Goal: Task Accomplishment & Management: Manage account settings

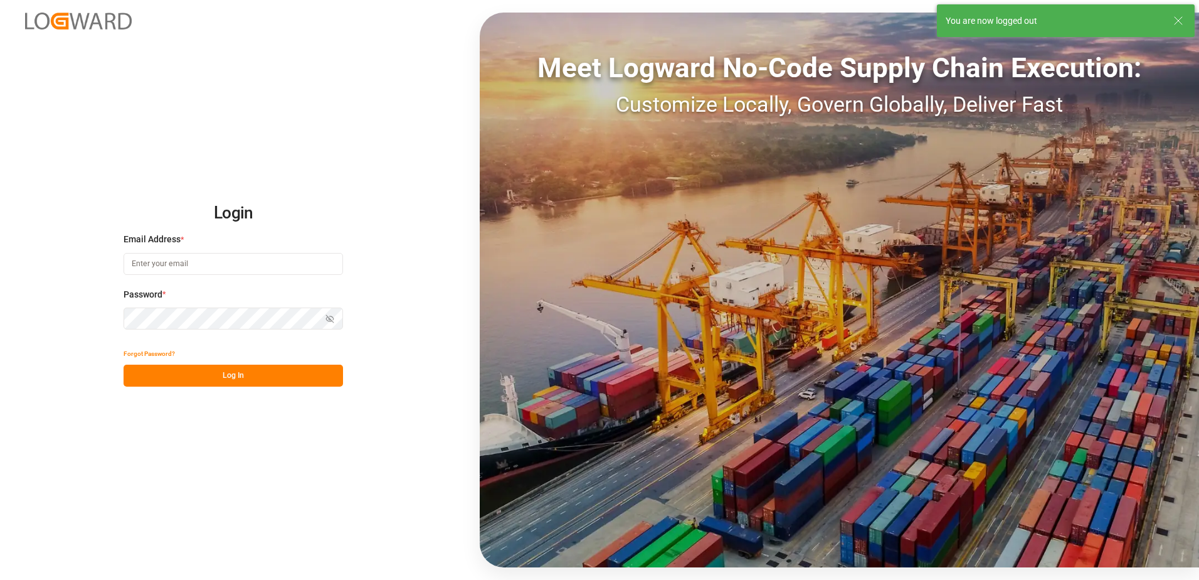
click at [180, 264] on input at bounding box center [234, 264] width 220 height 22
type input "[PERSON_NAME][EMAIL_ADDRESS][DOMAIN_NAME]"
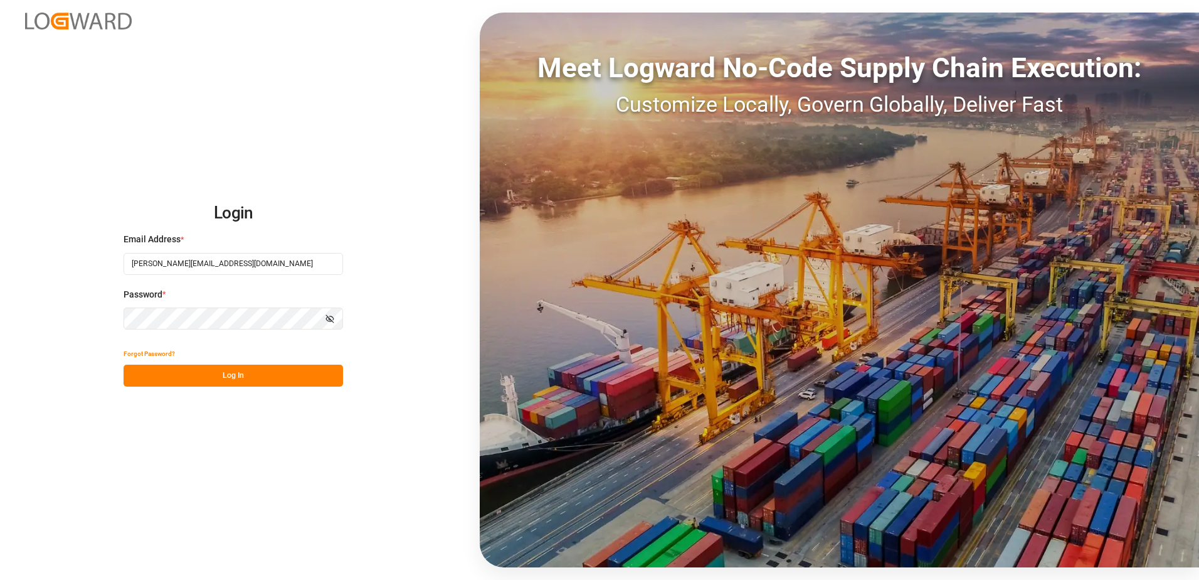
click at [114, 317] on div "Login Email Address * [EMAIL_ADDRESS][DOMAIN_NAME] Password * Show password For…" at bounding box center [599, 290] width 1199 height 580
click at [132, 374] on button "Log In" at bounding box center [234, 375] width 220 height 22
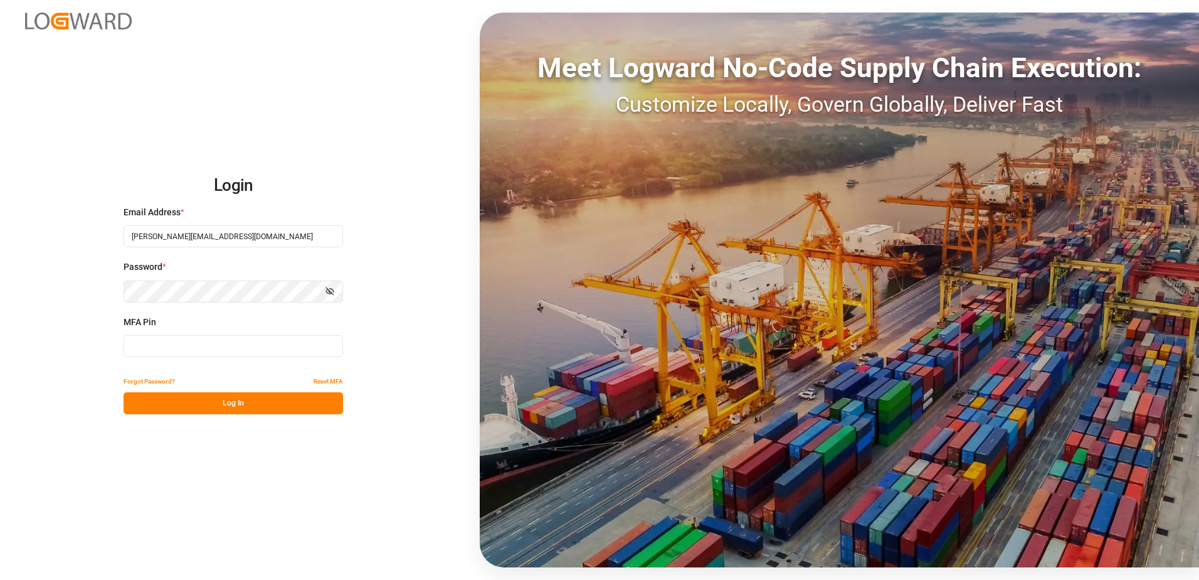
click at [152, 346] on input at bounding box center [234, 346] width 220 height 22
type input "924035"
click at [204, 402] on button "Log In" at bounding box center [234, 403] width 220 height 22
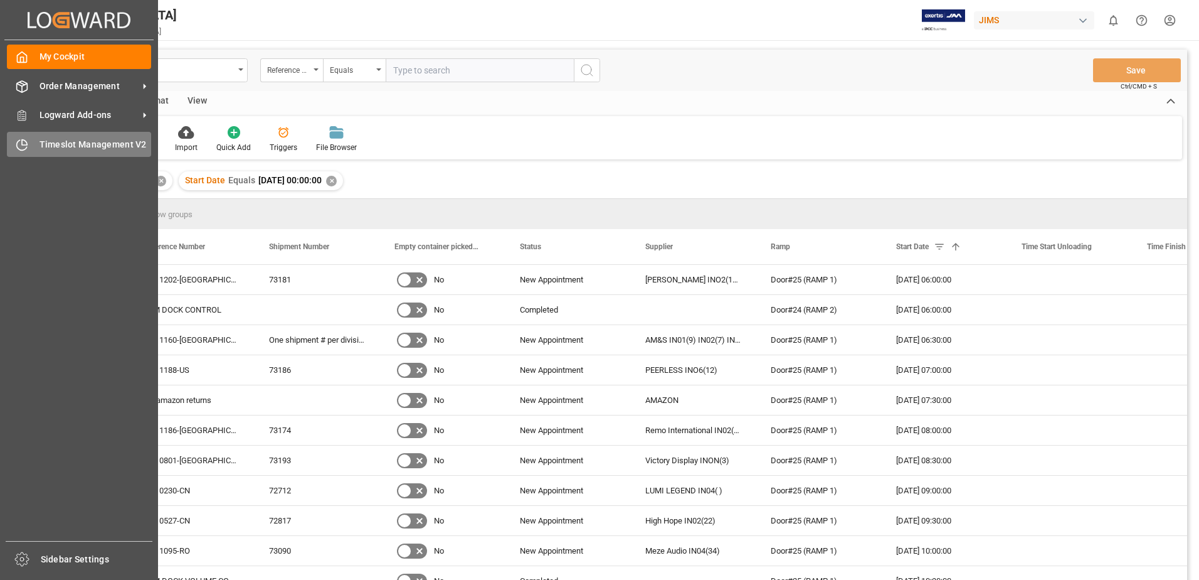
click at [68, 144] on span "Timeslot Management V2" at bounding box center [96, 144] width 112 height 13
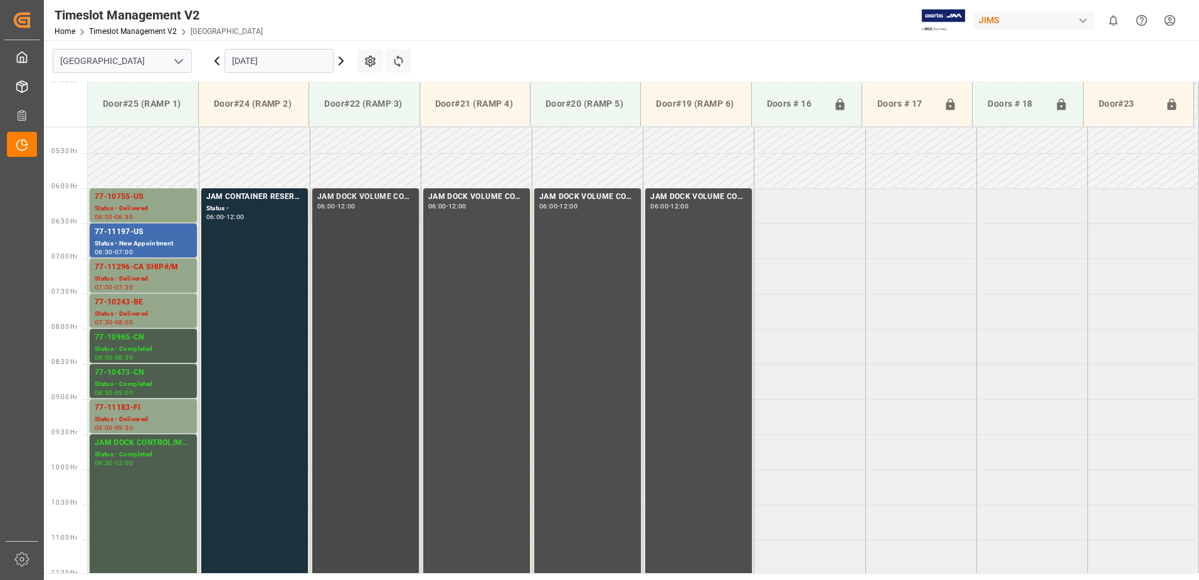
scroll to position [334, 0]
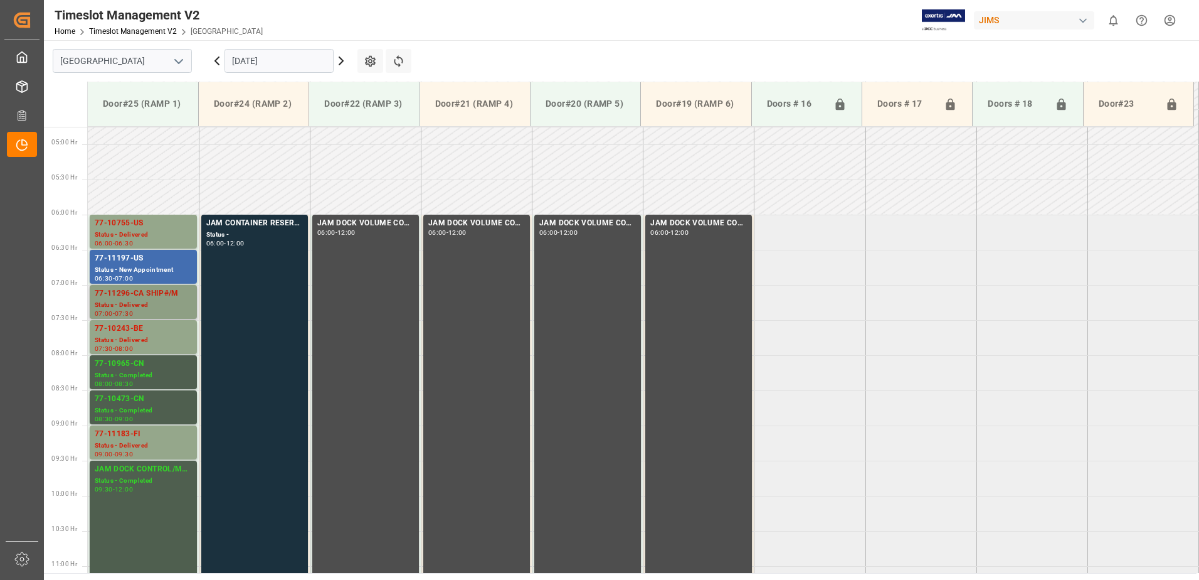
click at [147, 298] on div "77-11296-CA SHIP#/M" at bounding box center [143, 293] width 97 height 13
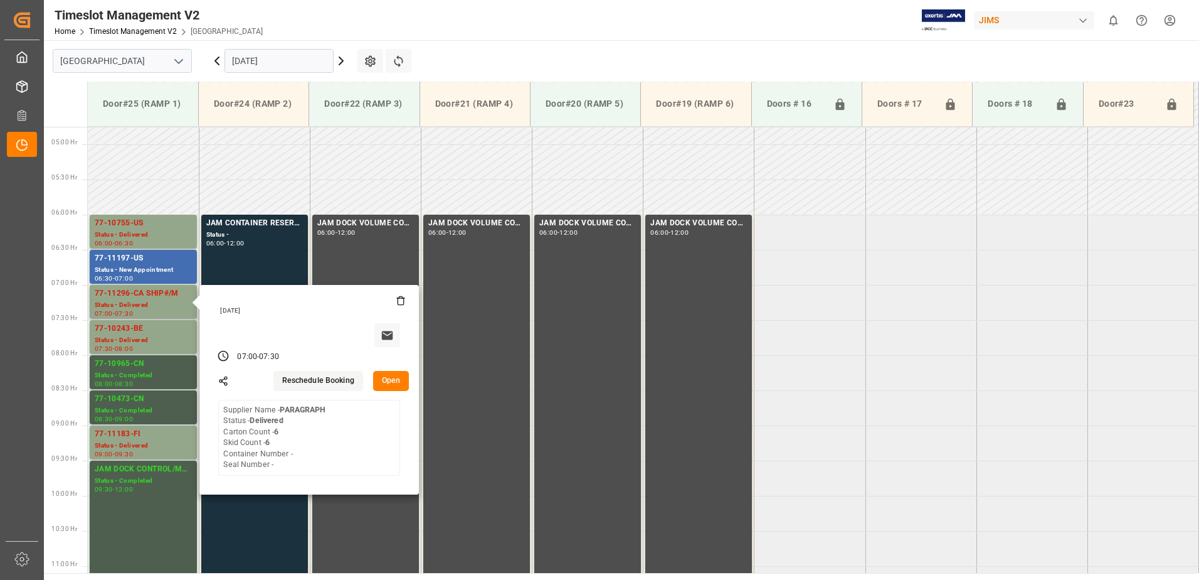
click at [390, 376] on button "Open" at bounding box center [391, 381] width 36 height 20
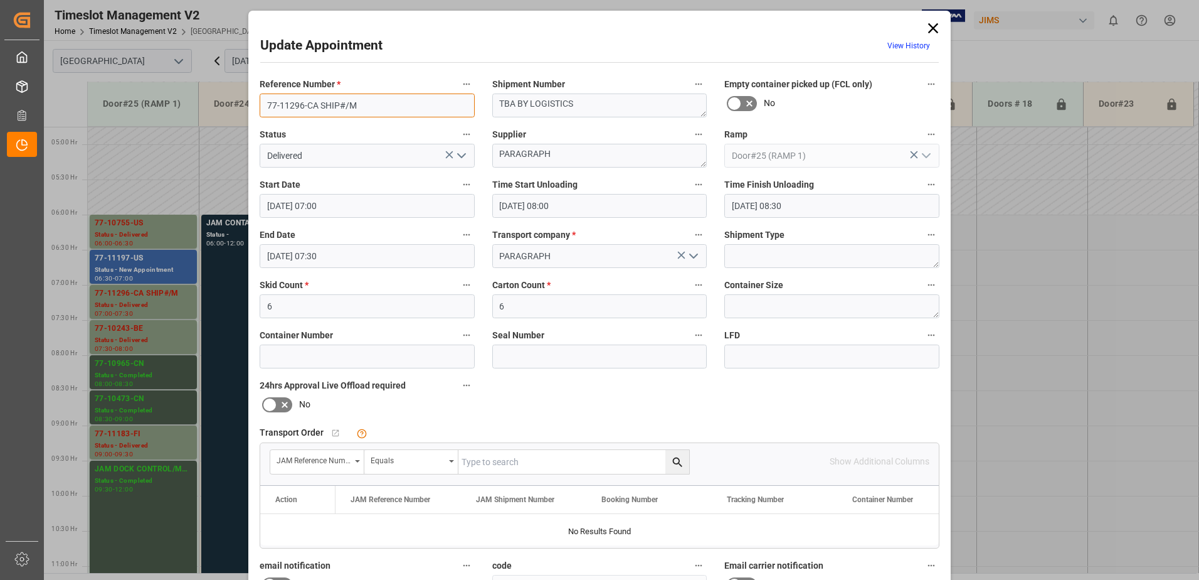
drag, startPoint x: 374, startPoint y: 105, endPoint x: 320, endPoint y: 104, distance: 54.6
click at [320, 104] on input "77-11296-CA SHIP#/M" at bounding box center [367, 105] width 215 height 24
type input "77-11296-[GEOGRAPHIC_DATA]"
drag, startPoint x: 580, startPoint y: 103, endPoint x: 474, endPoint y: 104, distance: 106.6
click at [475, 104] on div "Reference Number * 77-11296-CA Shipment Number TBA BY LOGISTICS Empty container…" at bounding box center [600, 388] width 698 height 632
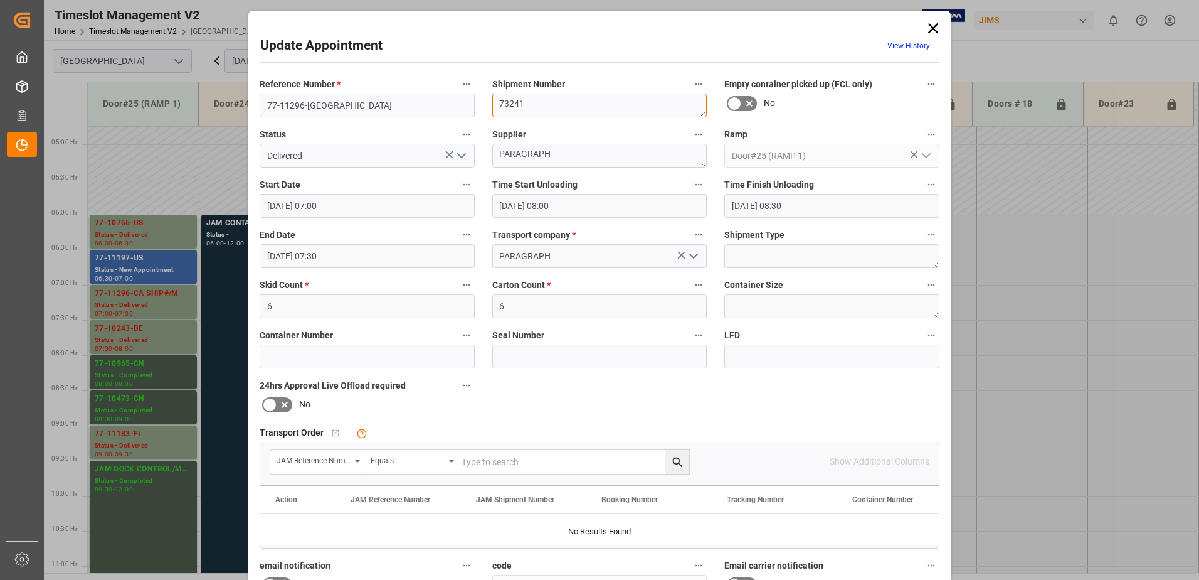
type textarea "73241"
click at [509, 307] on input "6" at bounding box center [599, 306] width 215 height 24
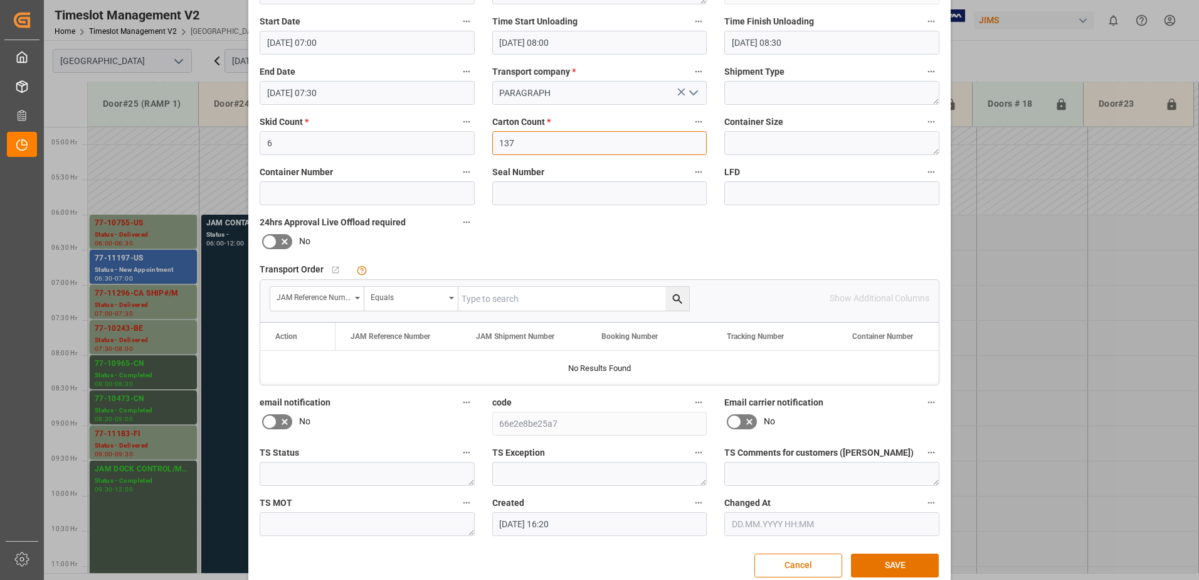
scroll to position [183, 0]
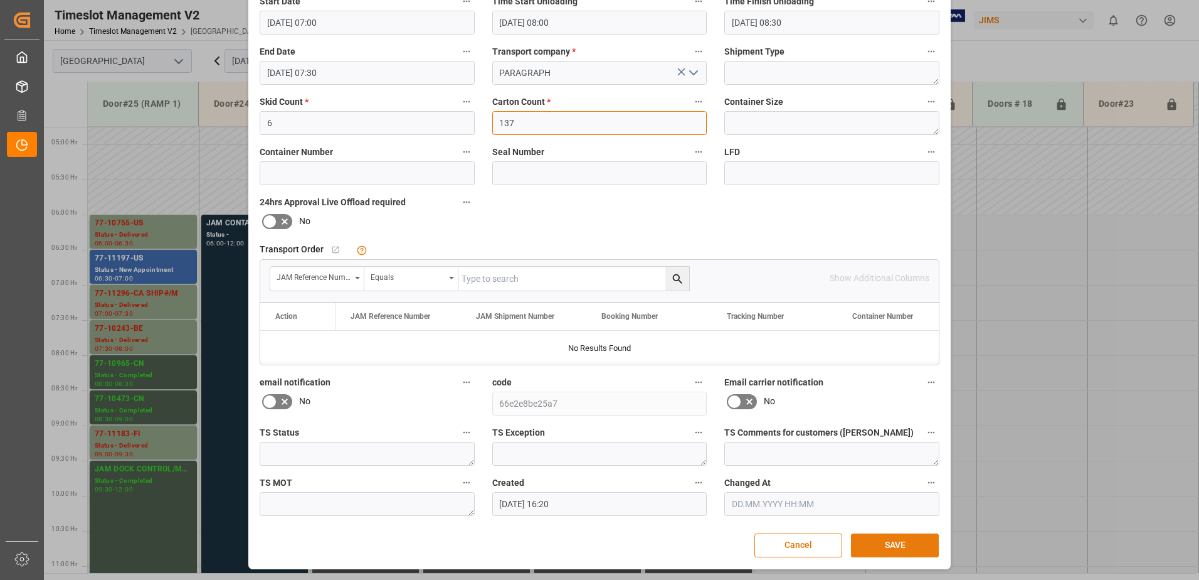
type input "137"
click at [900, 543] on button "SAVE" at bounding box center [895, 545] width 88 height 24
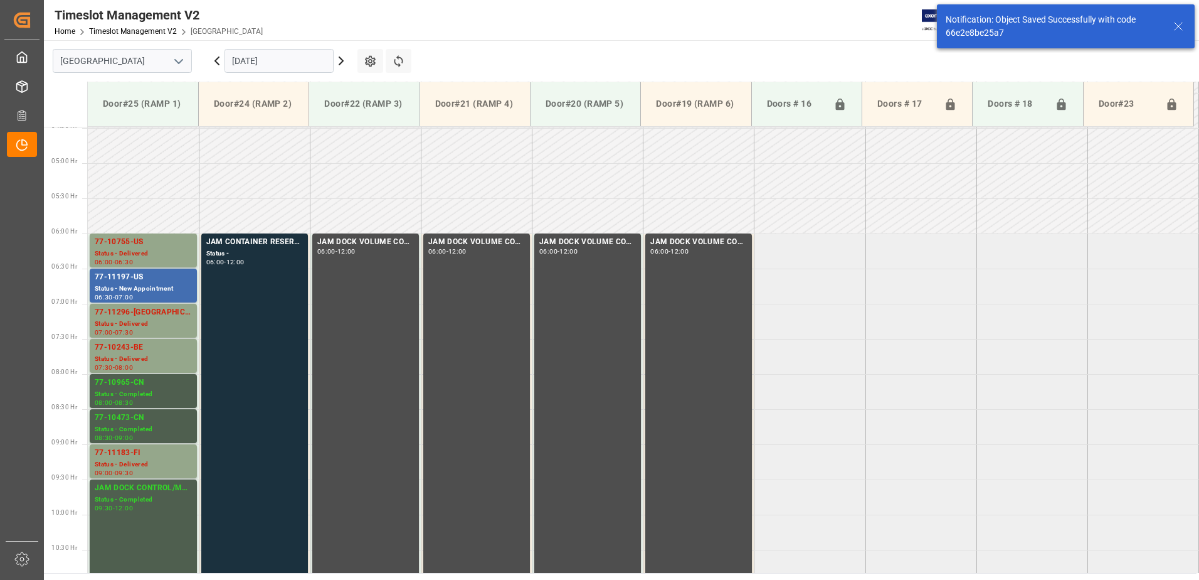
scroll to position [414, 0]
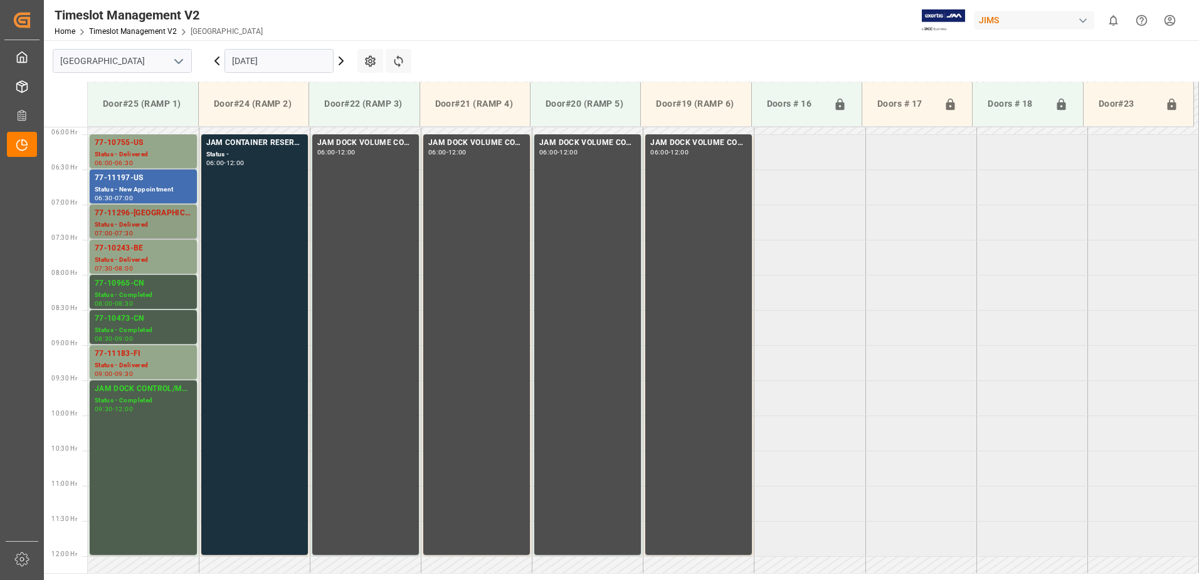
click at [144, 218] on div "77-11296-[GEOGRAPHIC_DATA]" at bounding box center [143, 213] width 97 height 13
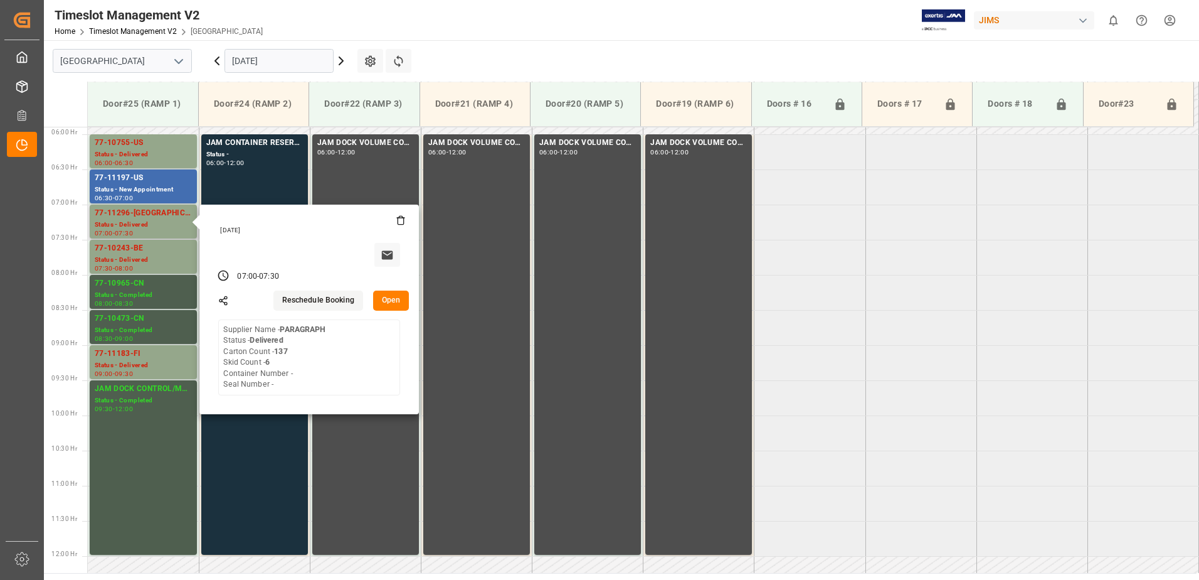
click at [392, 299] on button "Open" at bounding box center [391, 300] width 36 height 20
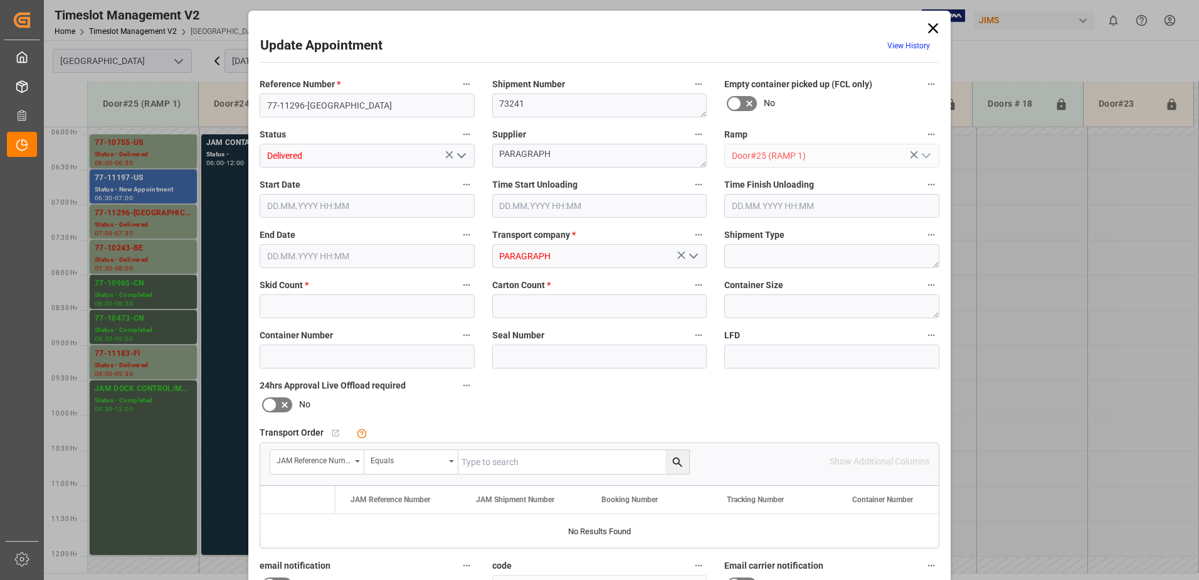
type input "6"
type input "137"
type input "[DATE] 07:00"
type input "[DATE] 08:00"
type input "[DATE] 08:30"
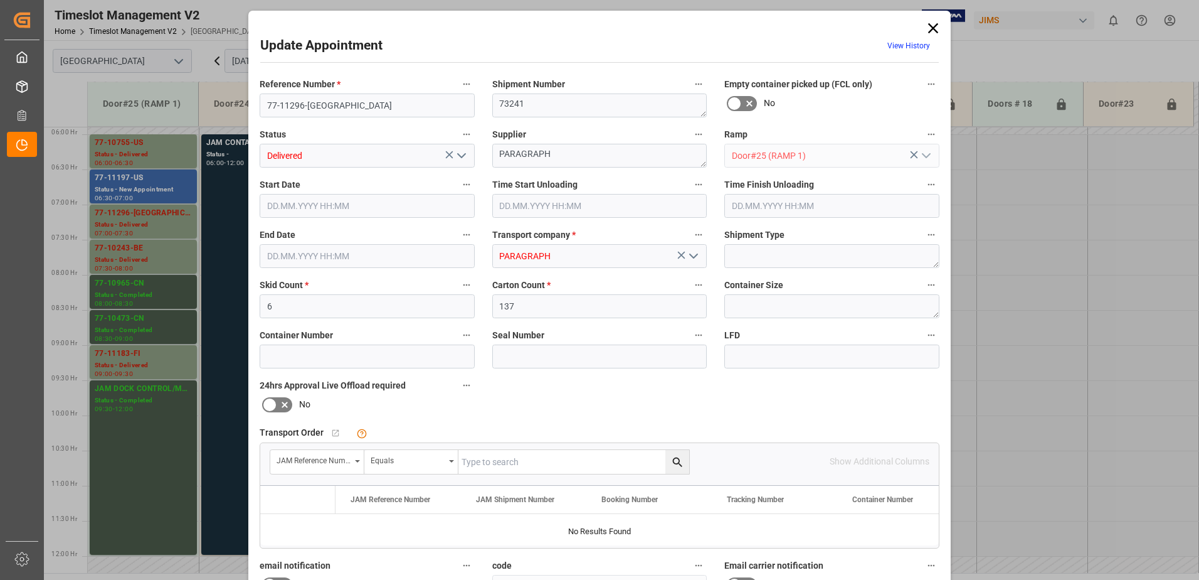
type input "[DATE] 07:30"
type input "[DATE] 16:20"
click at [576, 157] on textarea "PARAGRAPH" at bounding box center [599, 156] width 215 height 24
click at [567, 152] on textarea "PARAGRAPH inon(5)" at bounding box center [599, 156] width 215 height 24
type textarea "PARAGRAPH INON(5)"
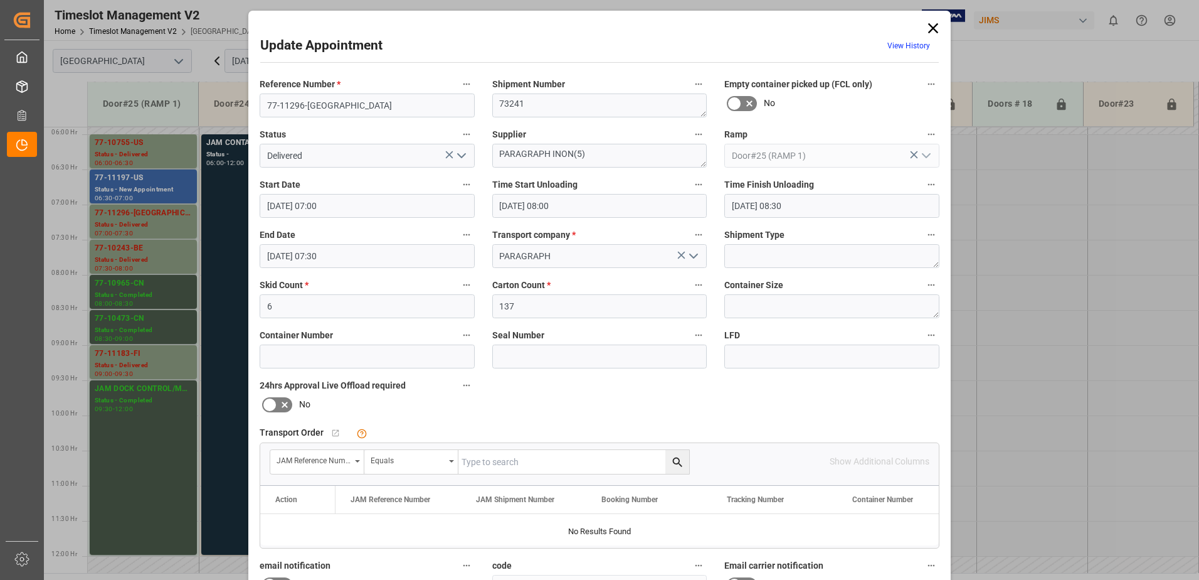
click at [800, 409] on div "Reference Number * 77-11296-CA Shipment Number 73241 Empty container picked up …" at bounding box center [600, 388] width 698 height 632
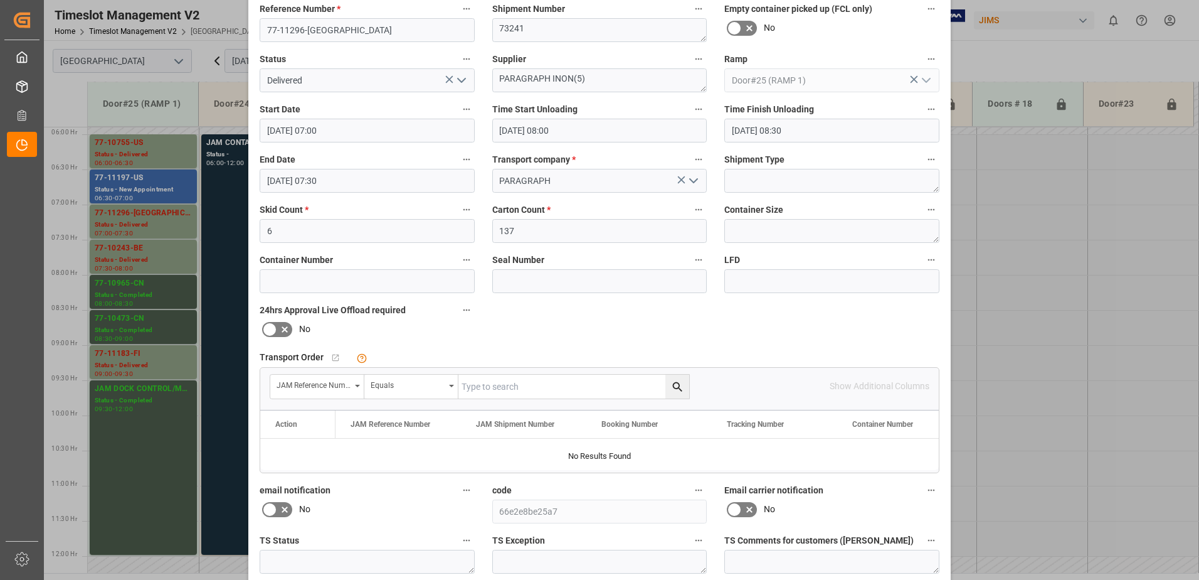
scroll to position [183, 0]
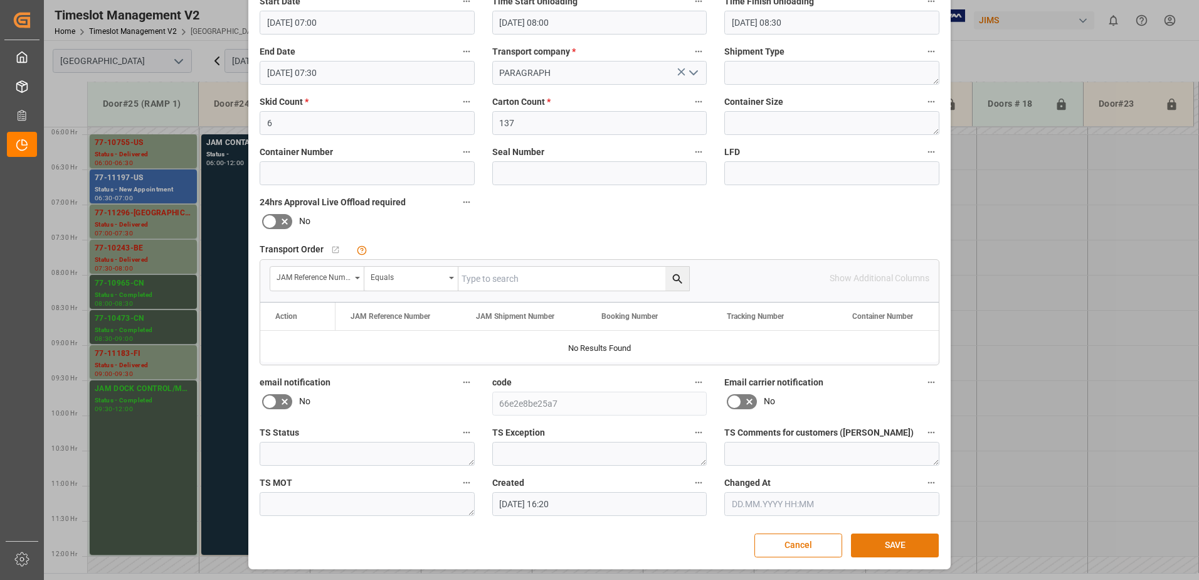
click at [891, 544] on button "SAVE" at bounding box center [895, 545] width 88 height 24
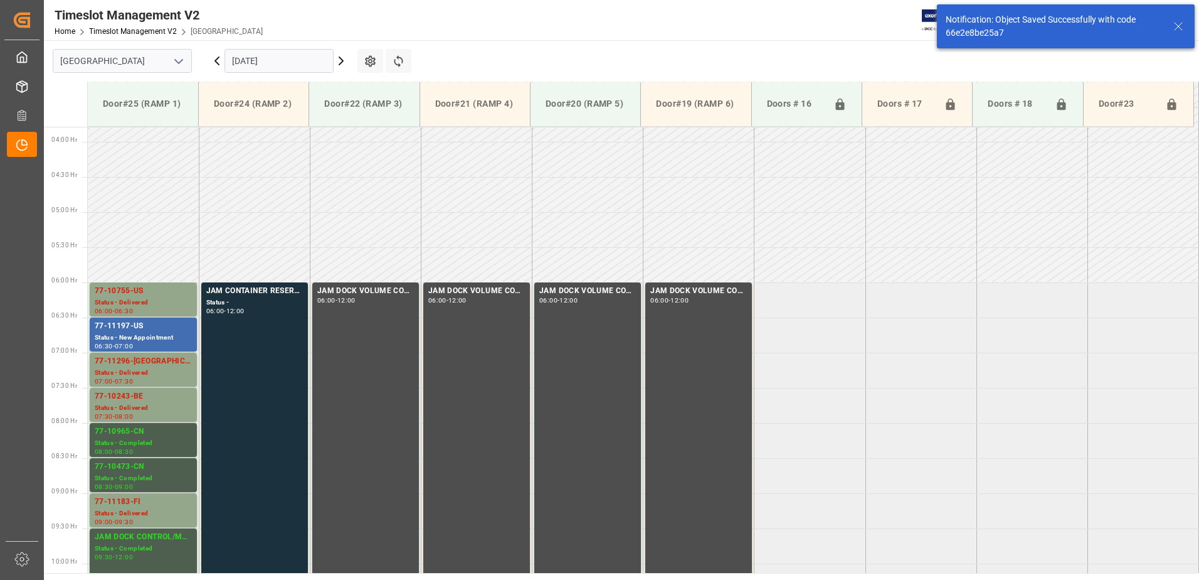
scroll to position [414, 0]
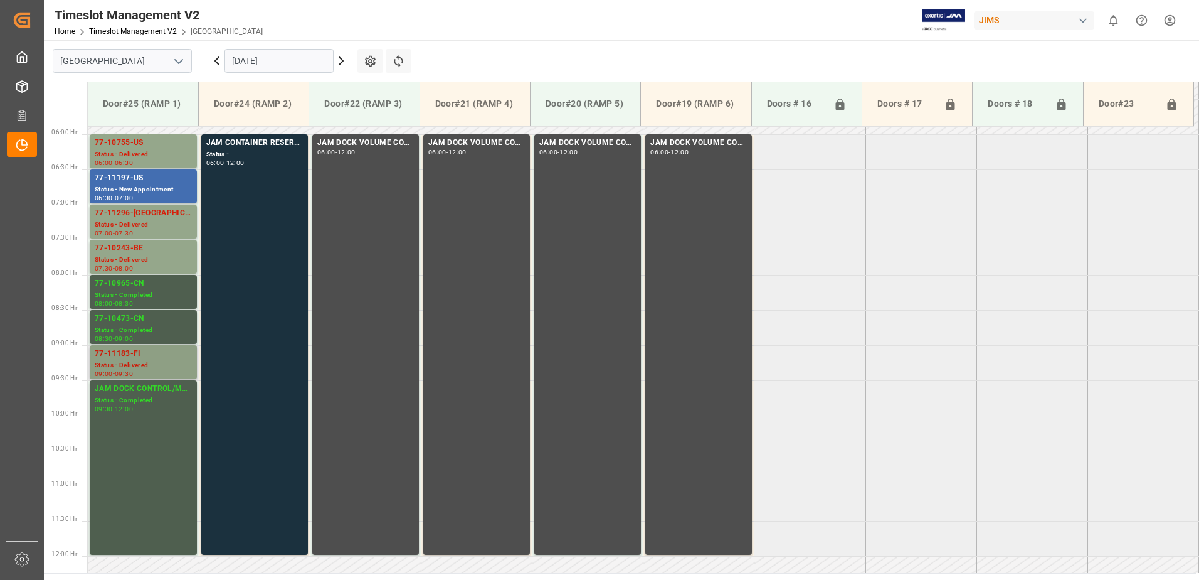
click at [132, 355] on div "77-11183-FI" at bounding box center [143, 354] width 97 height 13
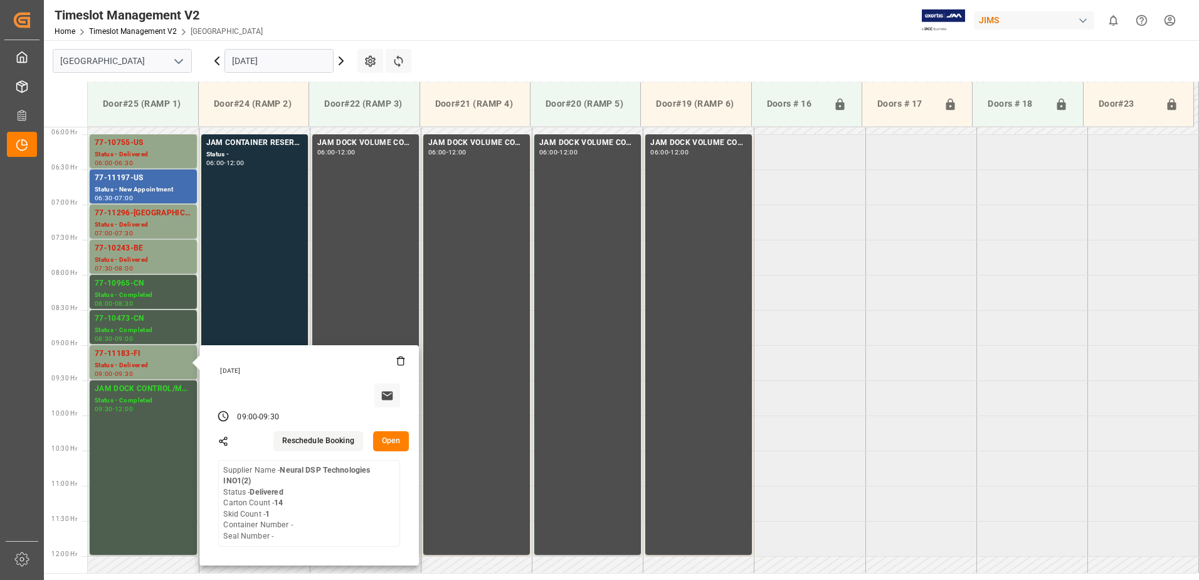
click at [394, 440] on button "Open" at bounding box center [391, 441] width 36 height 20
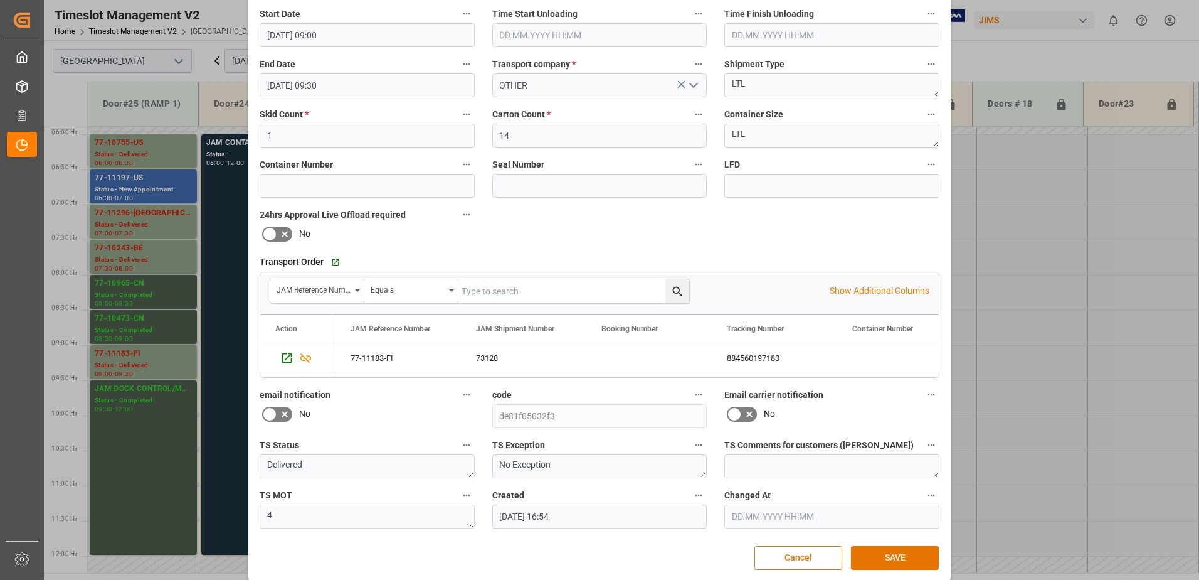
scroll to position [183, 0]
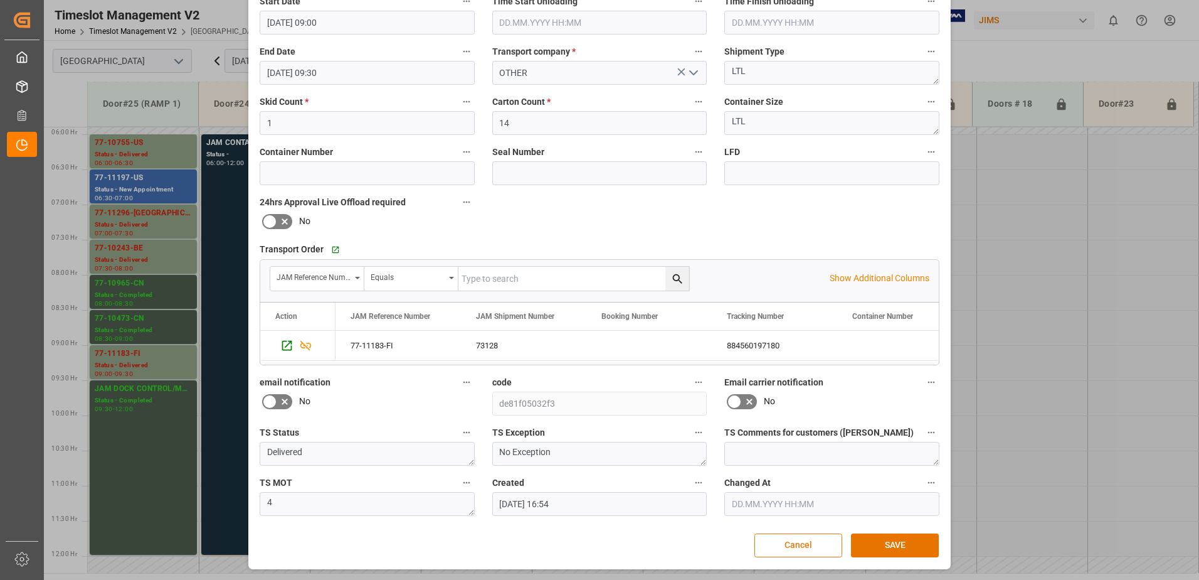
click at [793, 548] on button "Cancel" at bounding box center [799, 545] width 88 height 24
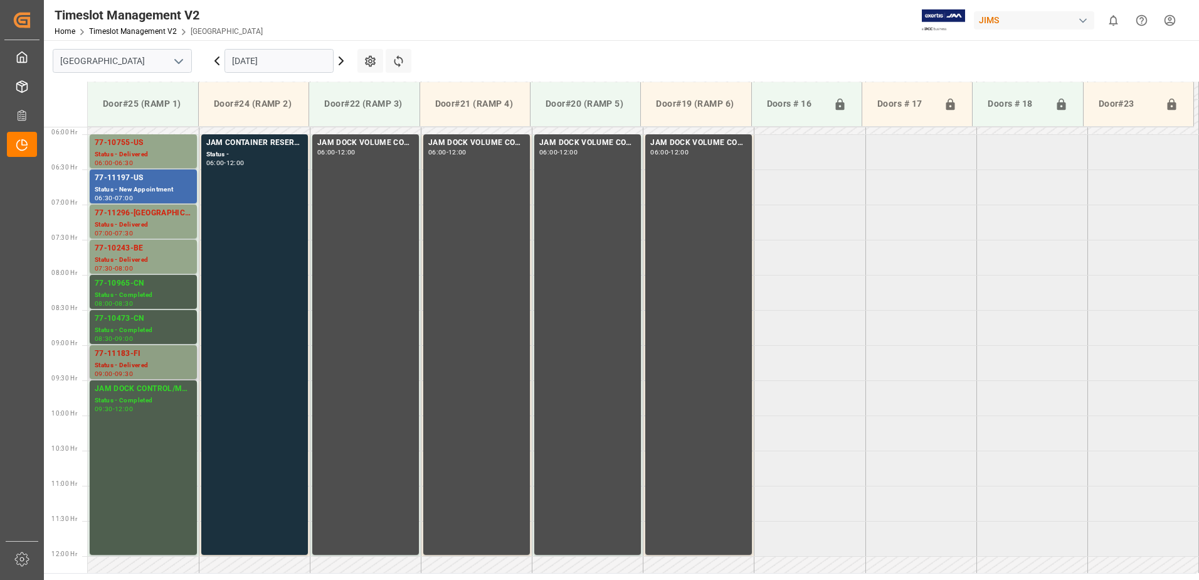
click at [159, 359] on div "77-11183-FI" at bounding box center [143, 354] width 97 height 13
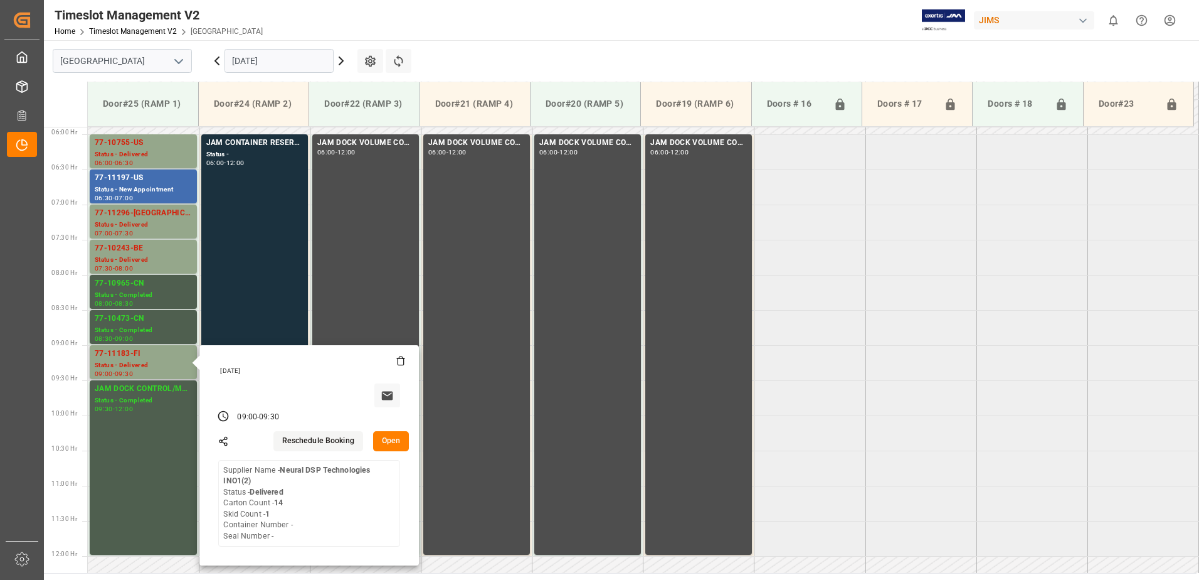
click at [401, 361] on icon at bounding box center [401, 361] width 10 height 10
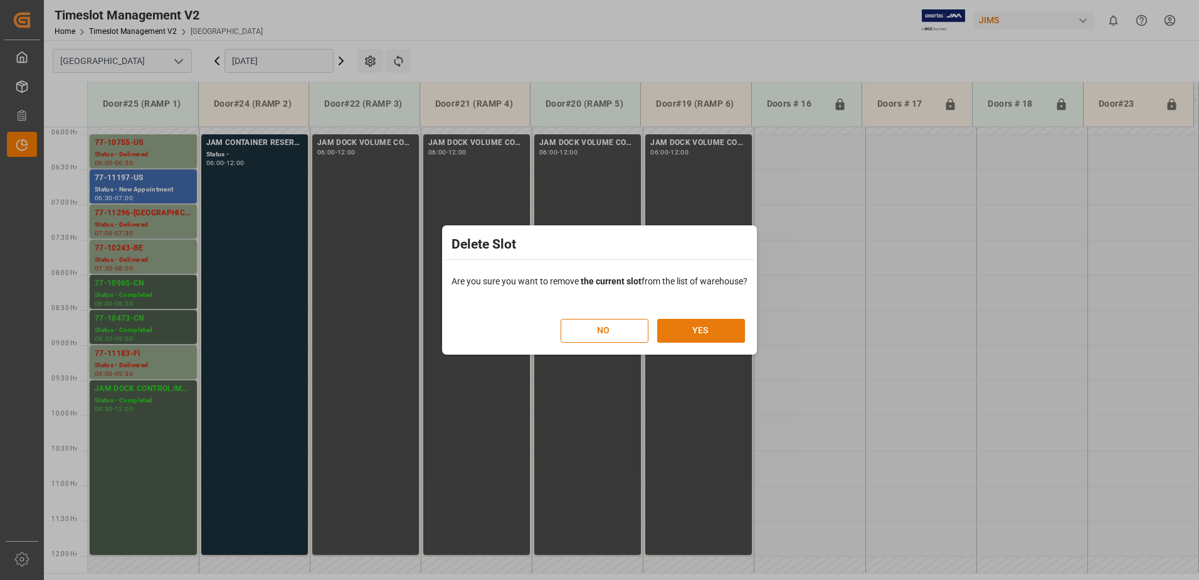
click at [718, 331] on button "YES" at bounding box center [701, 331] width 88 height 24
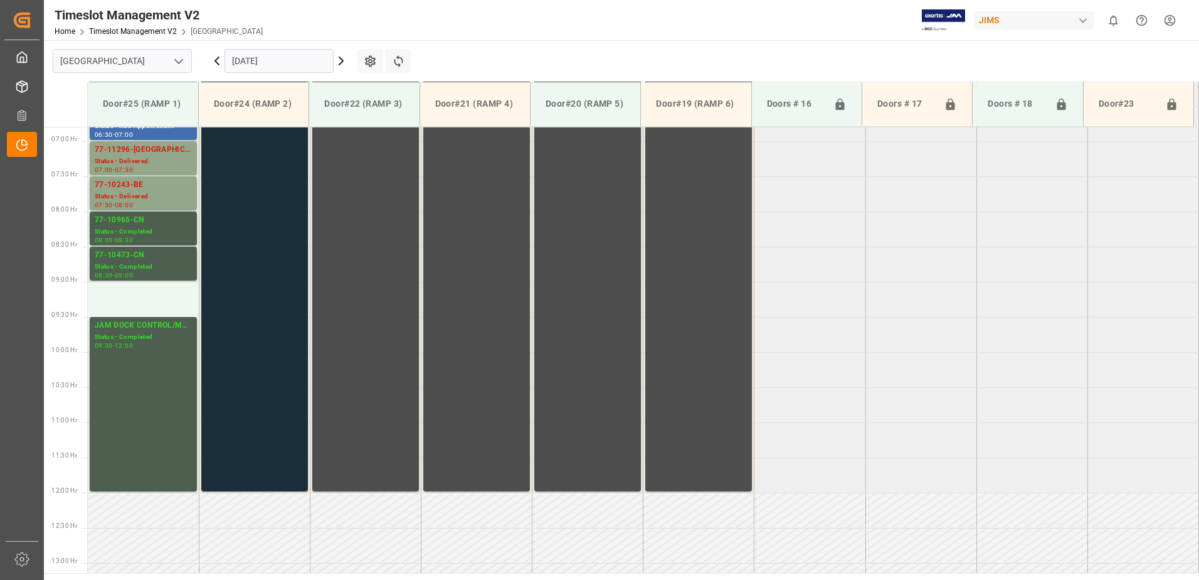
scroll to position [459, 0]
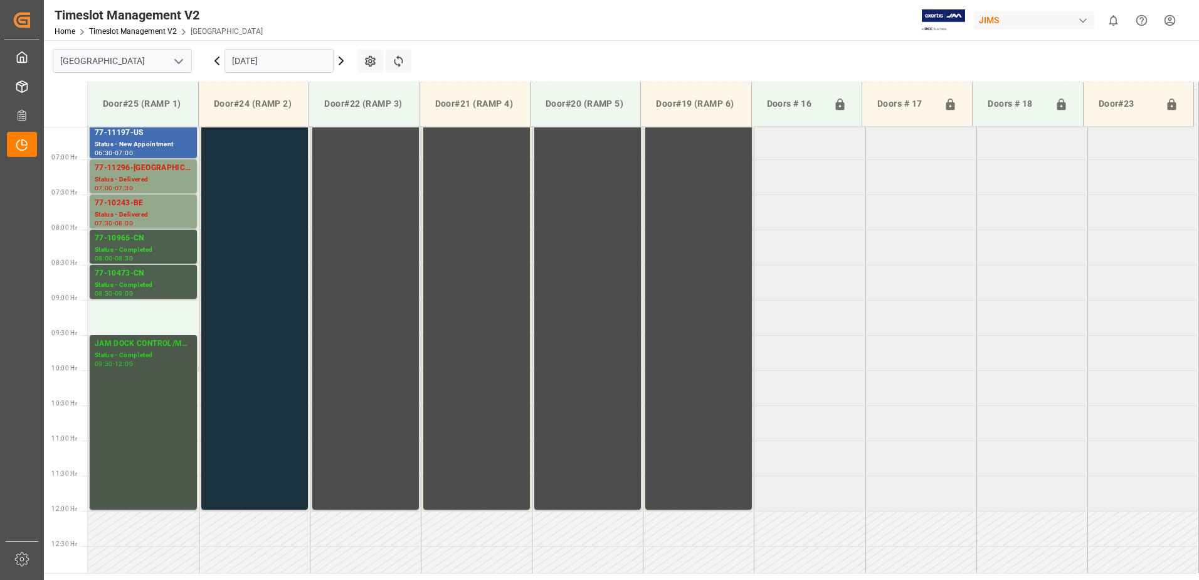
click at [148, 382] on div "JAM DOCK CONTROL/MONTH END Status - Completed 09:30 - 12:00" at bounding box center [143, 421] width 97 height 169
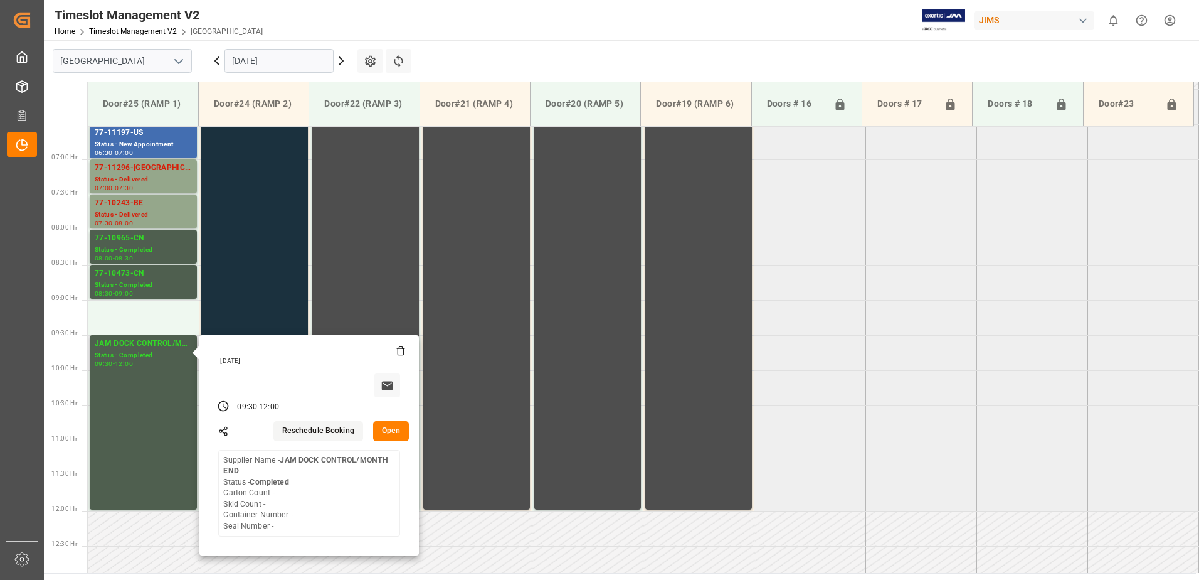
click at [392, 428] on button "Open" at bounding box center [391, 431] width 36 height 20
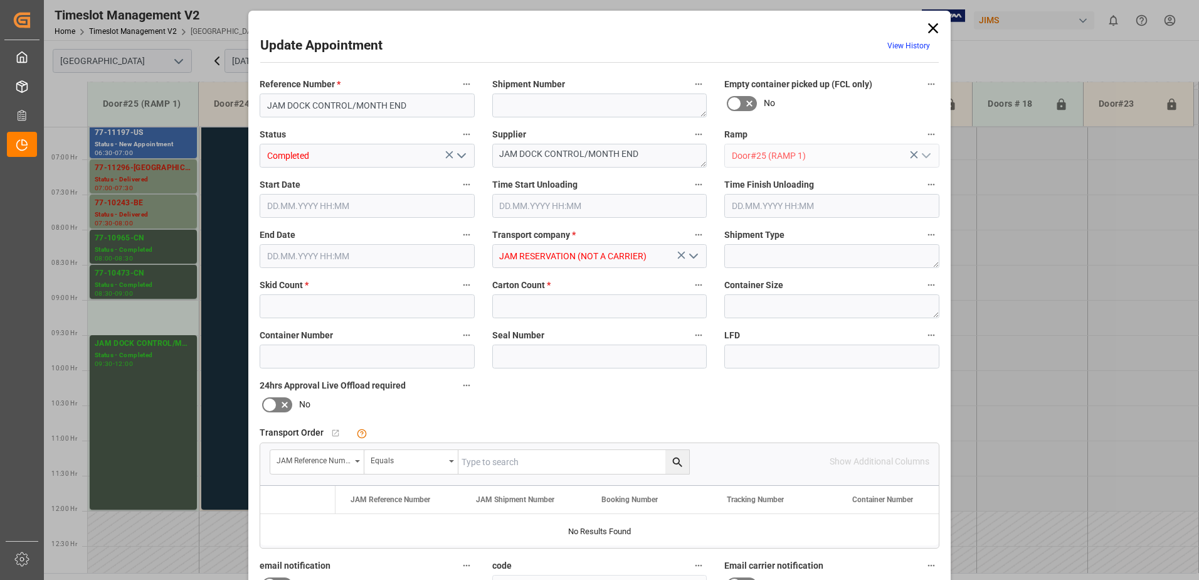
type input "0"
type input "[DATE] 09:30"
type input "30.09.2025 12:00"
type input "26.09.2025 12:52"
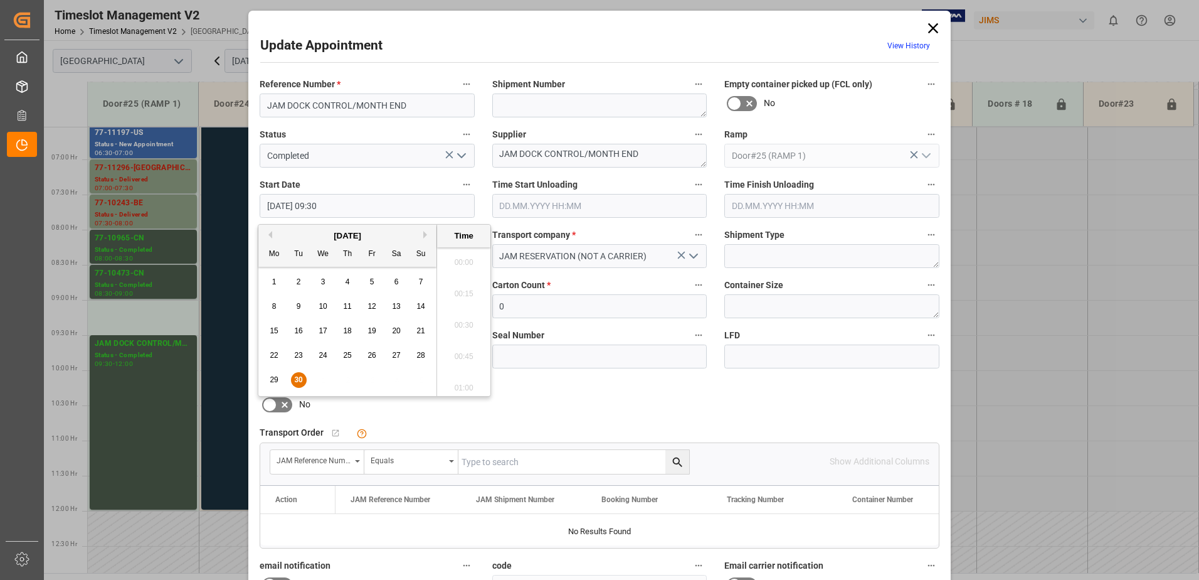
scroll to position [1133, 0]
click at [357, 208] on input "[DATE] 09:30" at bounding box center [367, 206] width 215 height 24
click at [297, 381] on span "30" at bounding box center [298, 379] width 8 height 9
click at [460, 257] on li "09:00" at bounding box center [463, 258] width 53 height 31
type input "[DATE] 09:00"
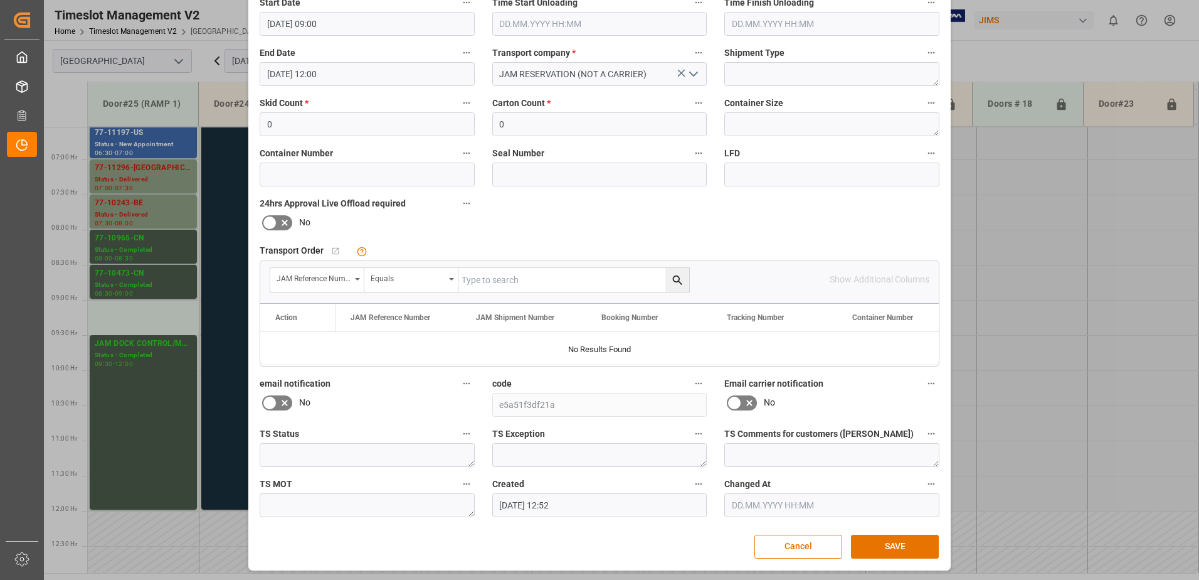
scroll to position [183, 0]
click at [911, 546] on button "SAVE" at bounding box center [895, 545] width 88 height 24
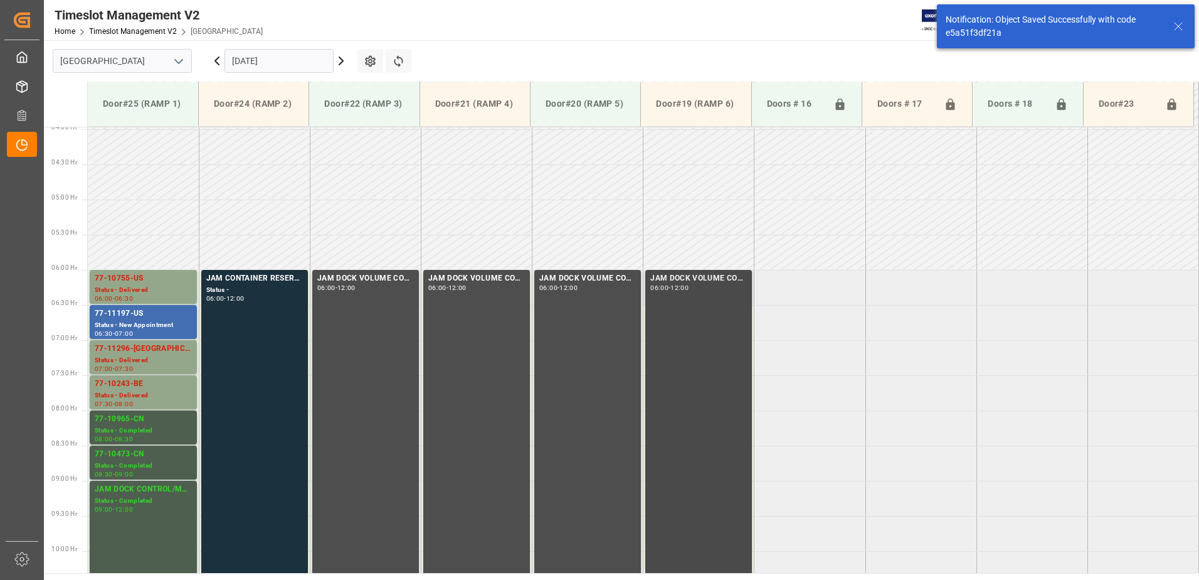
scroll to position [241, 0]
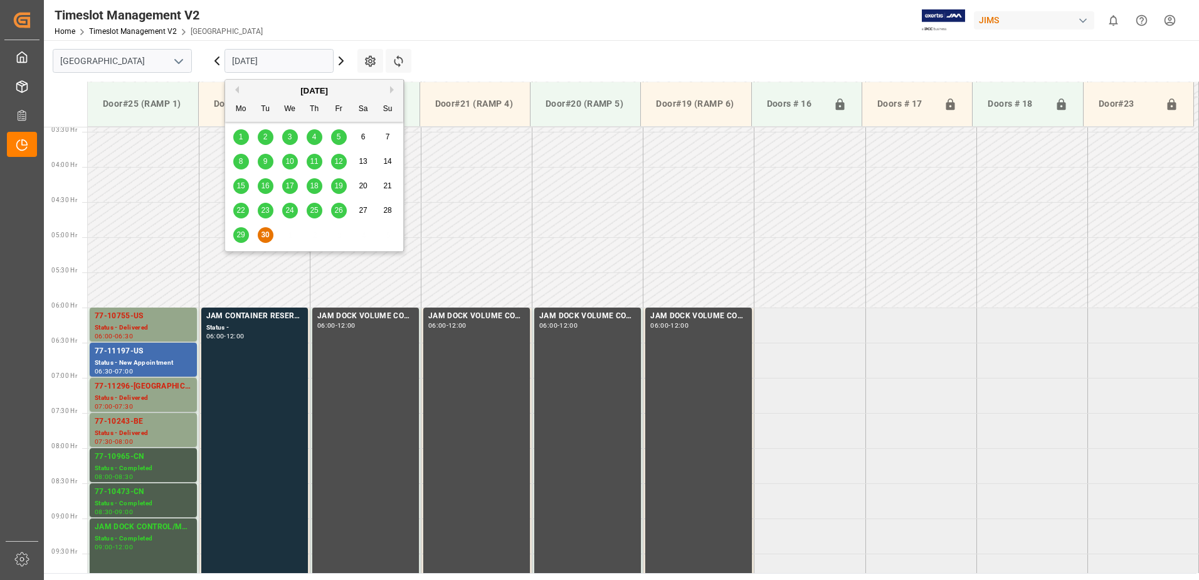
click at [295, 60] on input "[DATE]" at bounding box center [279, 61] width 109 height 24
click at [391, 90] on button "Next Month" at bounding box center [394, 90] width 8 height 8
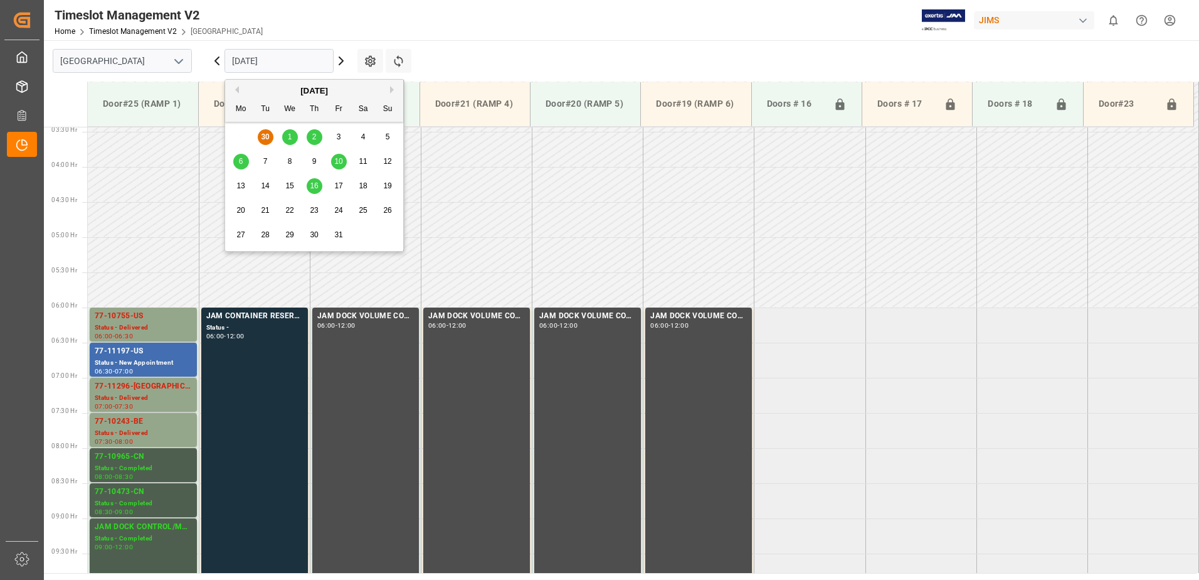
click at [290, 137] on span "1" at bounding box center [290, 136] width 4 height 9
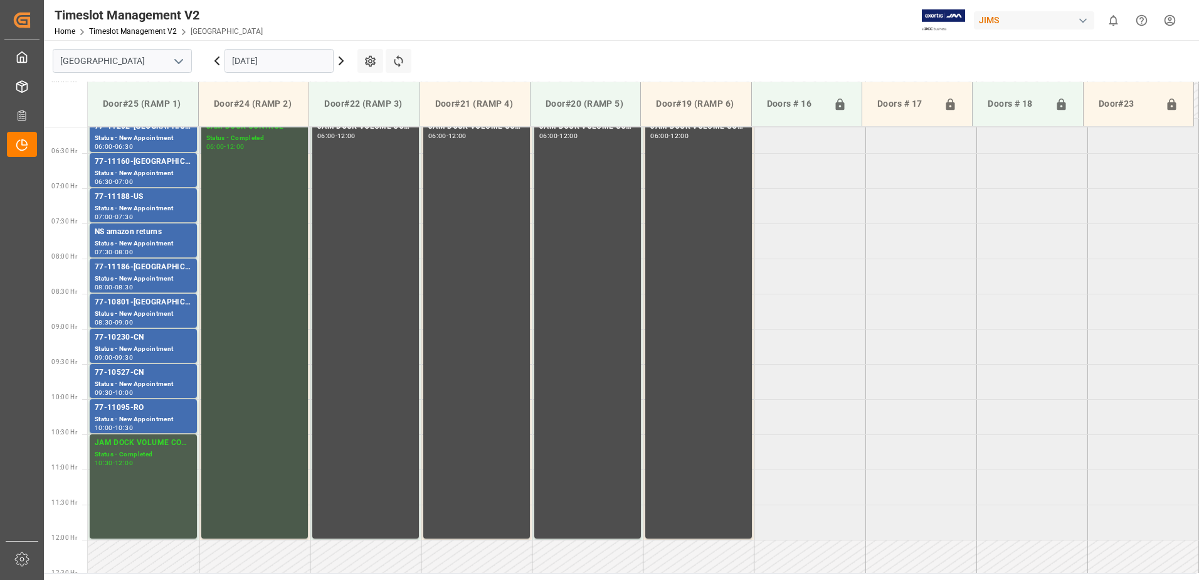
scroll to position [459, 0]
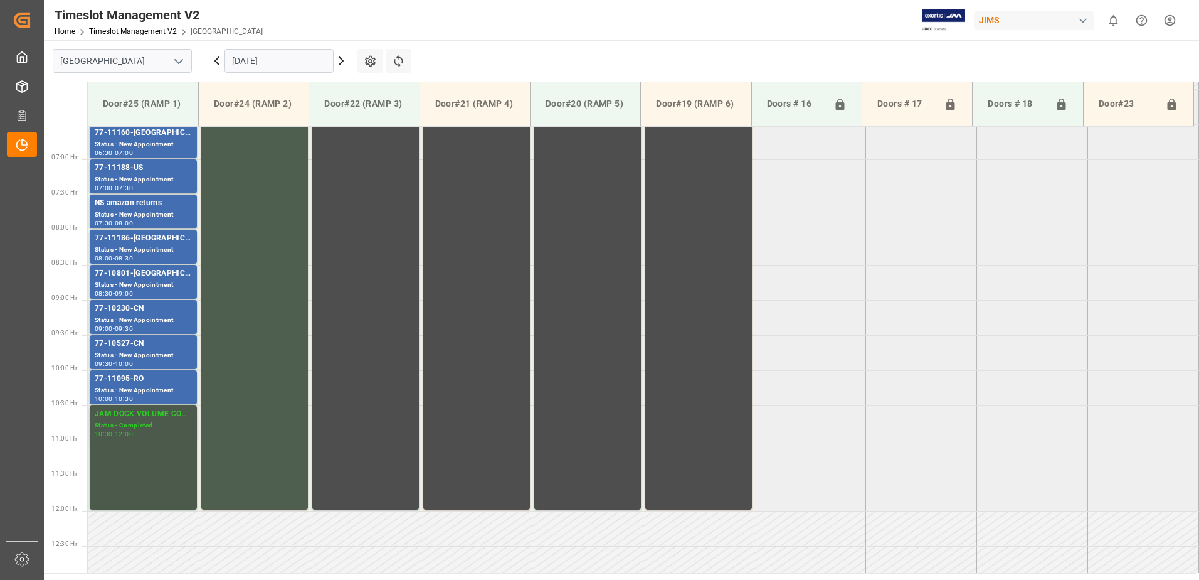
click at [142, 448] on div "JAM DOCK VOLUME CONTROL Status - Completed 10:30 - 12:00" at bounding box center [143, 457] width 97 height 99
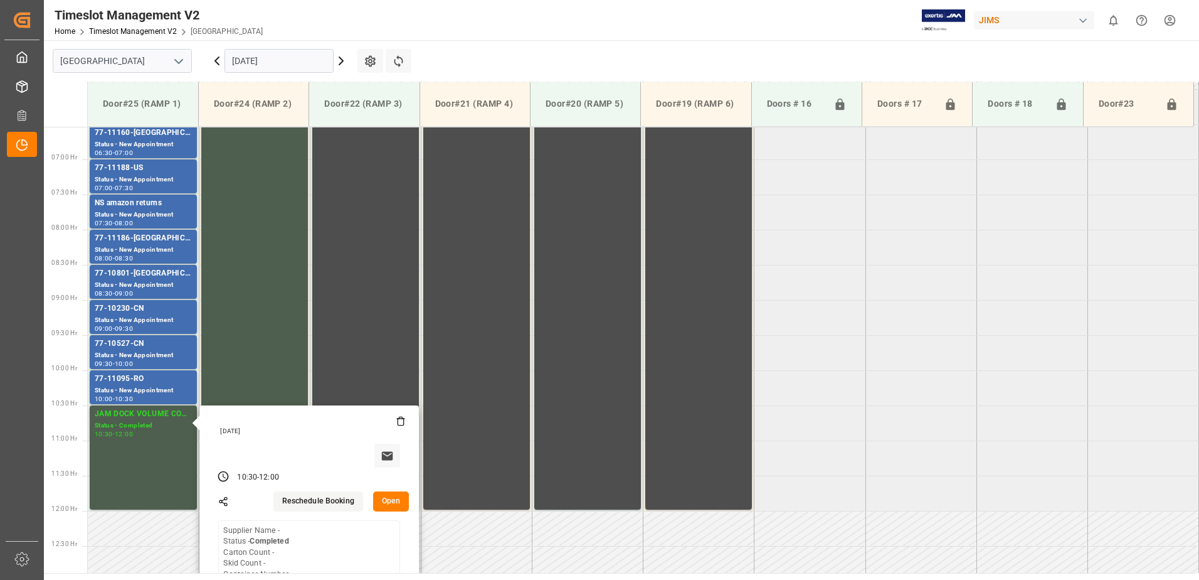
click at [393, 499] on button "Open" at bounding box center [391, 501] width 36 height 20
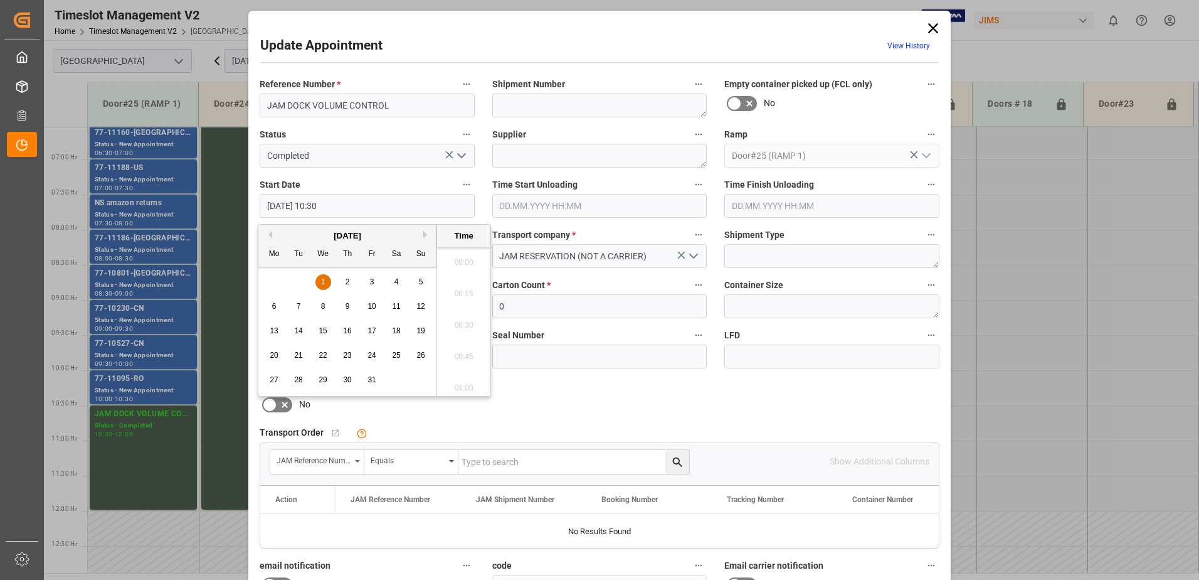
click at [342, 204] on input "01.10.2025 10:30" at bounding box center [367, 206] width 215 height 24
click at [321, 282] on span "1" at bounding box center [323, 281] width 4 height 9
click at [460, 383] on li "11:00" at bounding box center [463, 383] width 53 height 31
type input "01.10.2025 11:00"
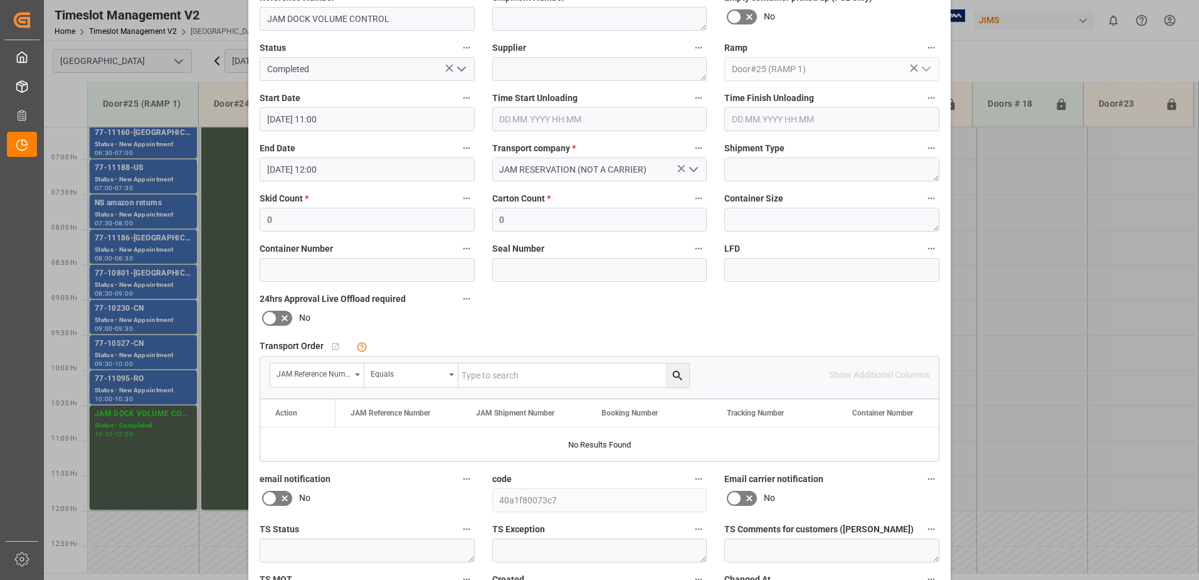
scroll to position [183, 0]
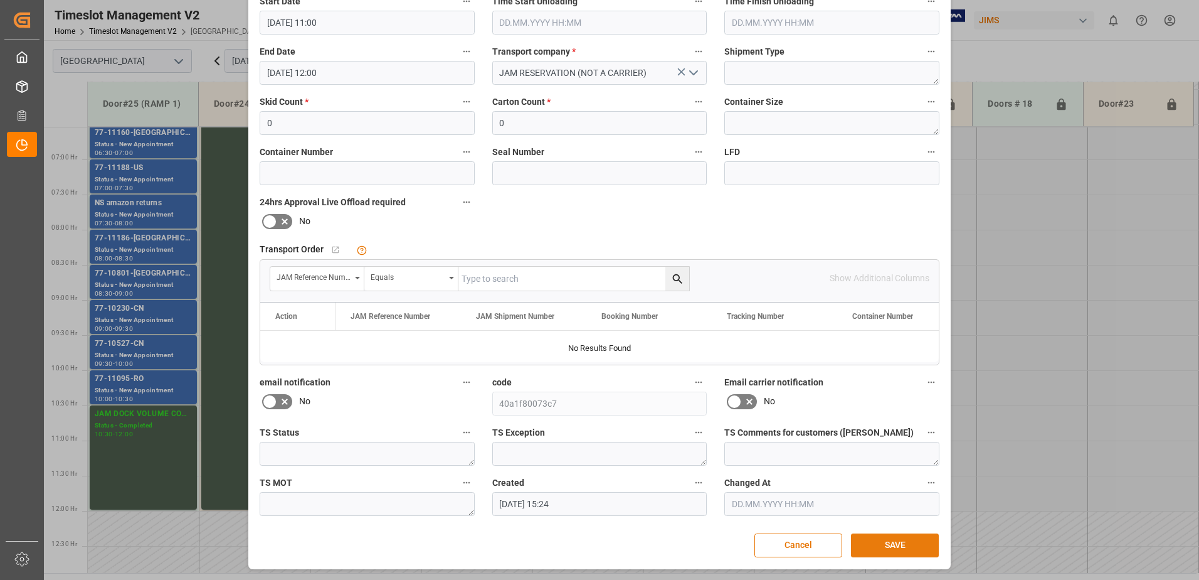
click at [889, 543] on button "SAVE" at bounding box center [895, 545] width 88 height 24
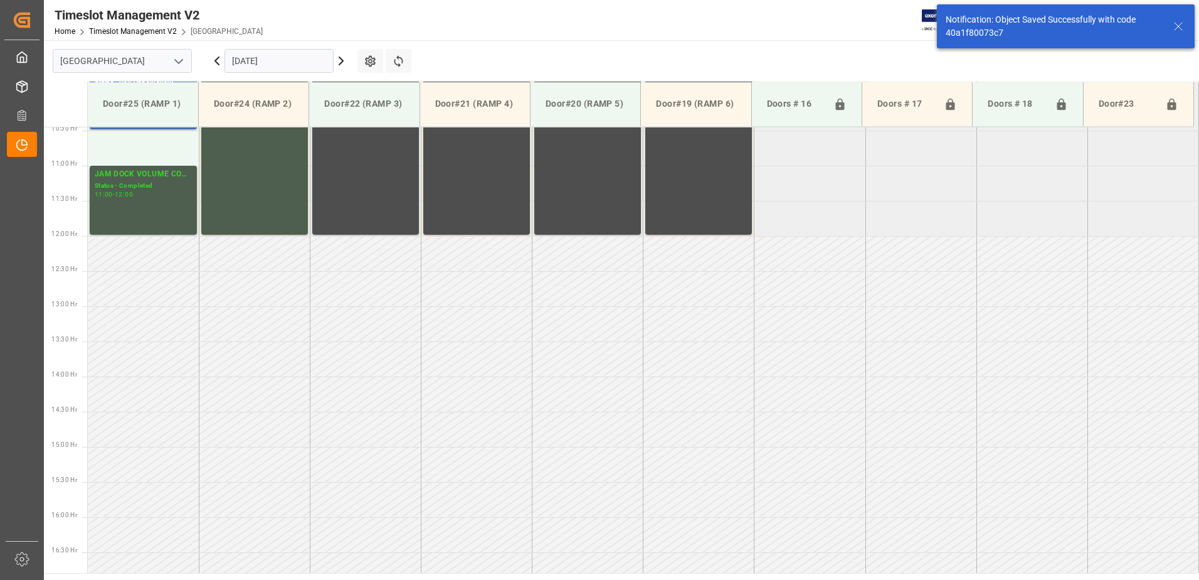
scroll to position [632, 0]
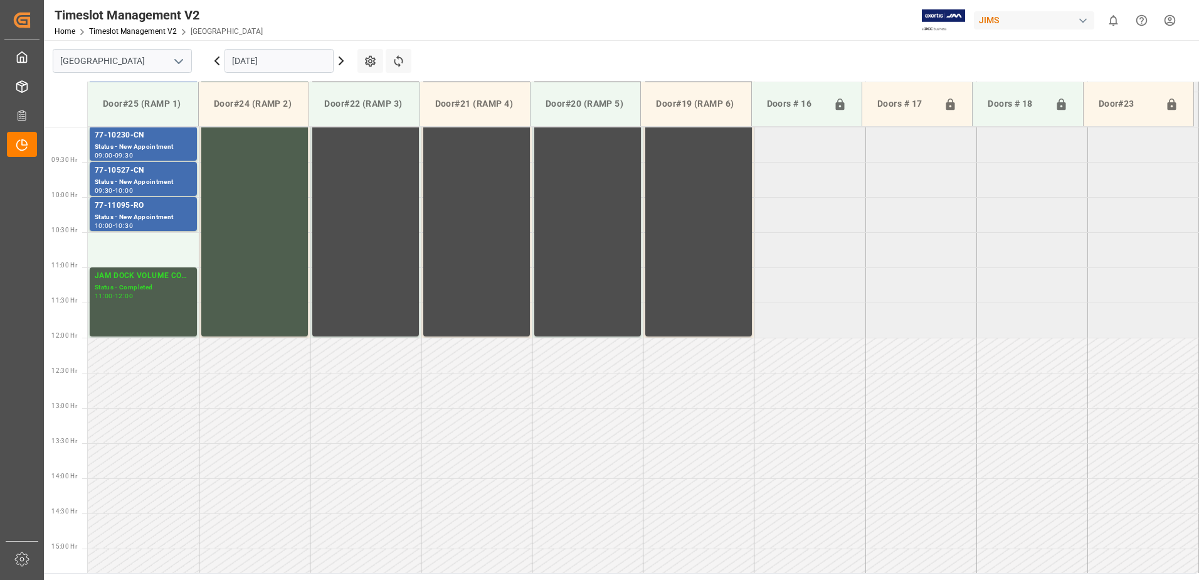
click at [216, 61] on icon at bounding box center [217, 61] width 4 height 8
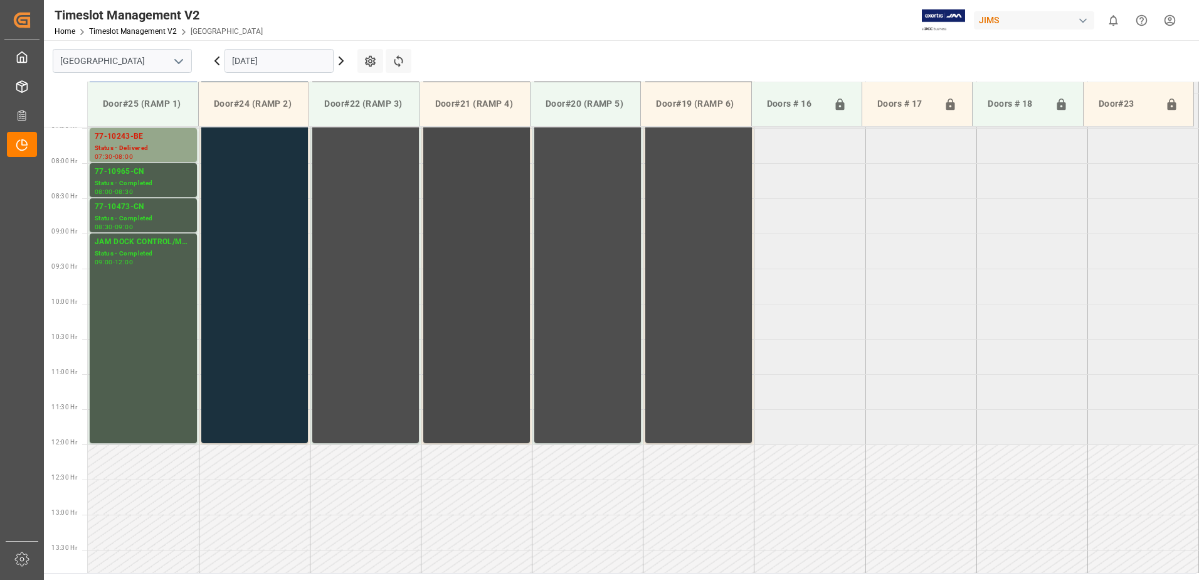
scroll to position [394, 0]
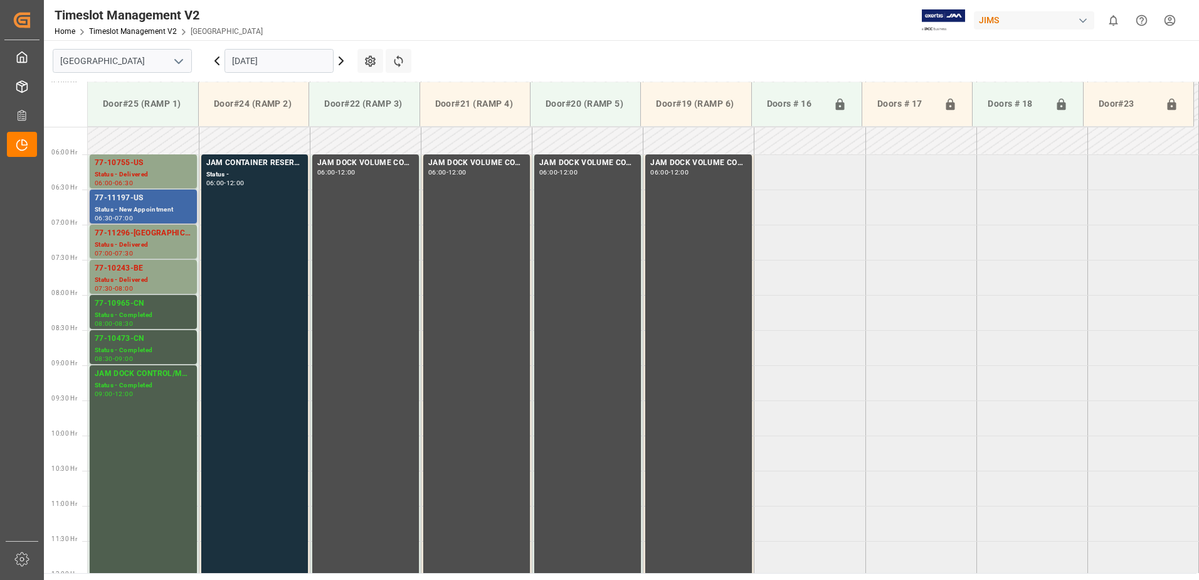
click at [135, 204] on div "77-11197-US" at bounding box center [143, 198] width 97 height 13
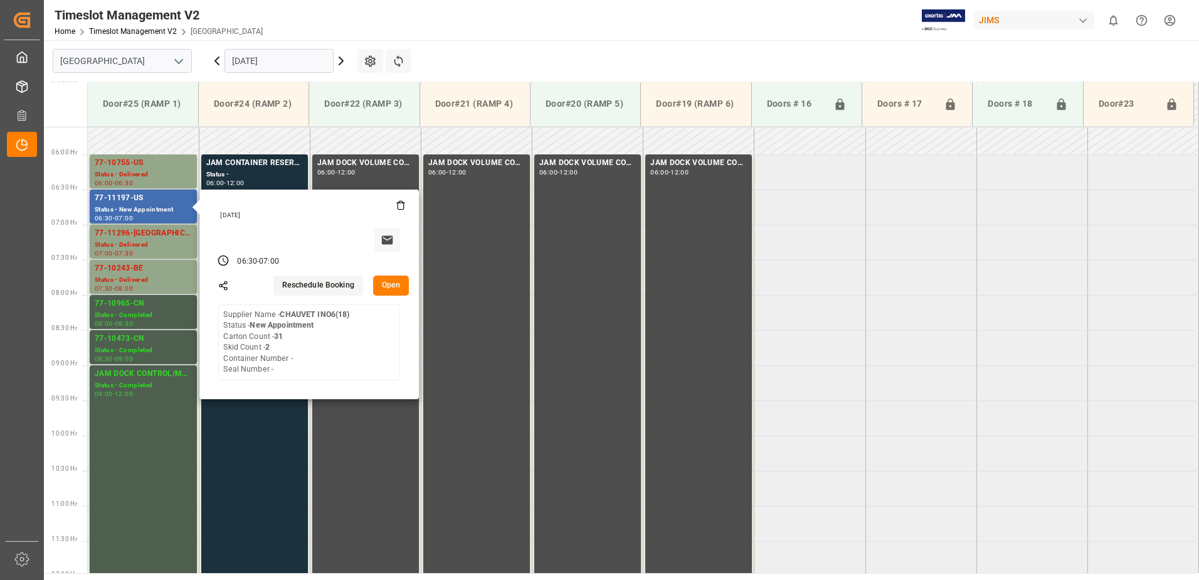
click at [392, 284] on button "Open" at bounding box center [391, 285] width 36 height 20
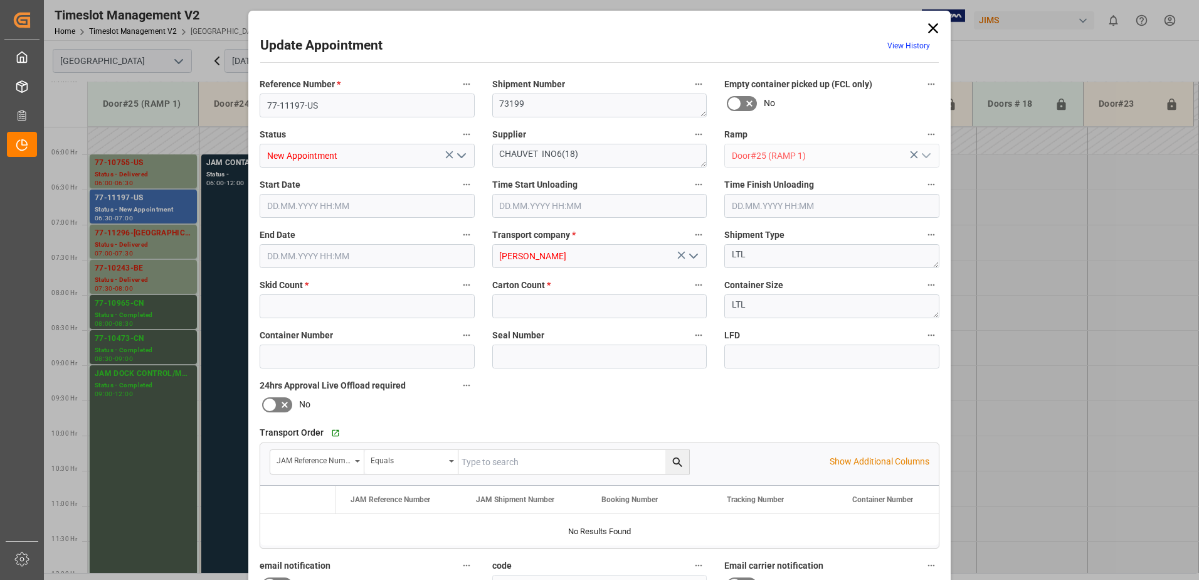
type input "2"
type input "31"
type input "30.09.2025 06:30"
type input "[DATE] 07:00"
type input "29.09.2025 13:41"
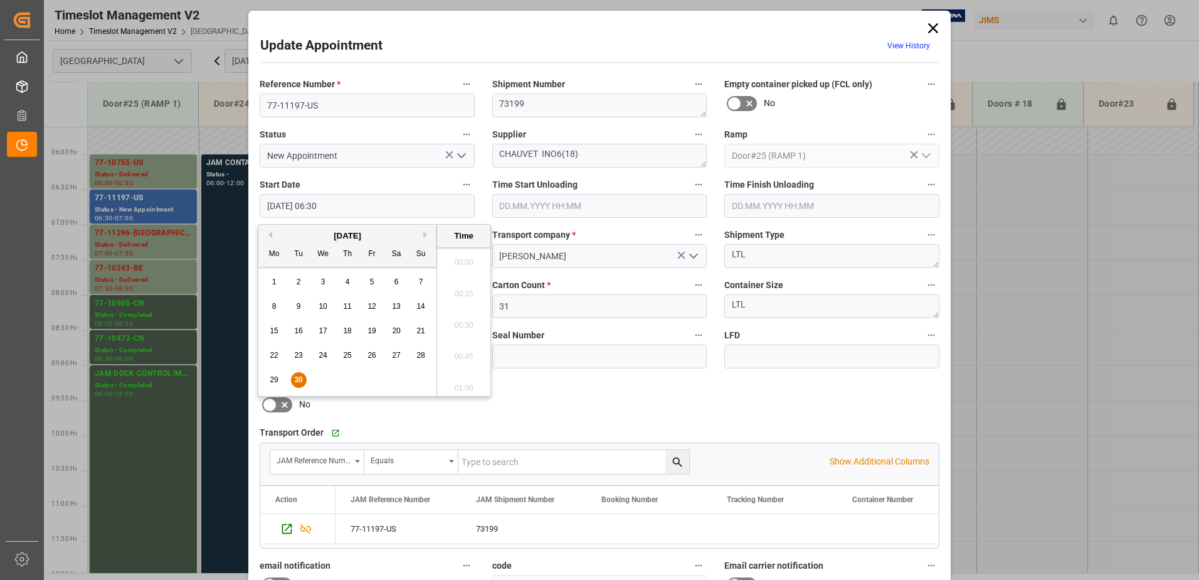
click at [344, 204] on input "30.09.2025 06:30" at bounding box center [367, 206] width 215 height 24
click at [425, 235] on button "Next Month" at bounding box center [427, 235] width 8 height 8
click at [323, 280] on span "1" at bounding box center [323, 281] width 4 height 9
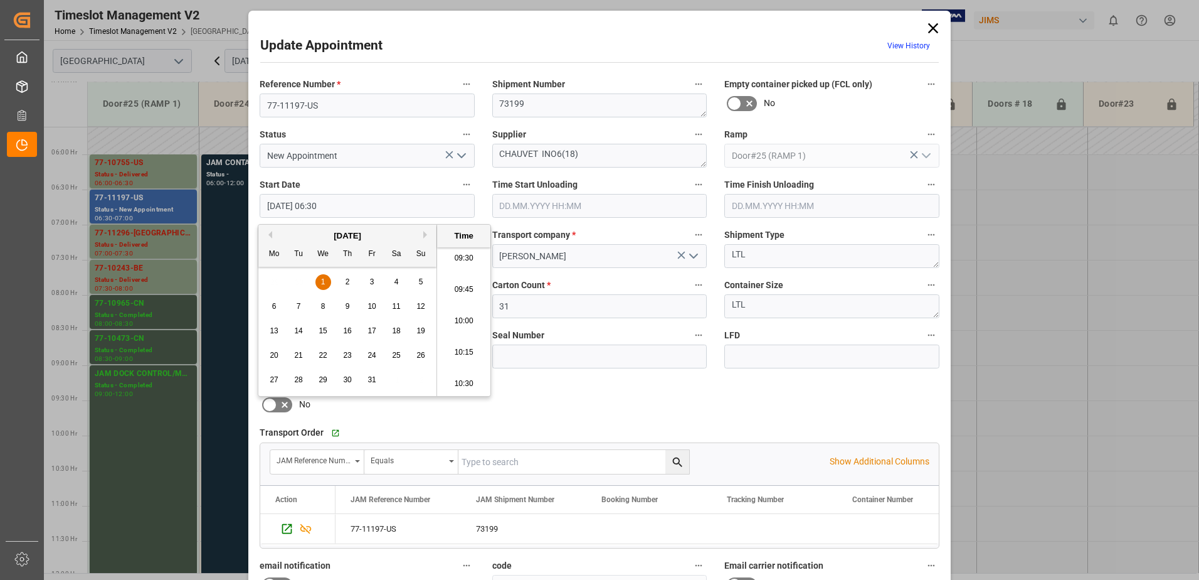
click at [459, 383] on li "10:30" at bounding box center [463, 383] width 53 height 31
type input "01.10.2025 10:30"
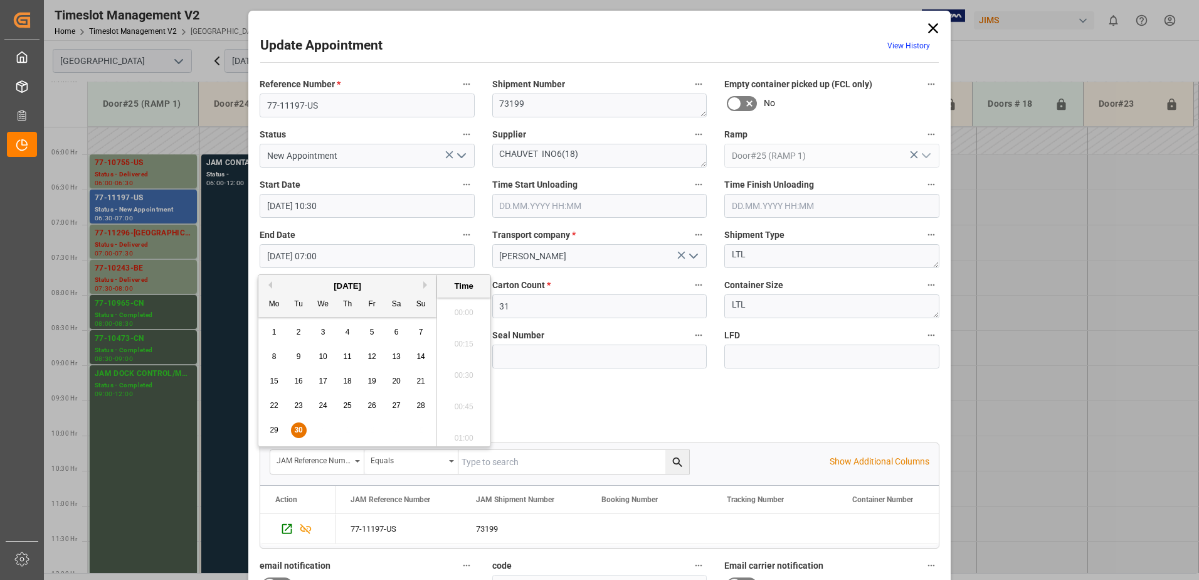
click at [349, 253] on input "[DATE] 07:00" at bounding box center [367, 256] width 215 height 24
click at [424, 283] on button "Next Month" at bounding box center [427, 285] width 8 height 8
click at [322, 332] on span "1" at bounding box center [323, 331] width 4 height 9
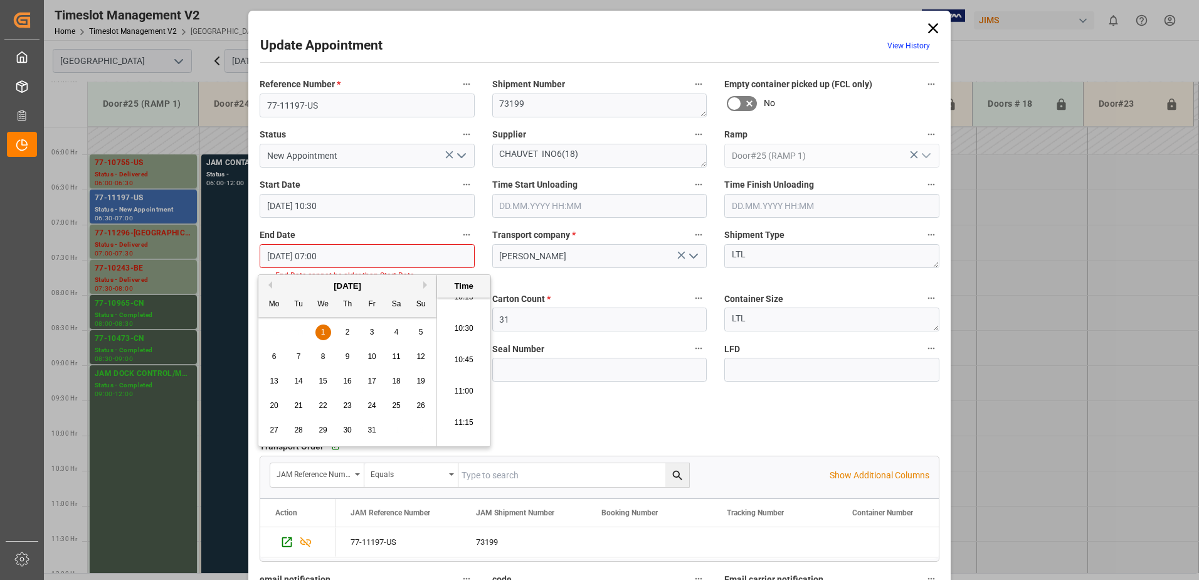
scroll to position [1322, 0]
click at [464, 369] on li "11:00" at bounding box center [463, 371] width 53 height 31
type input "01.10.2025 11:00"
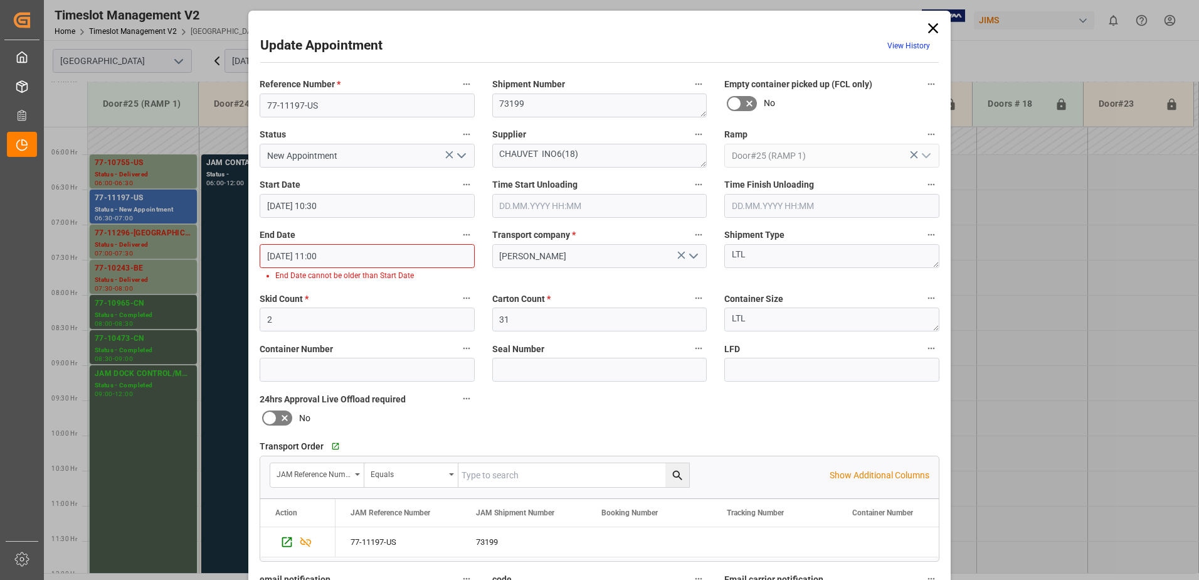
scroll to position [188, 0]
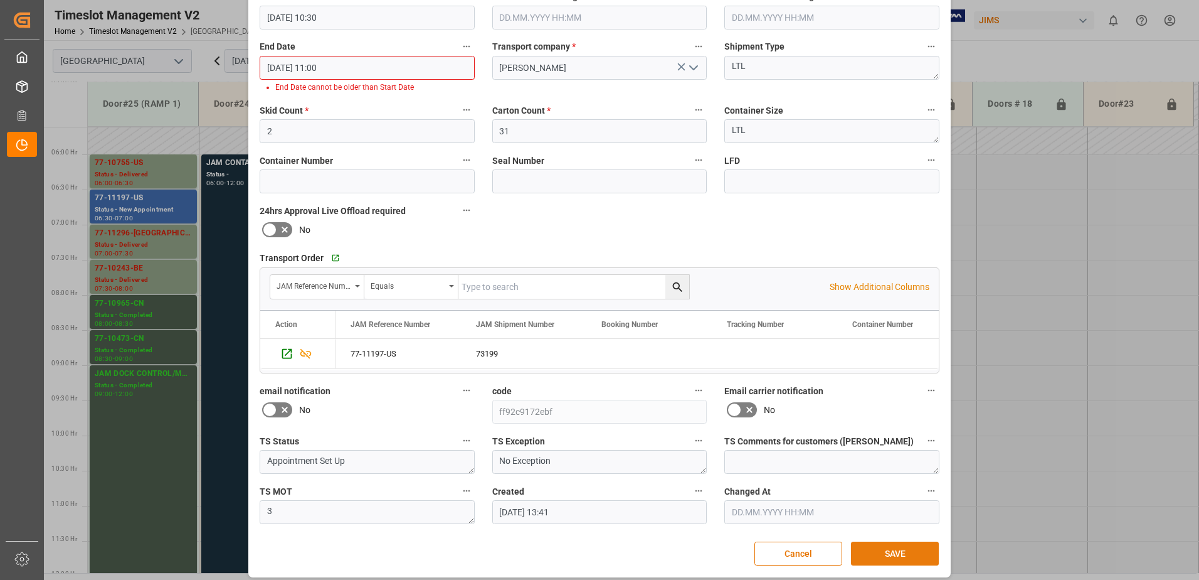
click at [918, 556] on button "SAVE" at bounding box center [895, 553] width 88 height 24
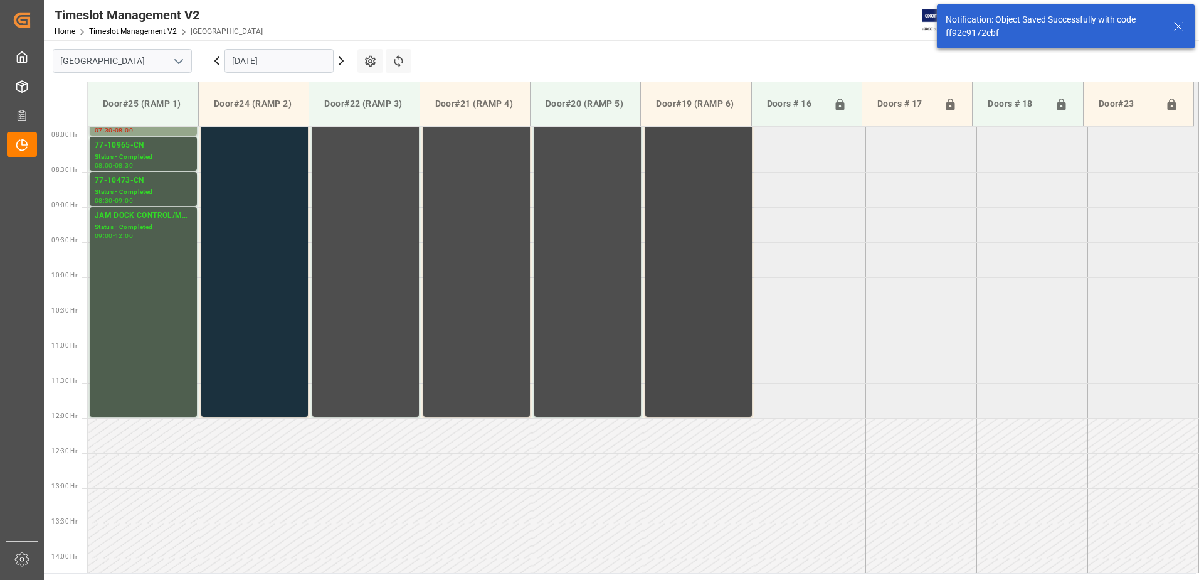
scroll to position [437, 0]
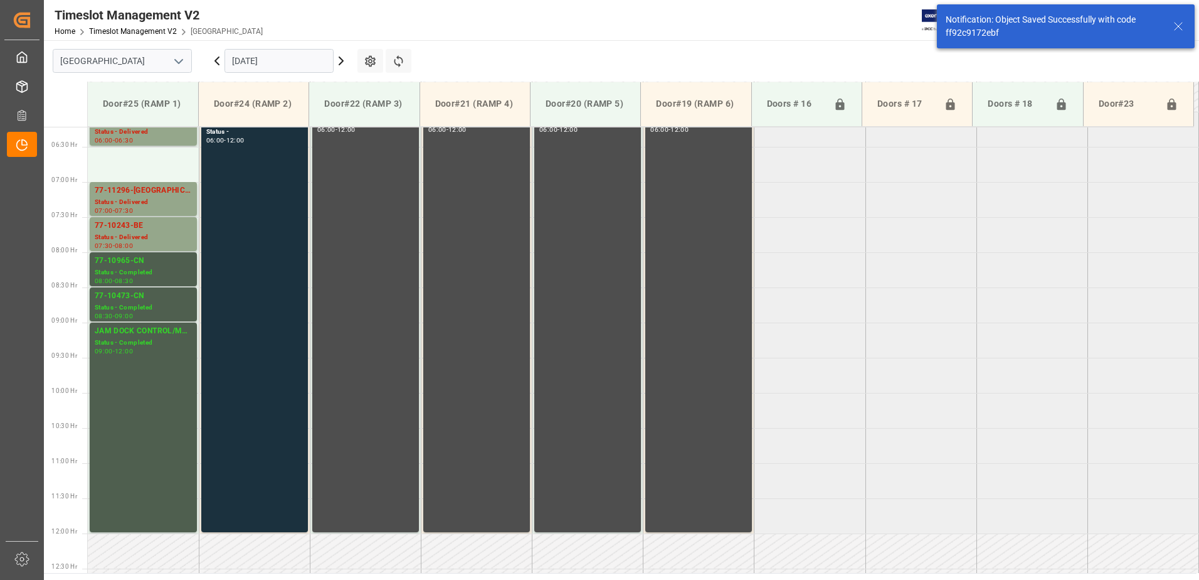
click at [340, 60] on icon at bounding box center [341, 60] width 15 height 15
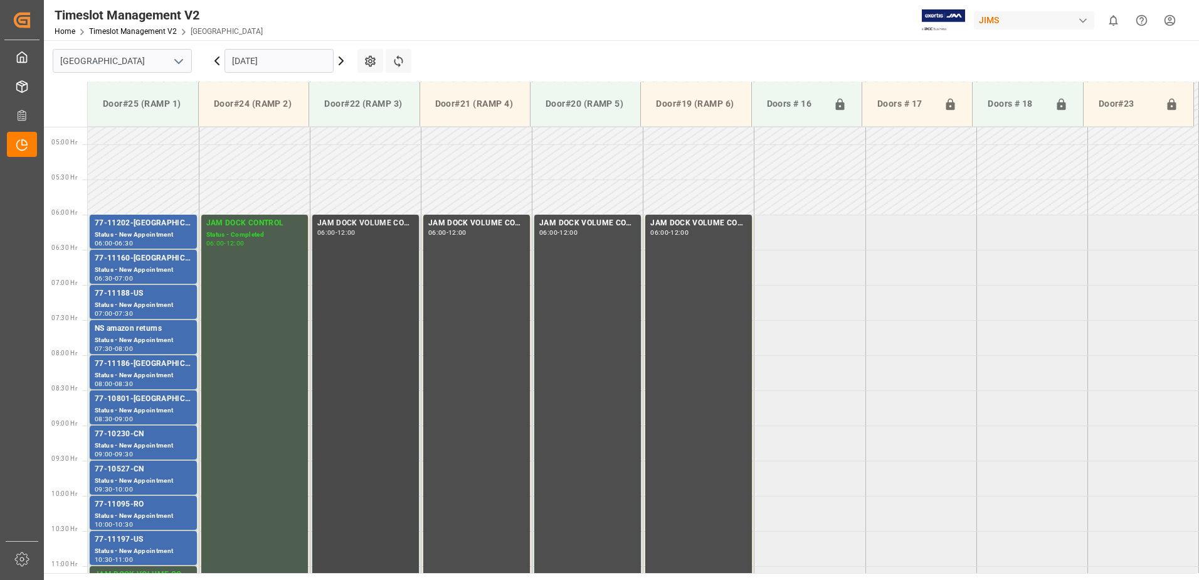
scroll to position [459, 0]
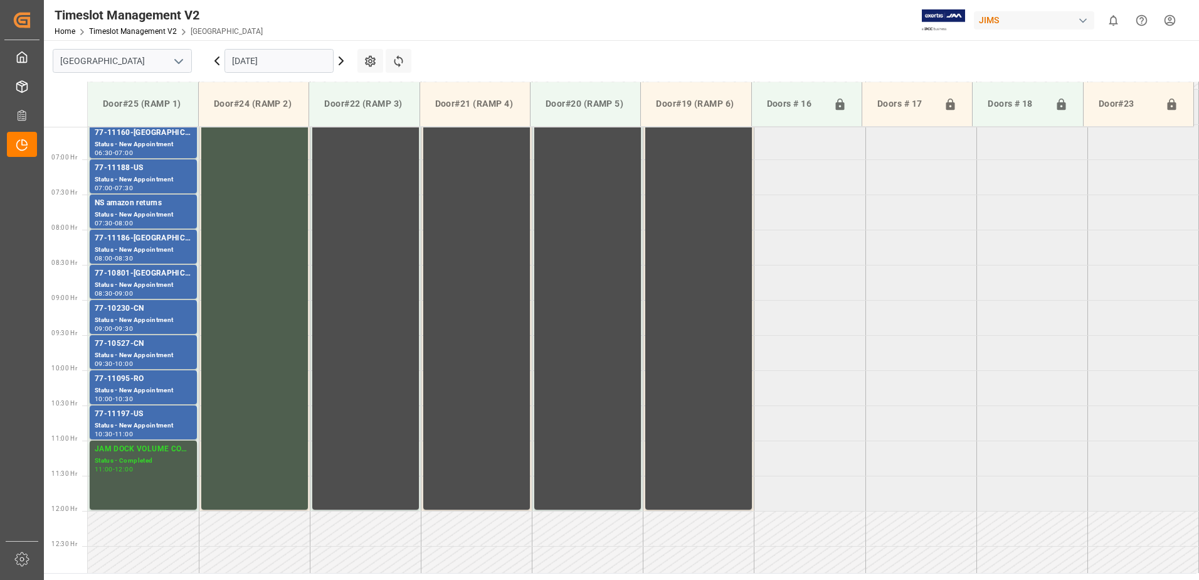
click at [217, 57] on icon at bounding box center [217, 60] width 15 height 15
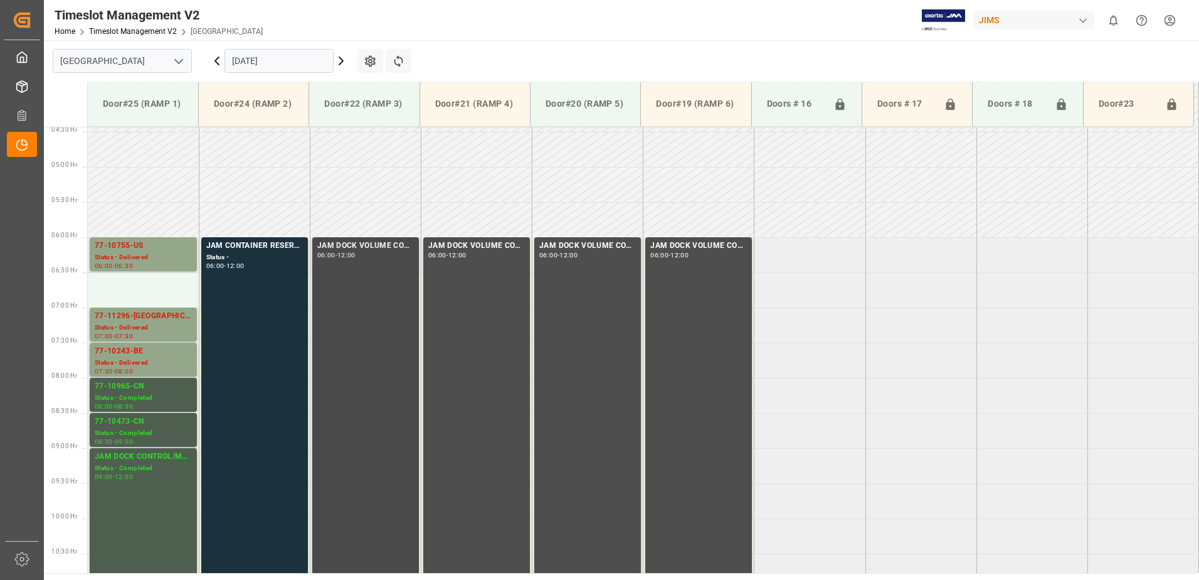
scroll to position [334, 0]
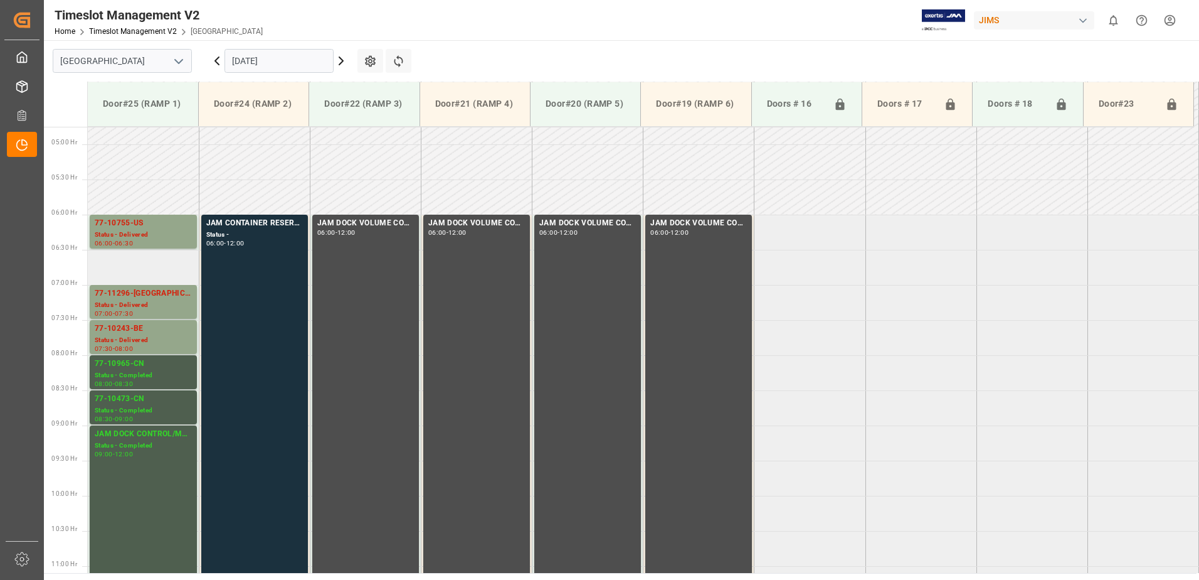
click at [128, 267] on td at bounding box center [143, 267] width 111 height 35
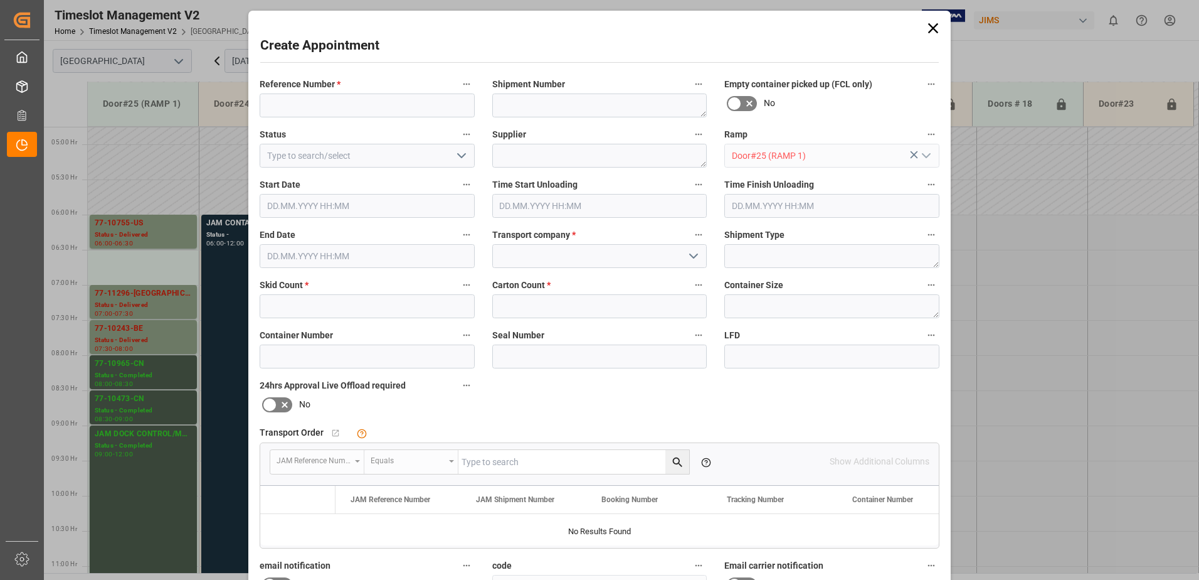
type input "30.09.2025 06:30"
type input "[DATE] 07:00"
click at [304, 100] on input at bounding box center [367, 105] width 215 height 24
click at [297, 105] on input "no sameday appointment" at bounding box center [367, 105] width 215 height 24
click at [300, 107] on input "no sameday appointment" at bounding box center [367, 105] width 215 height 24
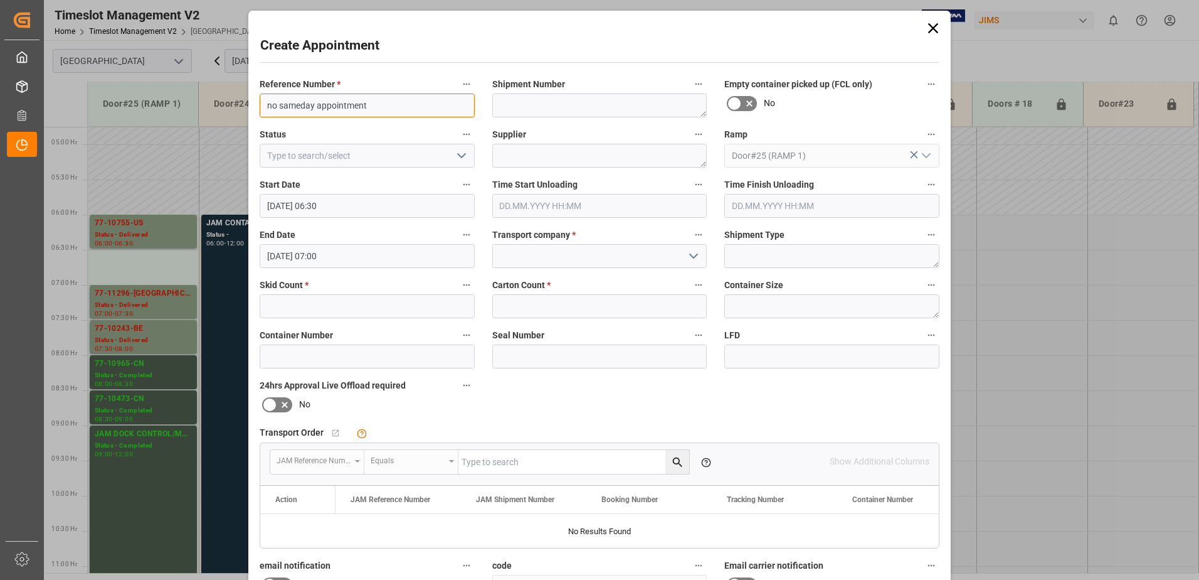
click at [391, 110] on input "no sameday appointment" at bounding box center [367, 105] width 215 height 24
click at [300, 105] on input "no sameday appointment" at bounding box center [367, 105] width 215 height 24
click at [381, 107] on input "no same day appointment" at bounding box center [367, 105] width 215 height 24
click at [299, 105] on input "no same day appointment" at bounding box center [367, 105] width 215 height 24
drag, startPoint x: 377, startPoint y: 105, endPoint x: 247, endPoint y: 100, distance: 129.9
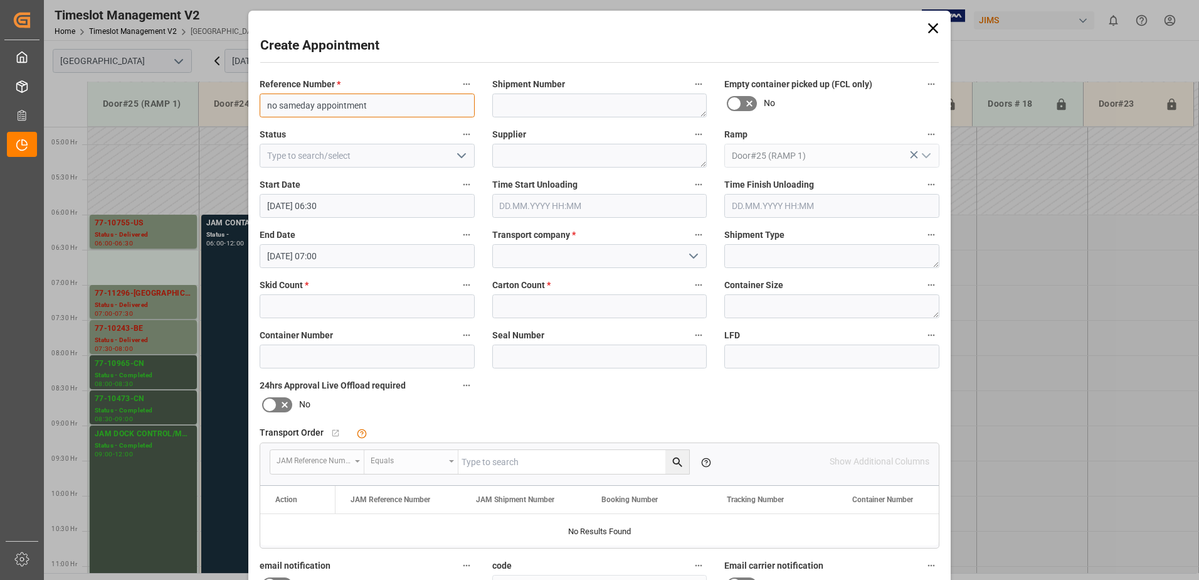
click at [251, 100] on div "Reference Number * no sameday appointment" at bounding box center [367, 97] width 233 height 50
type input "NO SAMEDAY APPOINTMENT"
click at [603, 254] on input at bounding box center [599, 256] width 215 height 24
click at [579, 281] on div "JAM RESERVATION (NOT A CARRIER)" at bounding box center [600, 284] width 214 height 28
type input "JAM RESERVATION (NOT A CARRIER)"
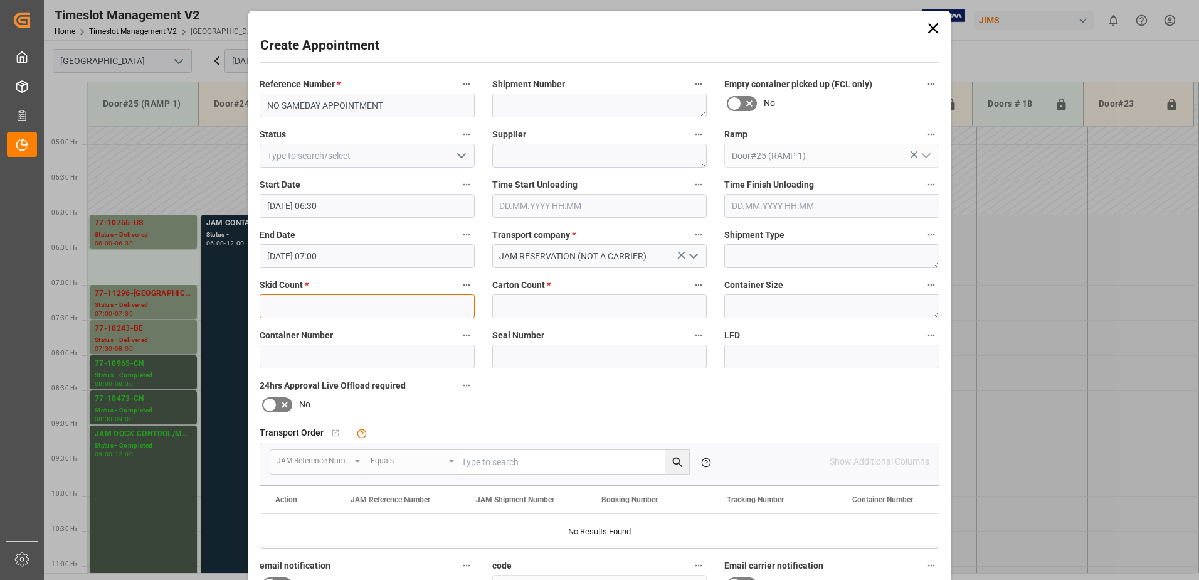
click at [368, 306] on input "text" at bounding box center [367, 306] width 215 height 24
type input "0"
click at [518, 309] on input "text" at bounding box center [599, 306] width 215 height 24
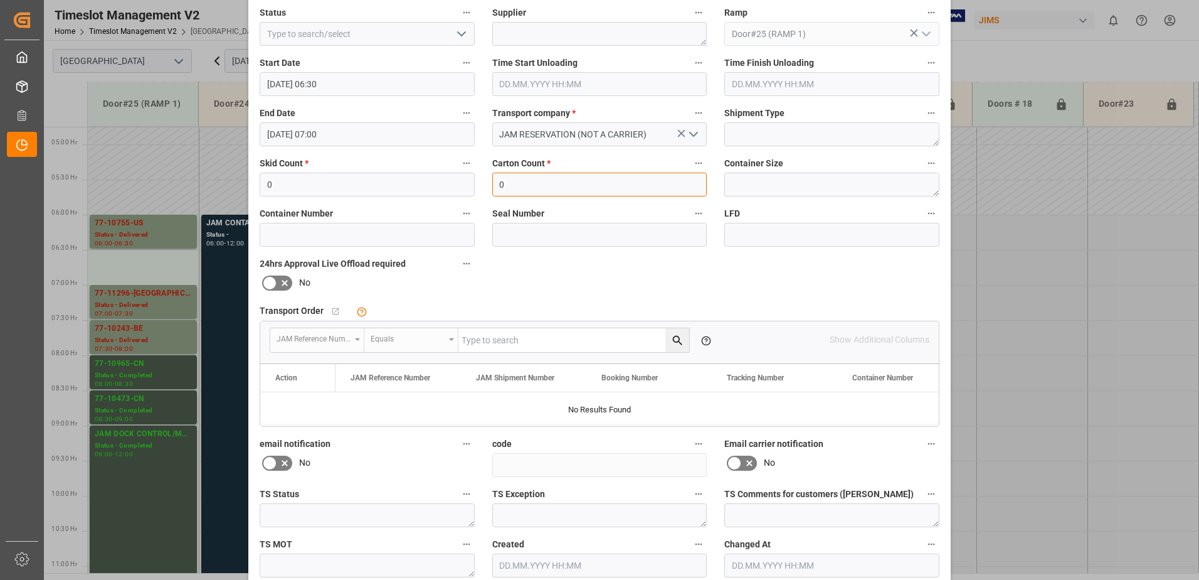
scroll to position [183, 0]
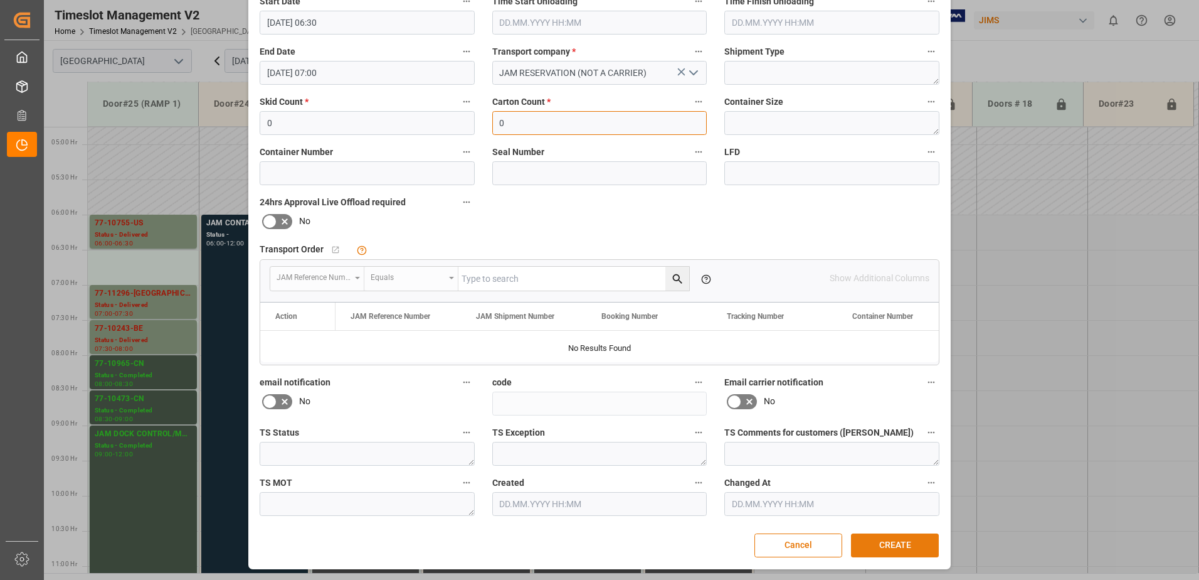
type input "0"
click at [891, 542] on button "CREATE" at bounding box center [895, 545] width 88 height 24
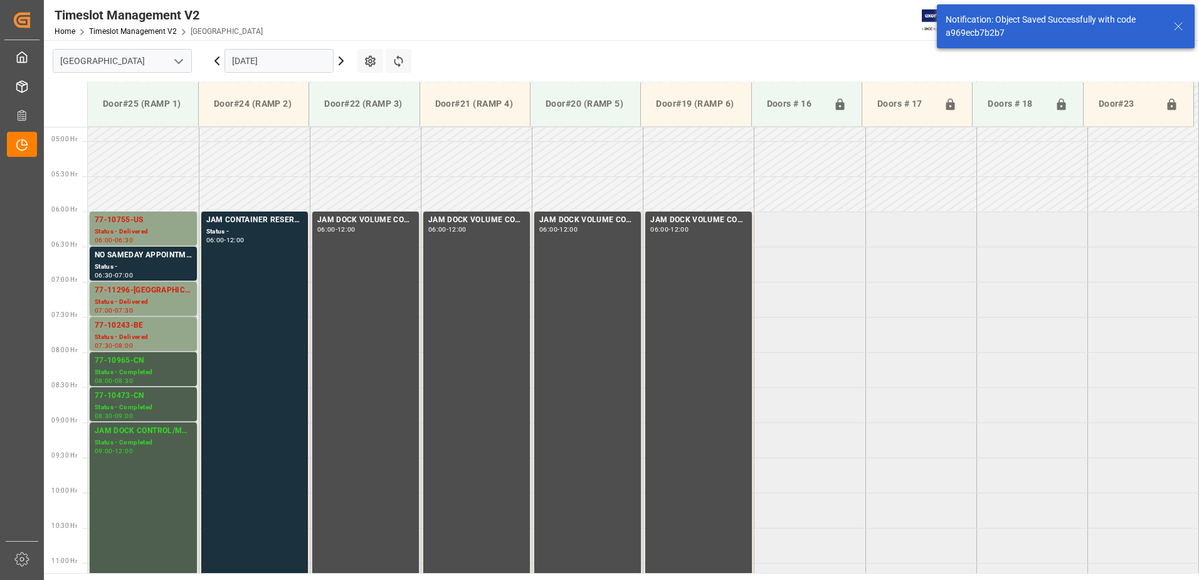
scroll to position [344, 0]
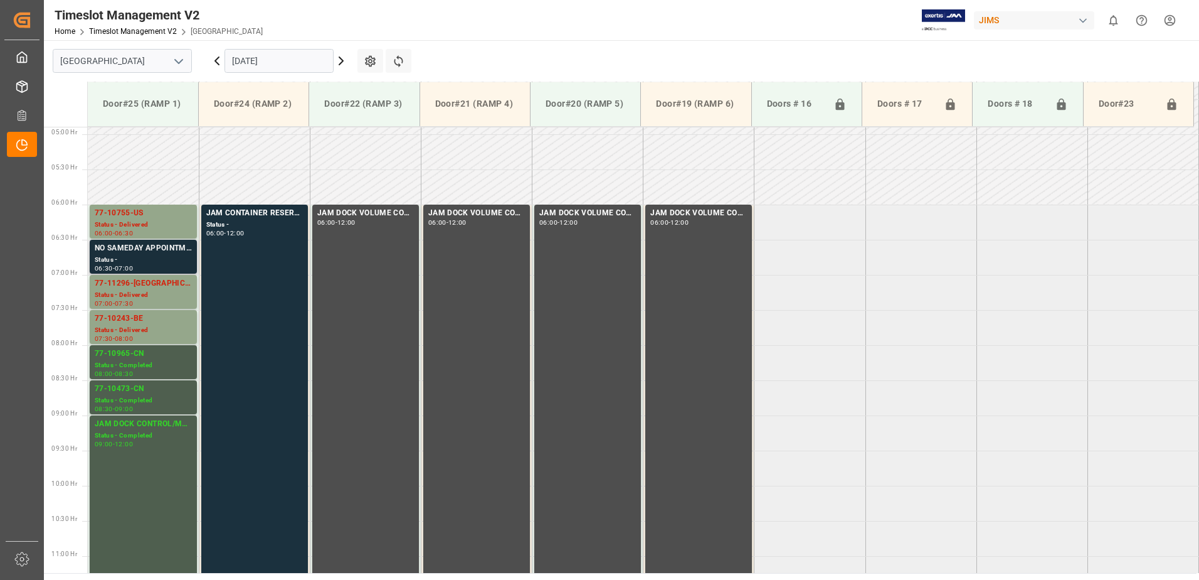
click at [156, 258] on div "Status -" at bounding box center [143, 260] width 97 height 11
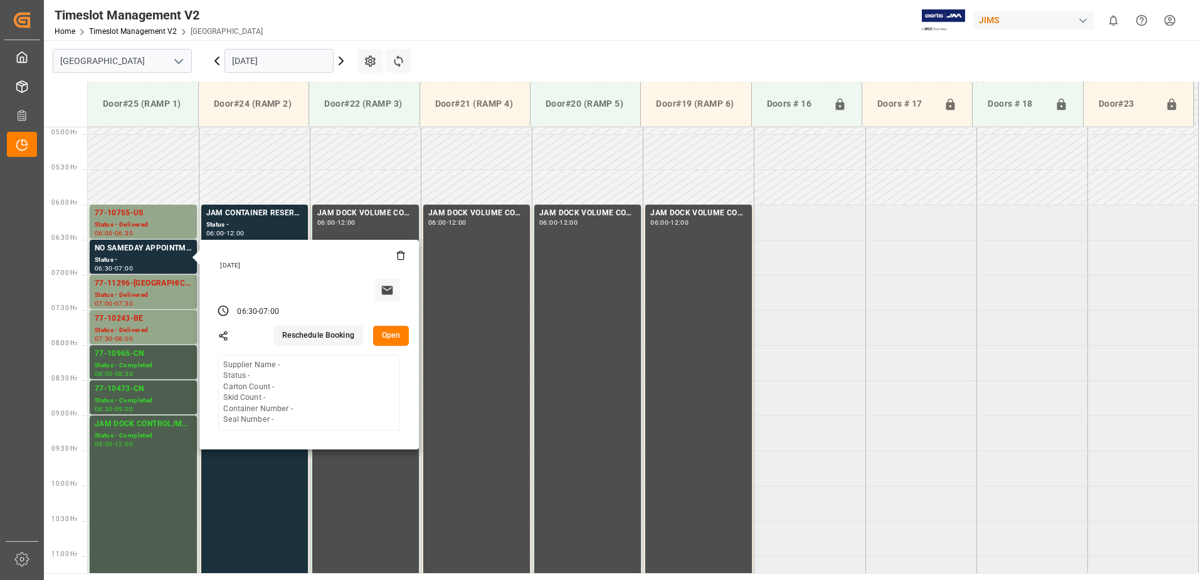
click at [395, 337] on button "Open" at bounding box center [391, 336] width 36 height 20
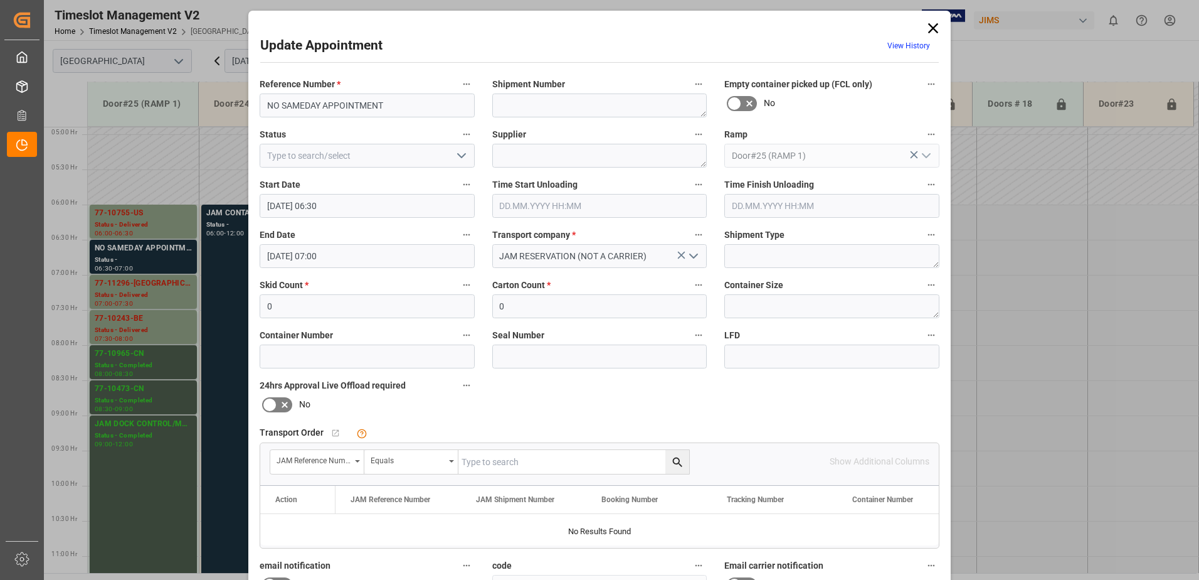
click at [459, 155] on icon "open menu" at bounding box center [461, 155] width 15 height 15
click at [341, 210] on div "Completed" at bounding box center [367, 212] width 214 height 28
type input "Completed"
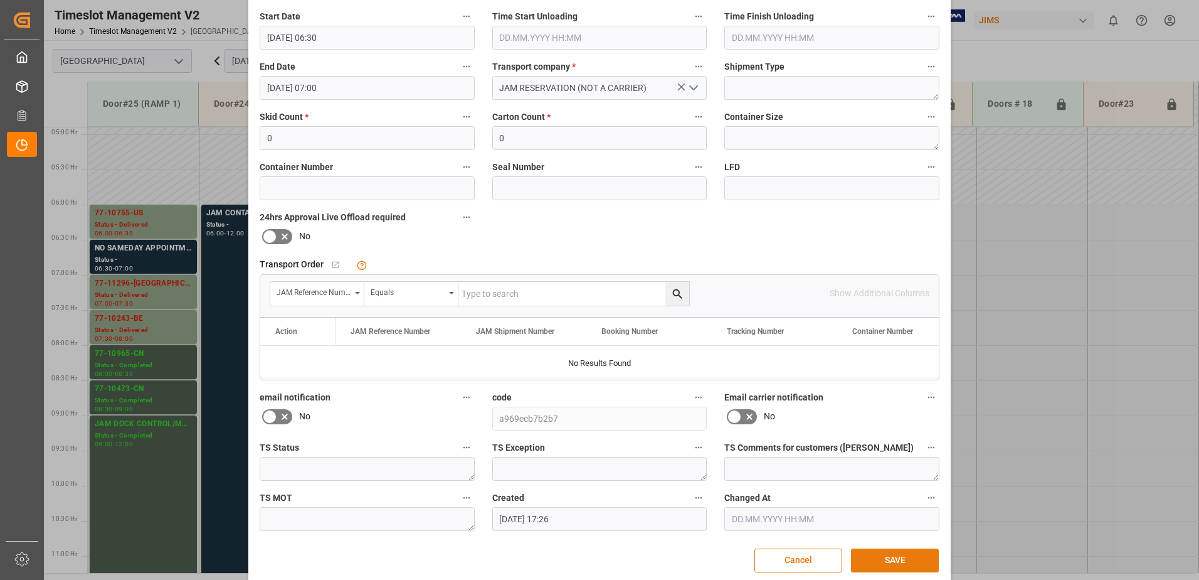
scroll to position [183, 0]
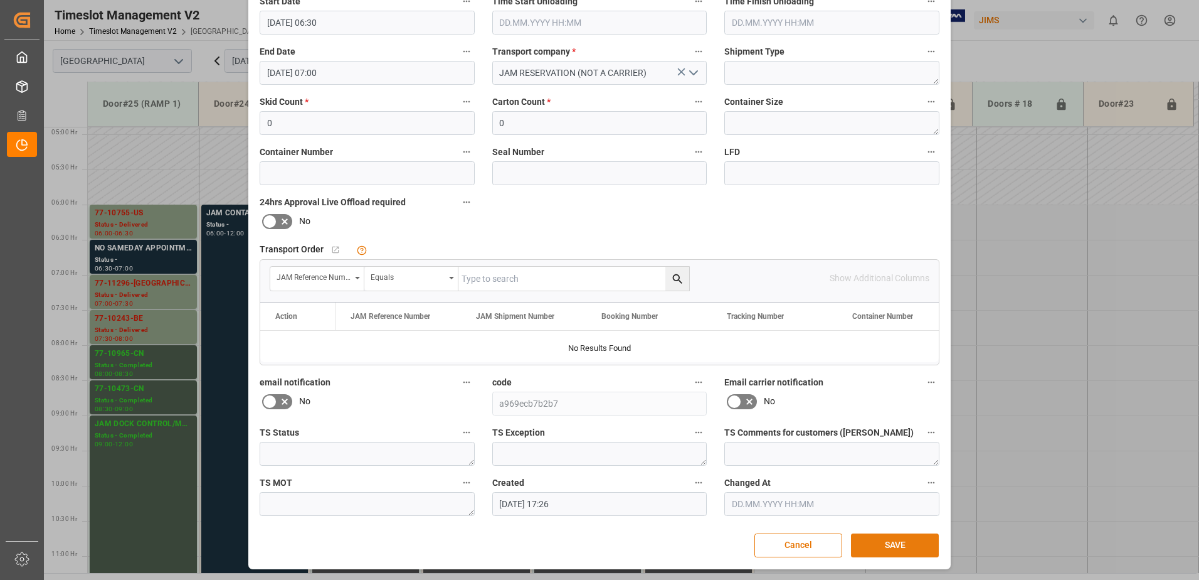
click at [871, 544] on button "SAVE" at bounding box center [895, 545] width 88 height 24
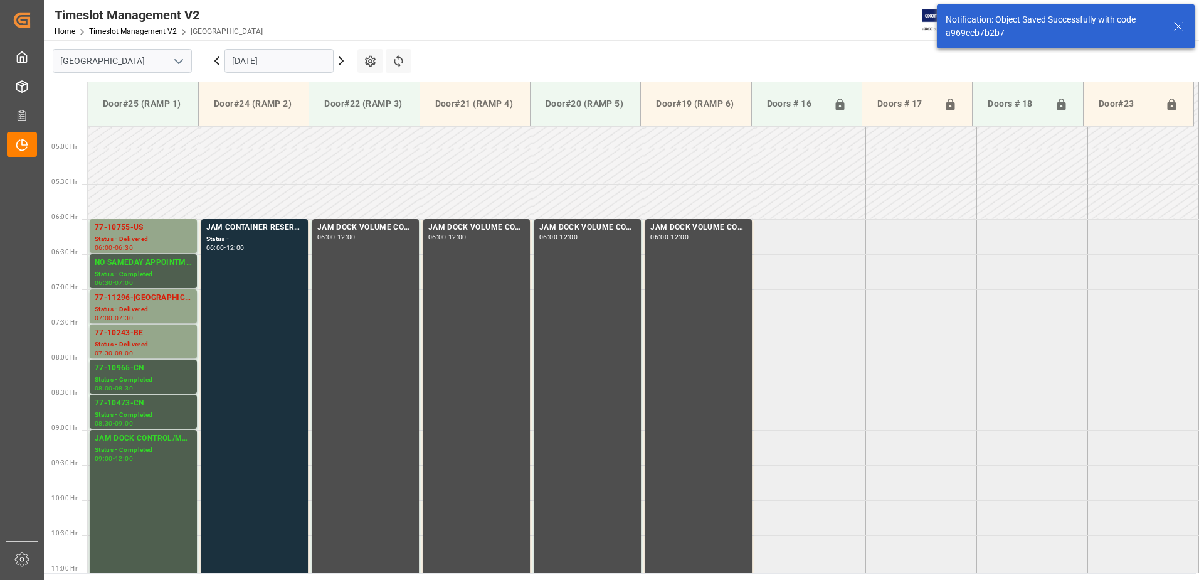
scroll to position [344, 0]
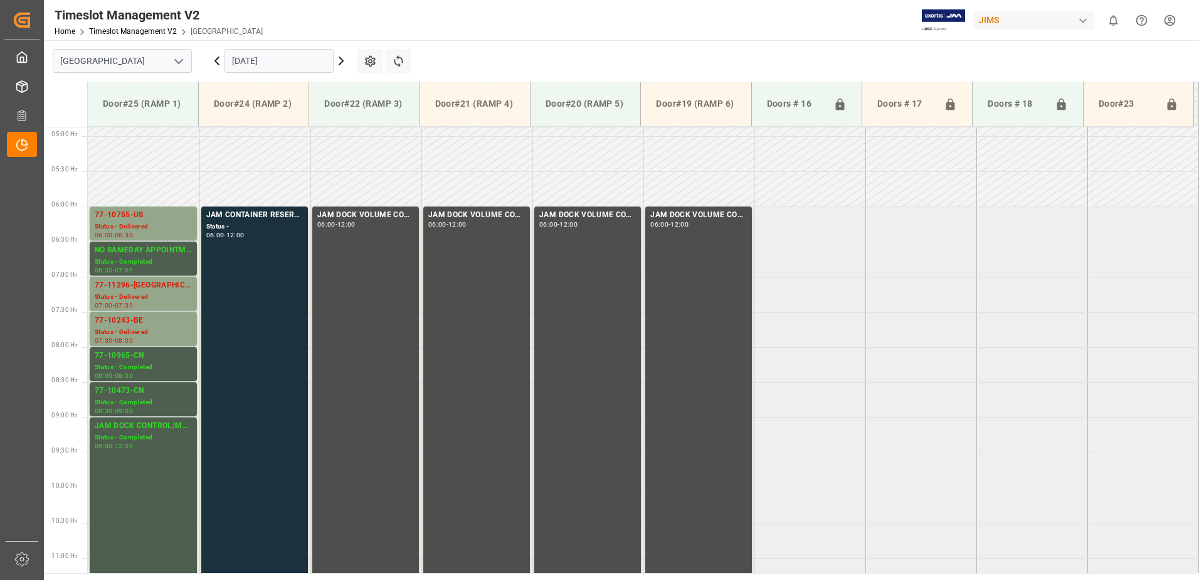
scroll to position [341, 0]
click at [340, 61] on icon at bounding box center [341, 60] width 15 height 15
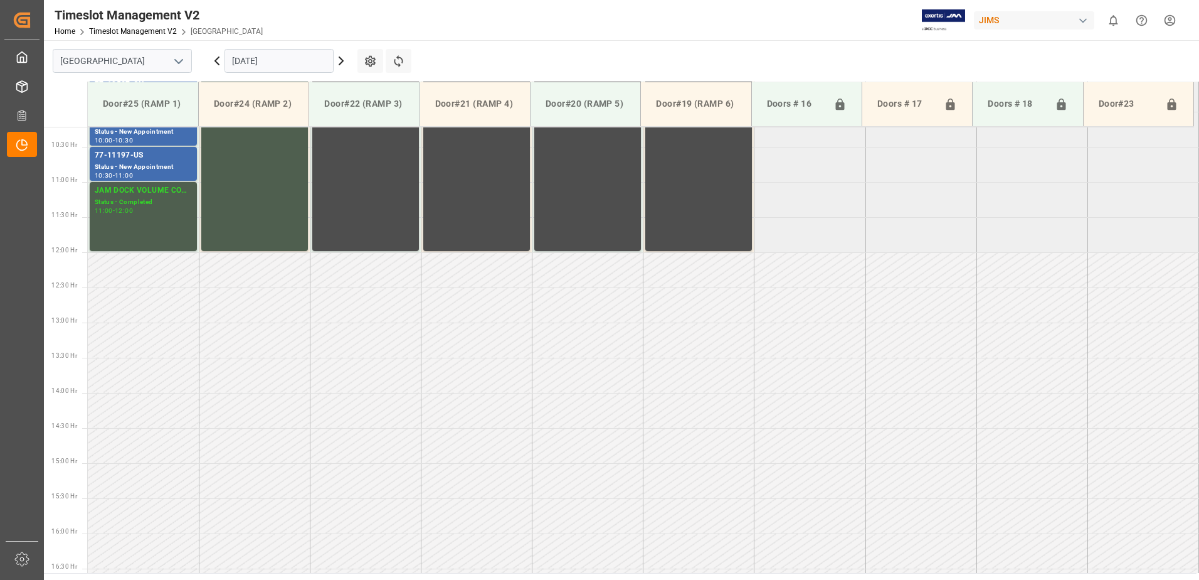
scroll to position [906, 0]
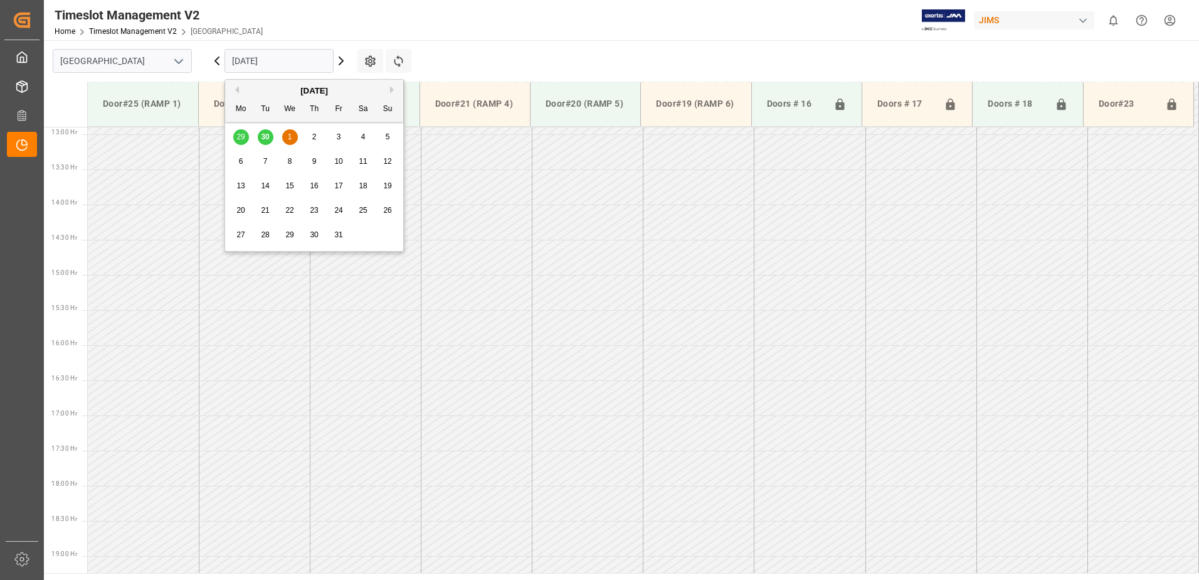
click at [294, 60] on input "01.10.2025" at bounding box center [279, 61] width 109 height 24
click at [315, 137] on span "2" at bounding box center [314, 136] width 4 height 9
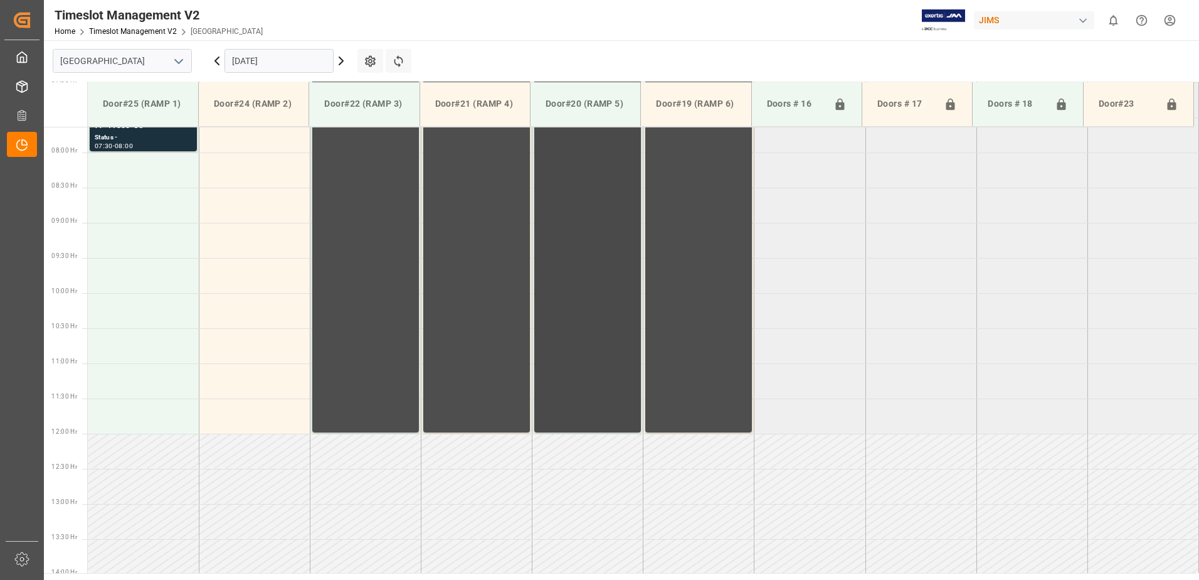
scroll to position [273, 0]
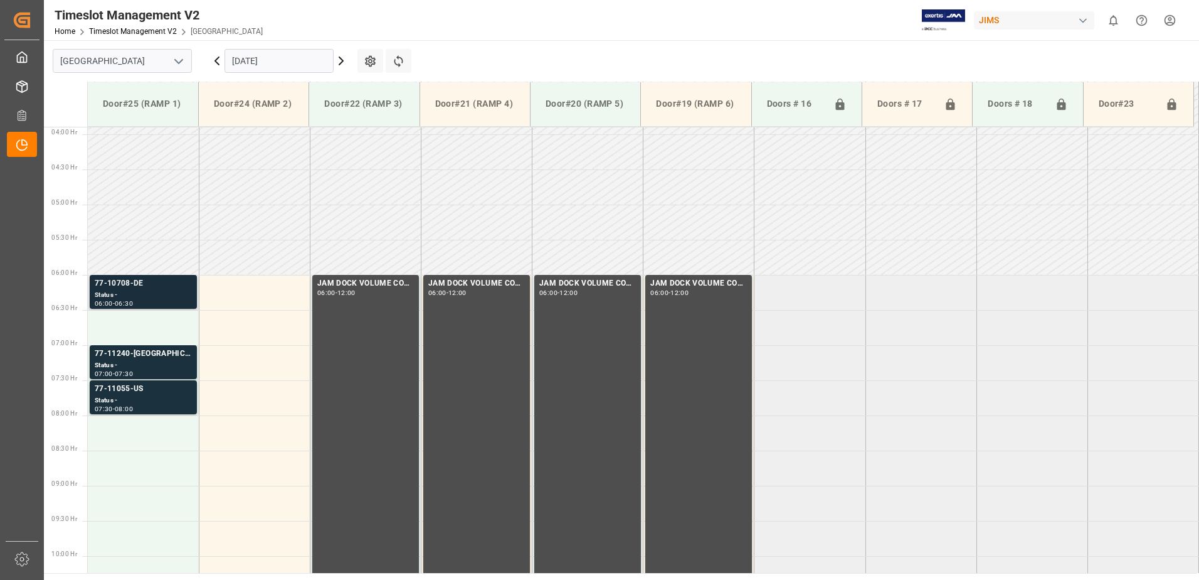
click at [132, 290] on div "Status -" at bounding box center [143, 295] width 97 height 11
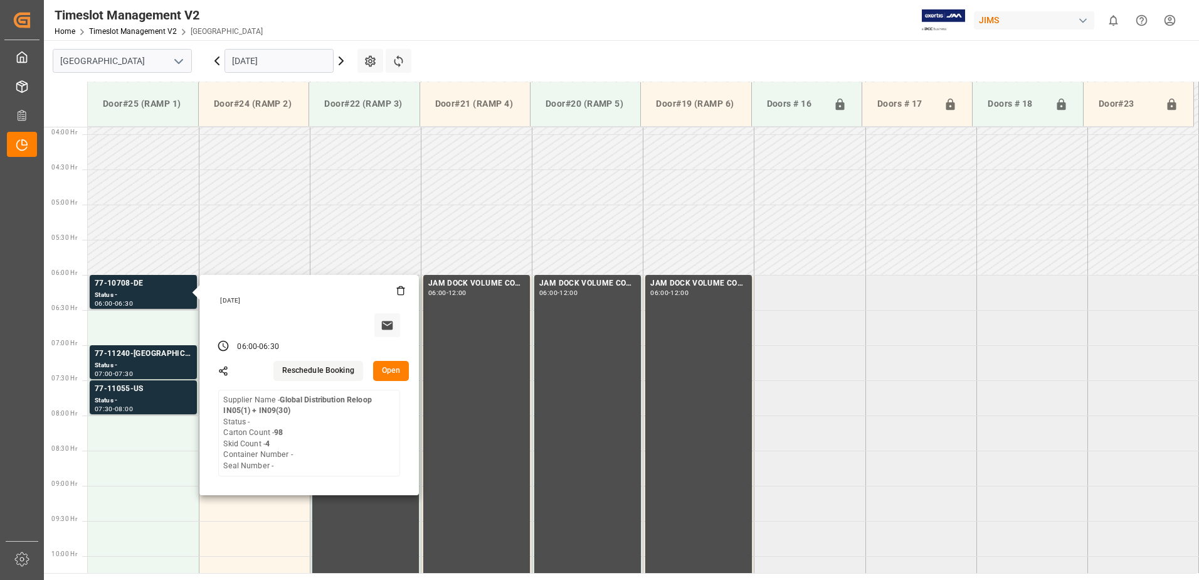
click at [393, 370] on button "Open" at bounding box center [391, 371] width 36 height 20
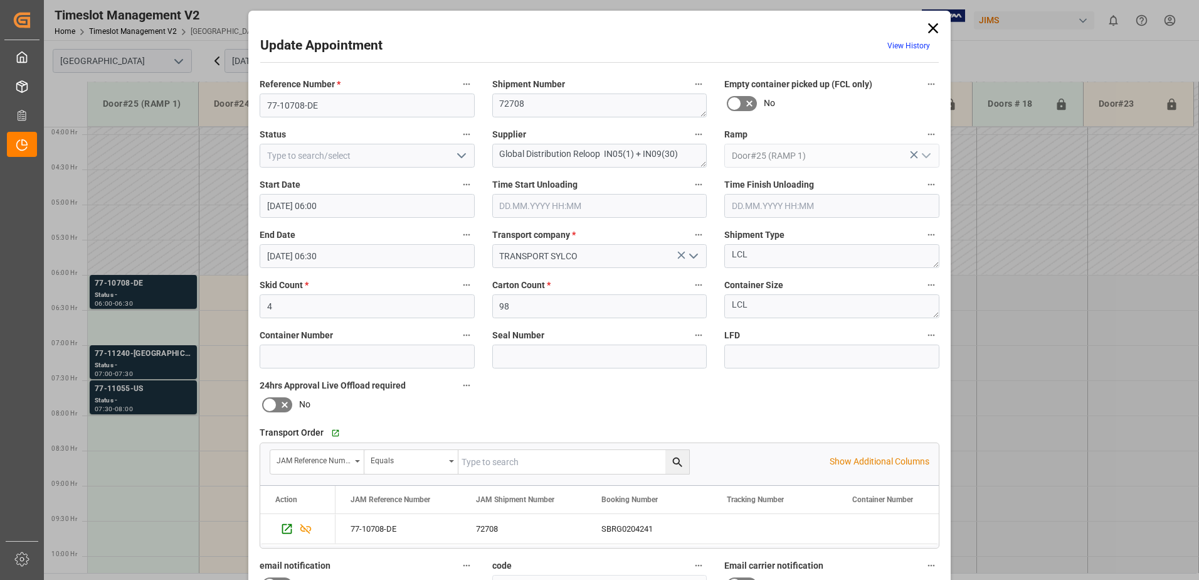
click at [460, 157] on polyline "open menu" at bounding box center [462, 156] width 8 height 4
click at [391, 267] on div "New Appointment" at bounding box center [367, 268] width 214 height 28
type input "New Appointment"
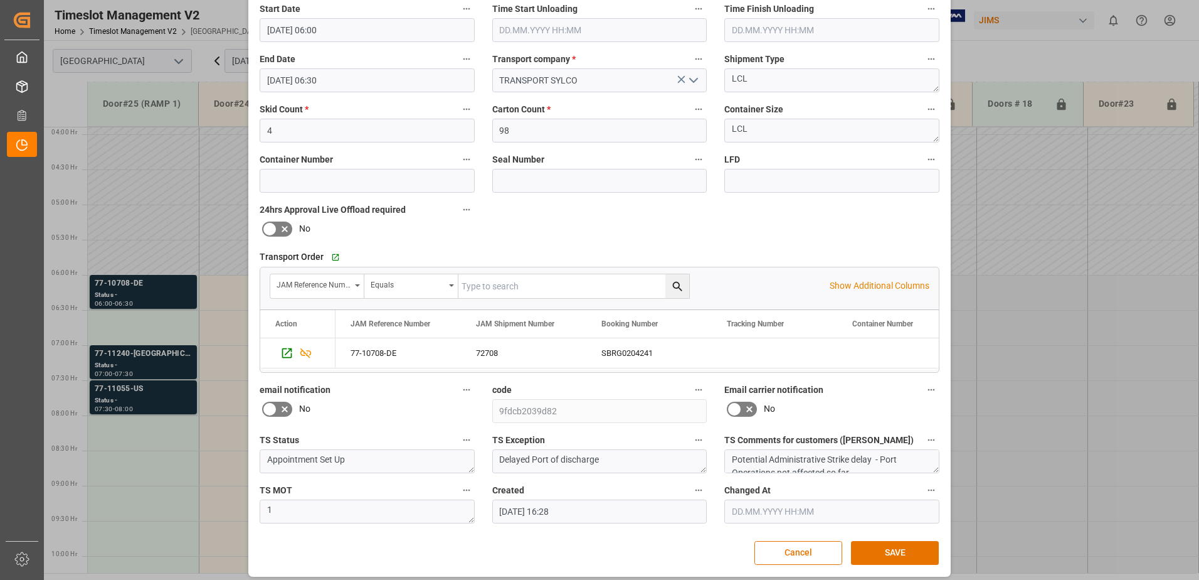
scroll to position [183, 0]
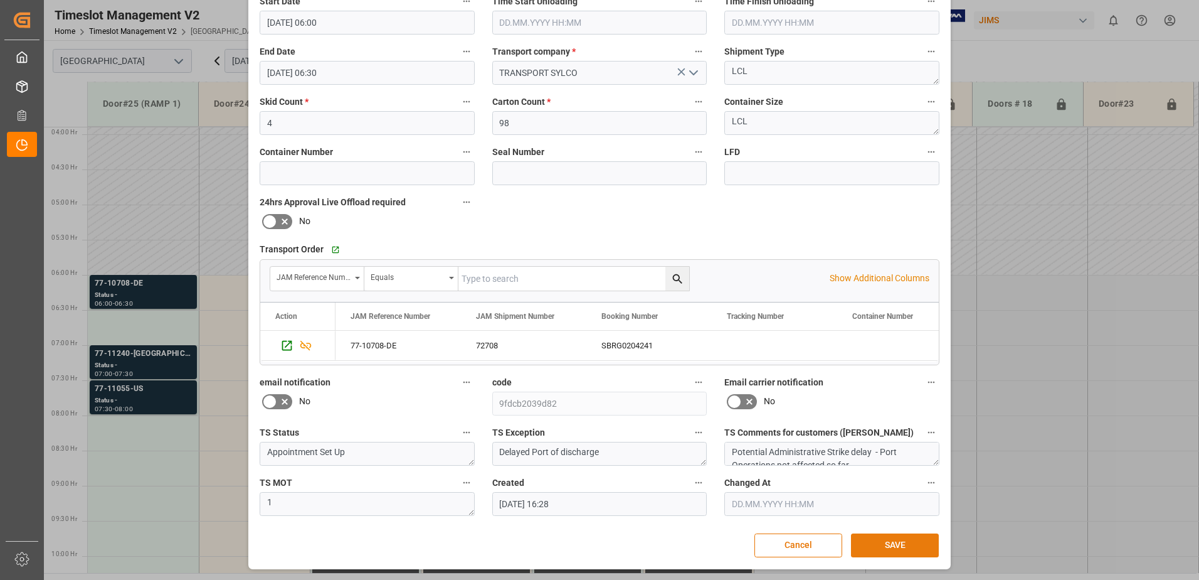
click at [883, 544] on button "SAVE" at bounding box center [895, 545] width 88 height 24
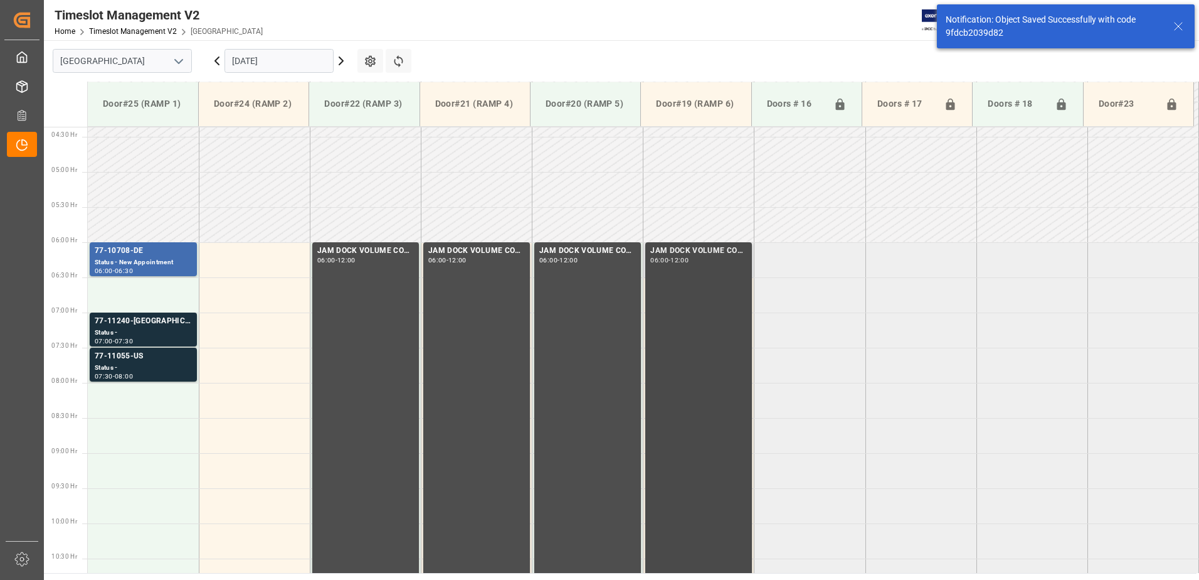
scroll to position [344, 0]
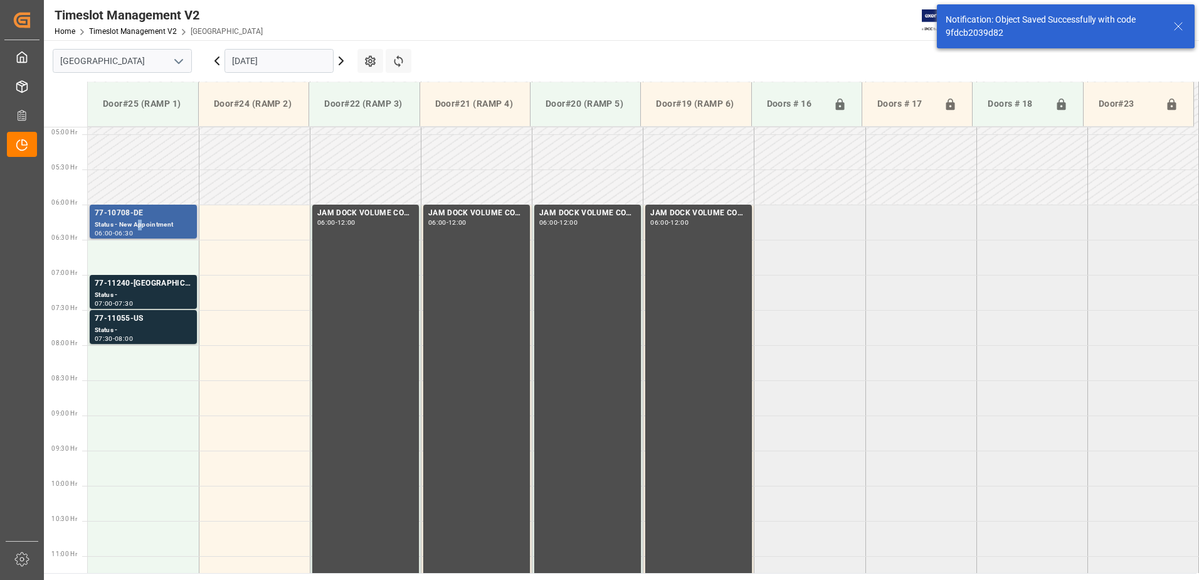
click at [142, 220] on div "Status - New Appointment" at bounding box center [143, 225] width 97 height 11
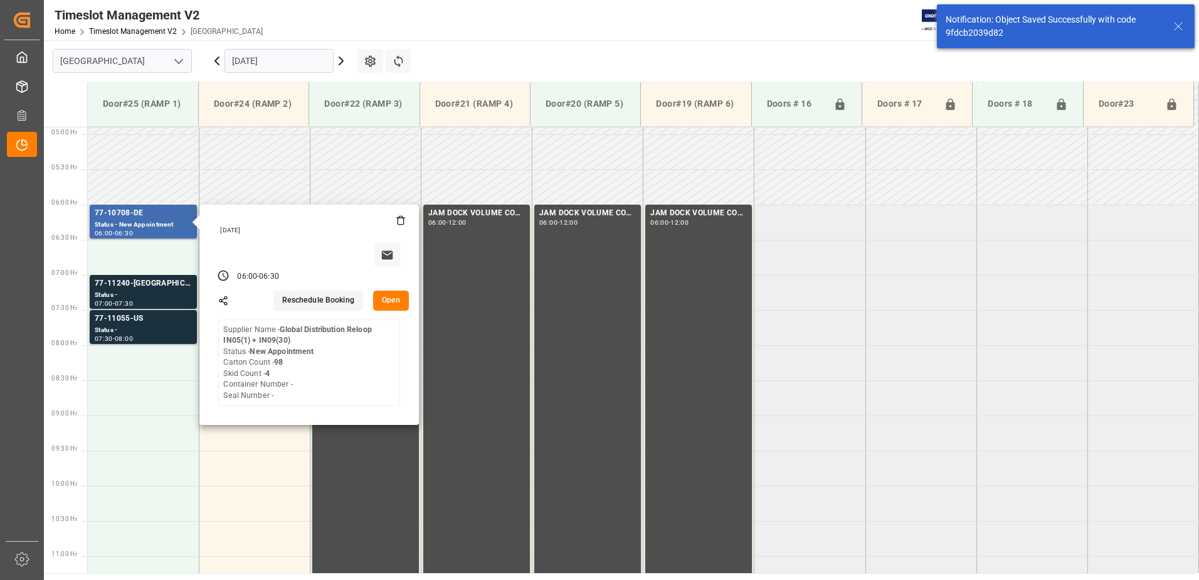
click at [394, 299] on button "Open" at bounding box center [391, 300] width 36 height 20
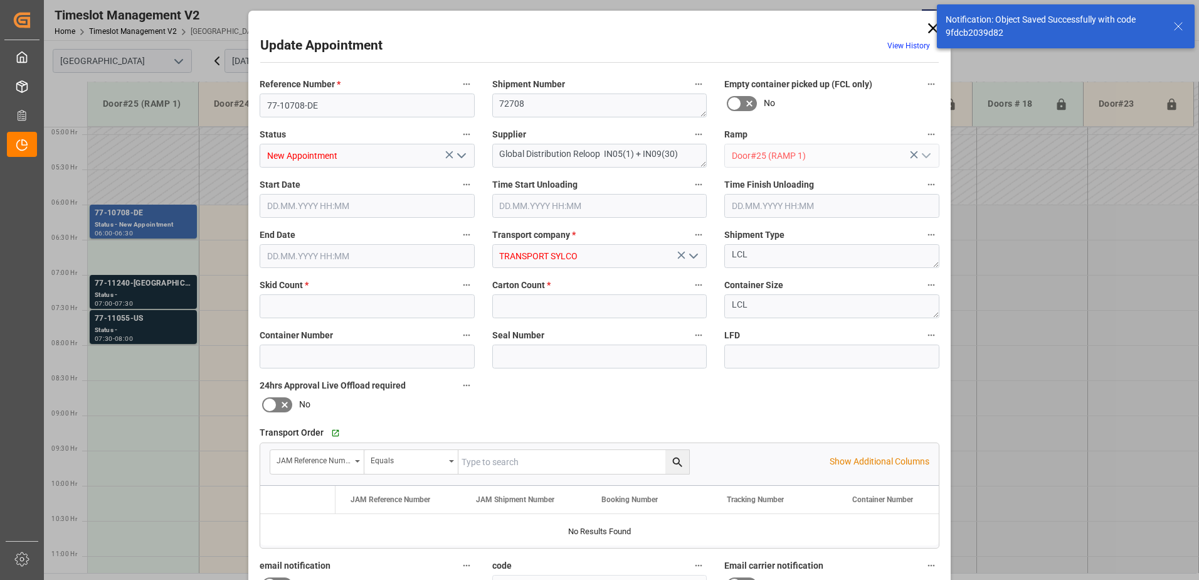
type input "4"
type input "98"
type input "02.10.2025 06:00"
type input "02.10.2025 06:30"
type input "30.09.2025 16:28"
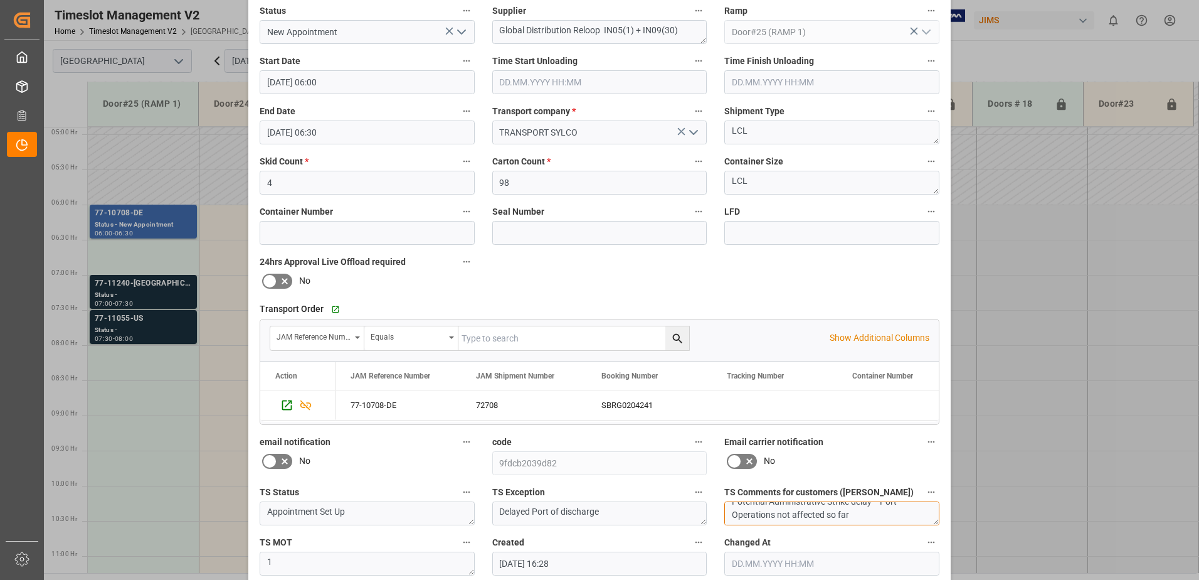
scroll to position [0, 0]
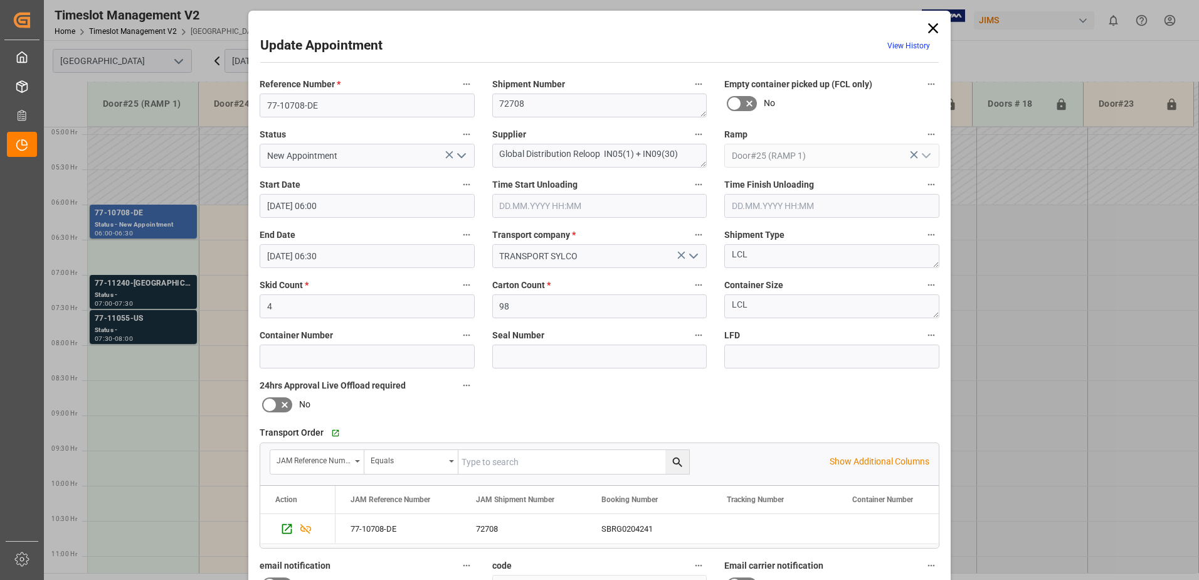
click at [932, 29] on icon at bounding box center [933, 28] width 10 height 10
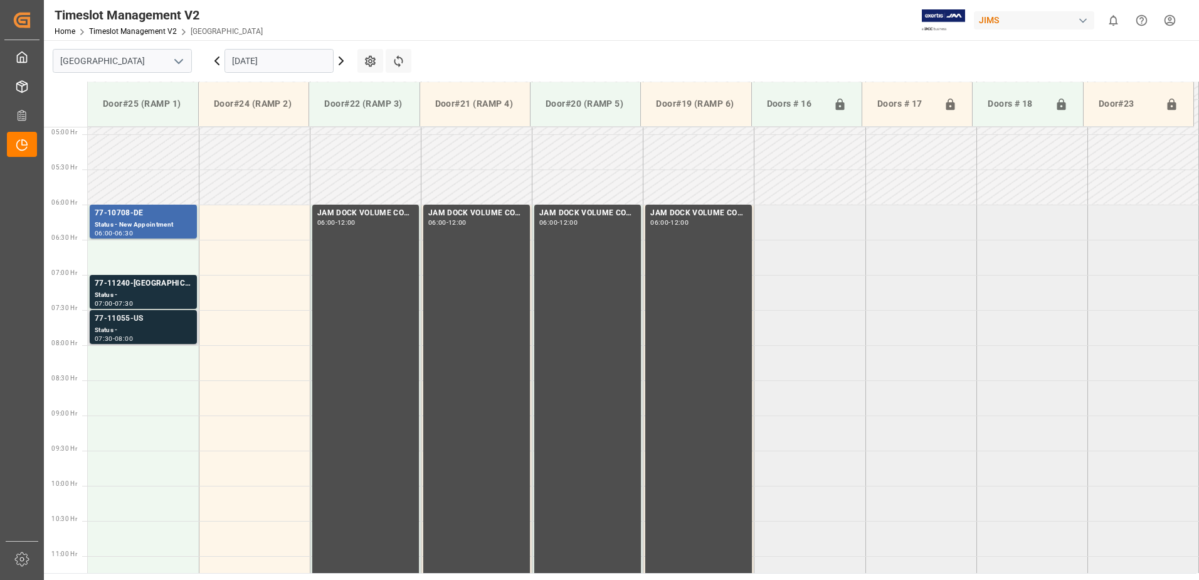
click at [122, 325] on div "Status -" at bounding box center [143, 330] width 97 height 11
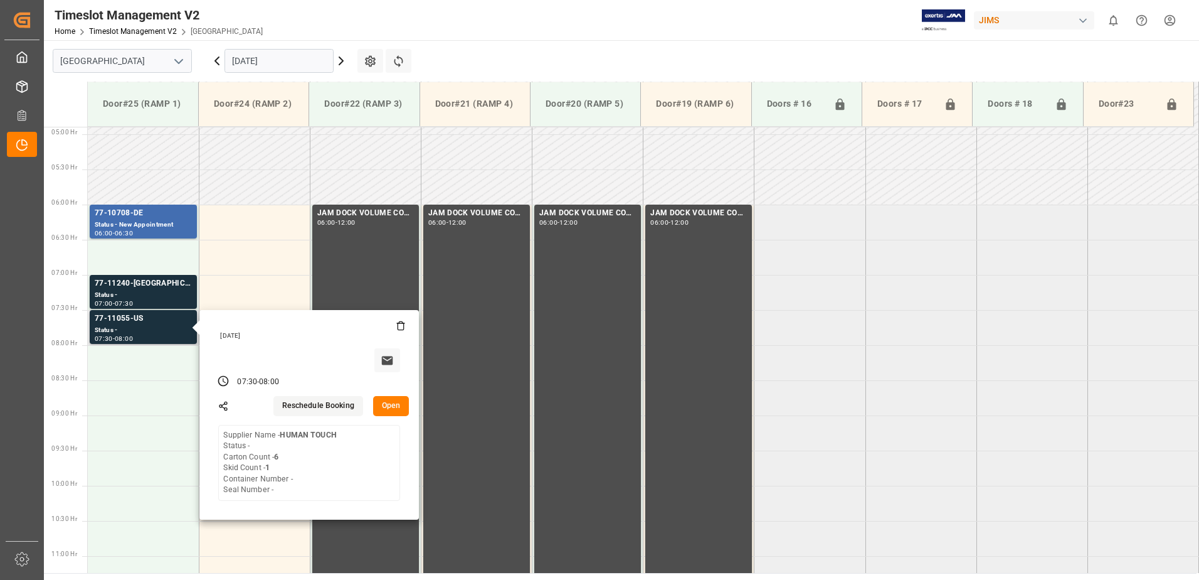
click at [393, 404] on button "Open" at bounding box center [391, 406] width 36 height 20
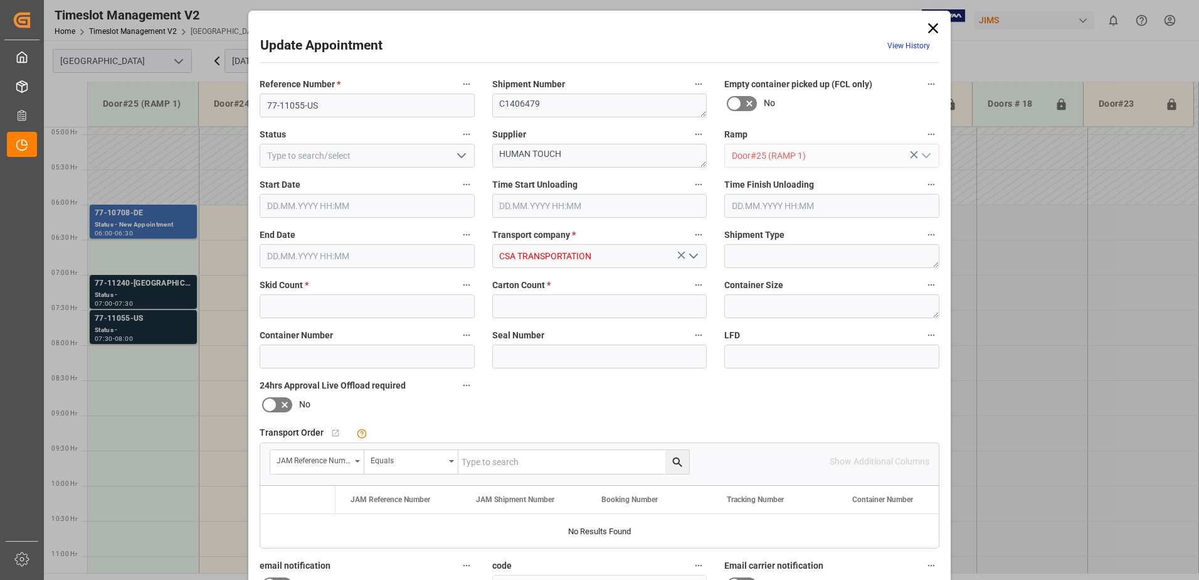
type input "1"
type input "6"
type input "02.10.2025 07:30"
type input "02.10.2025 08:00"
type input "30.09.2025 17:47"
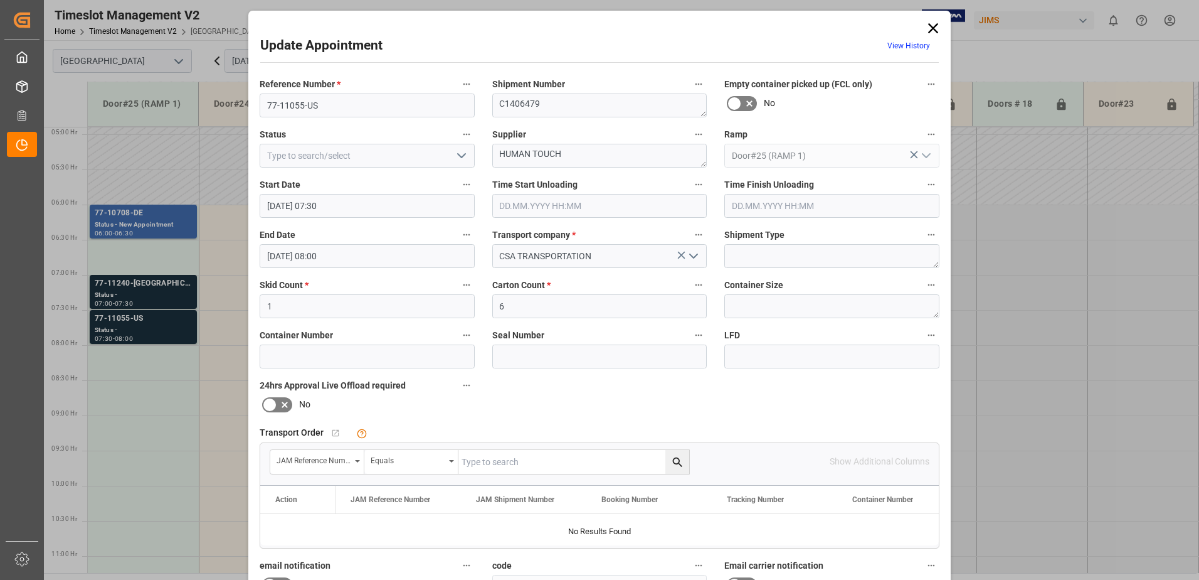
click at [506, 465] on input "text" at bounding box center [574, 462] width 231 height 24
type input "77-11055-us"
click at [673, 463] on icon "search button" at bounding box center [676, 461] width 9 height 9
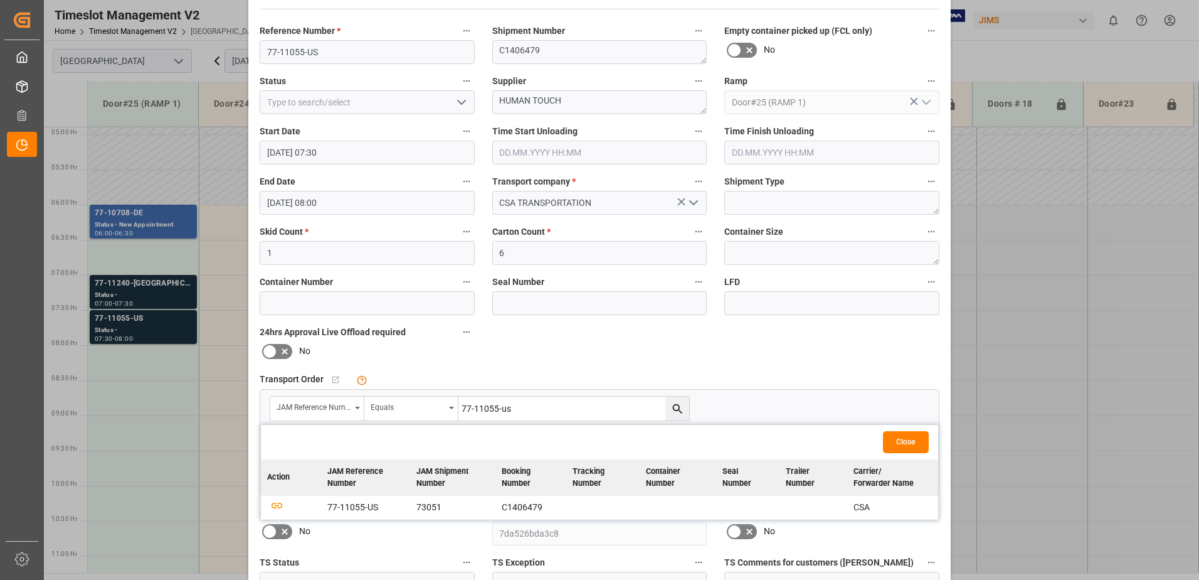
scroll to position [183, 0]
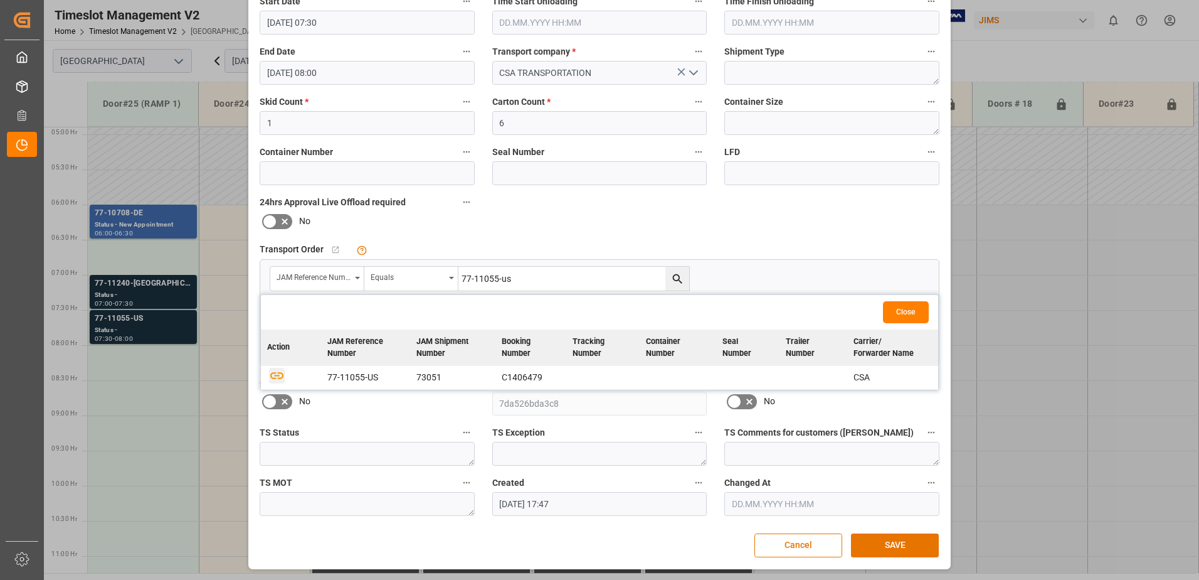
click at [272, 375] on icon "button" at bounding box center [277, 375] width 16 height 16
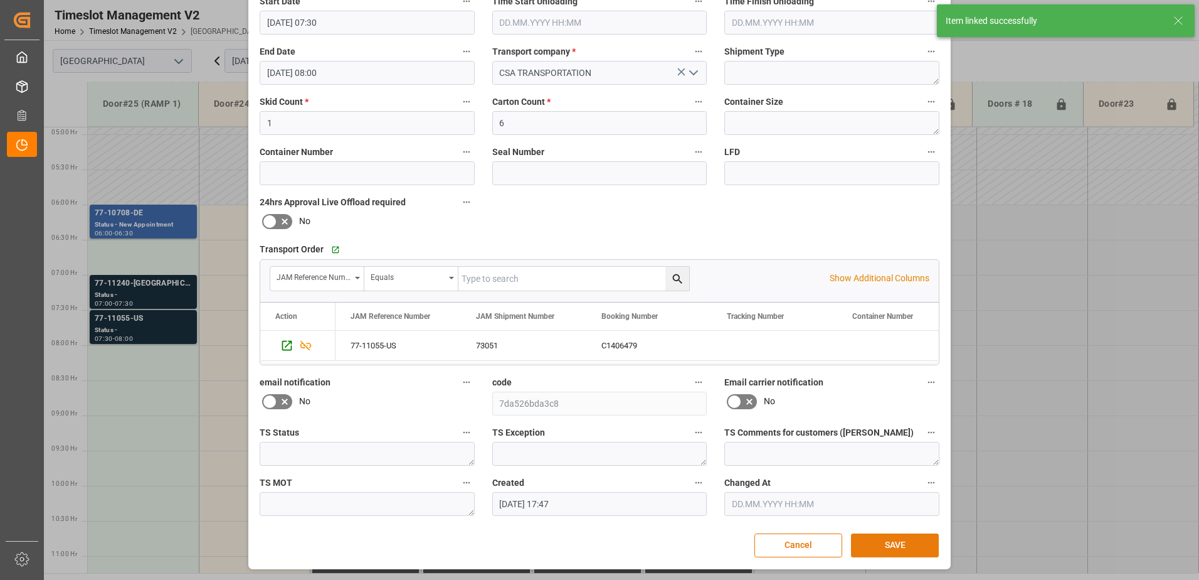
click at [893, 551] on button "SAVE" at bounding box center [895, 545] width 88 height 24
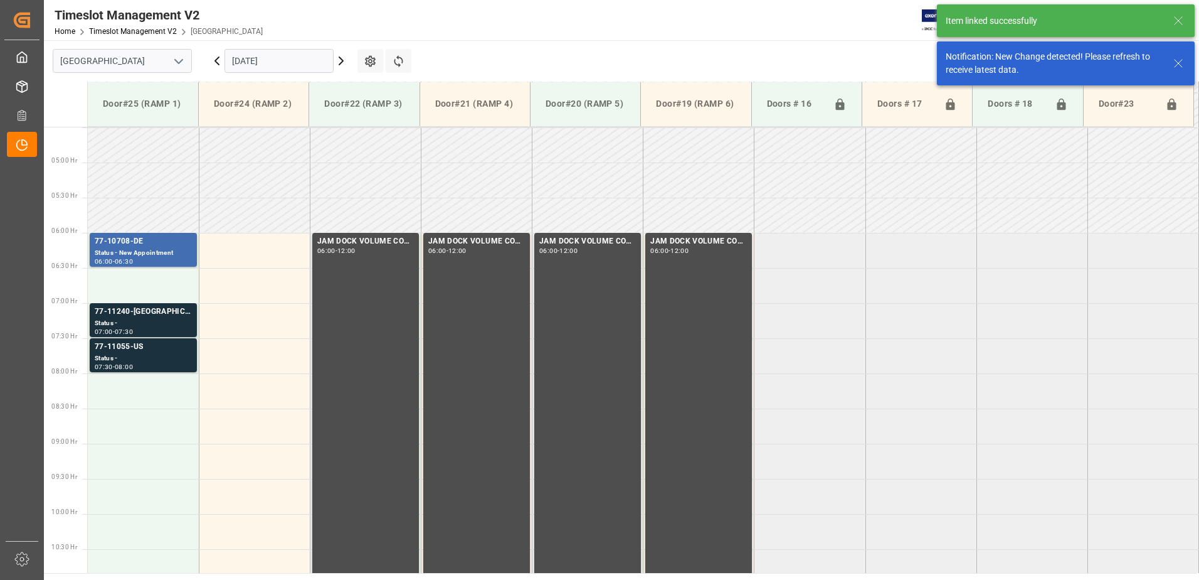
scroll to position [414, 0]
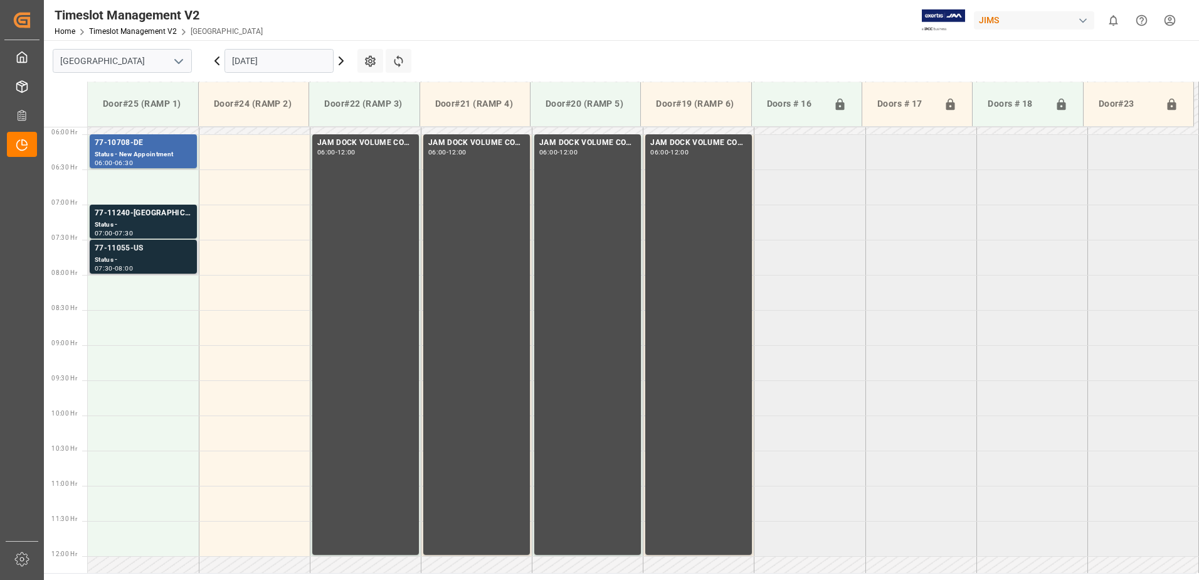
click at [137, 256] on div "Status -" at bounding box center [143, 260] width 97 height 11
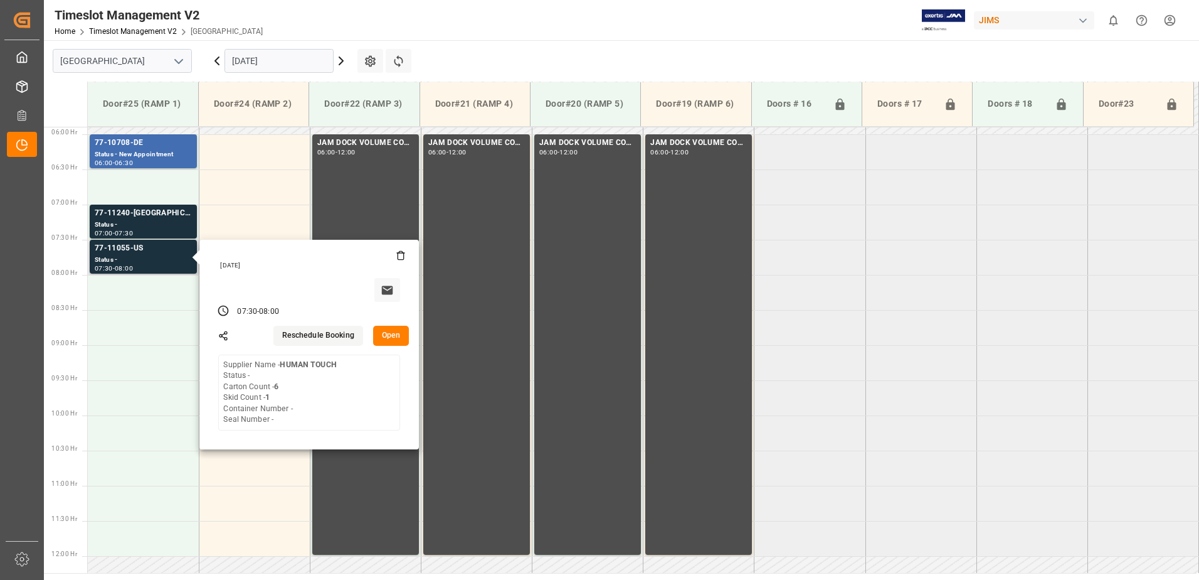
click at [392, 332] on button "Open" at bounding box center [391, 336] width 36 height 20
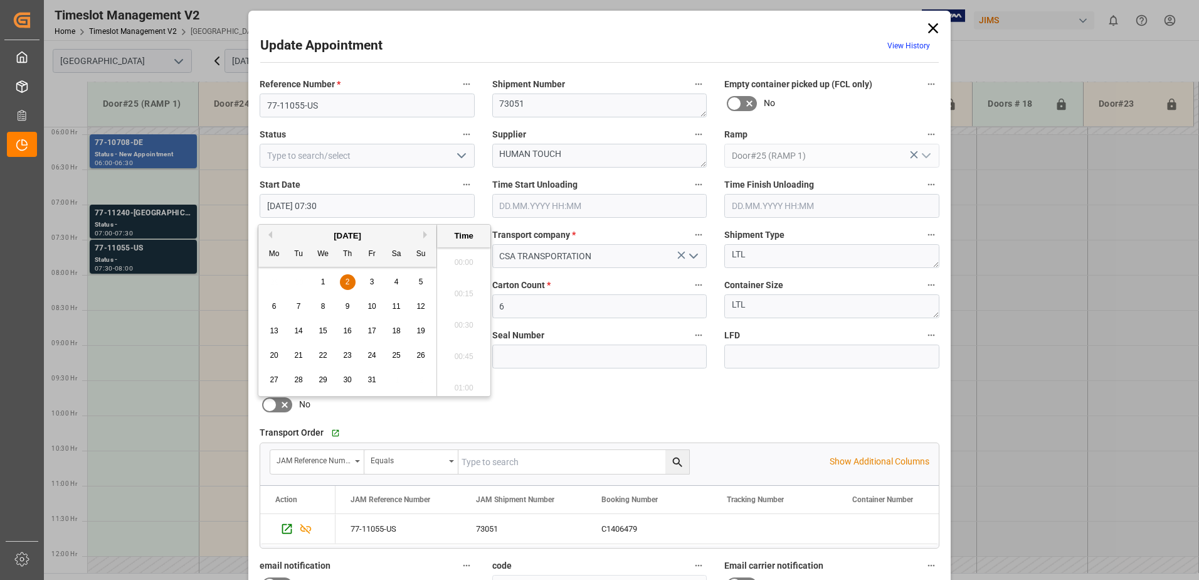
click at [378, 206] on input "02.10.2025 07:30" at bounding box center [367, 206] width 215 height 24
click at [347, 282] on span "2" at bounding box center [348, 281] width 4 height 9
click at [467, 322] on li "06:30" at bounding box center [463, 320] width 53 height 31
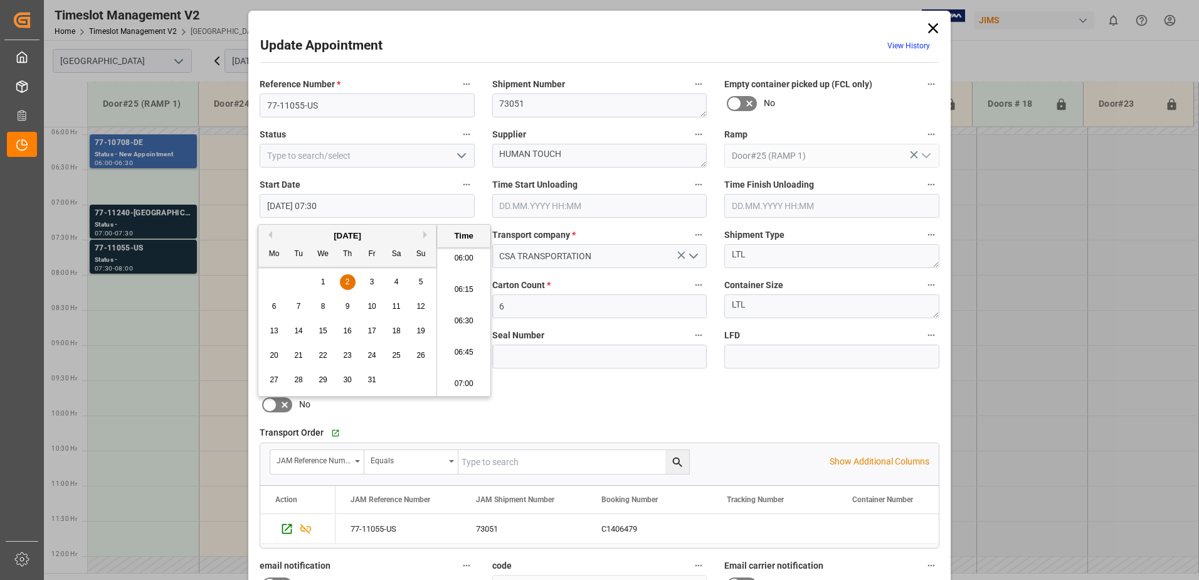
type input "02.10.2025 06:30"
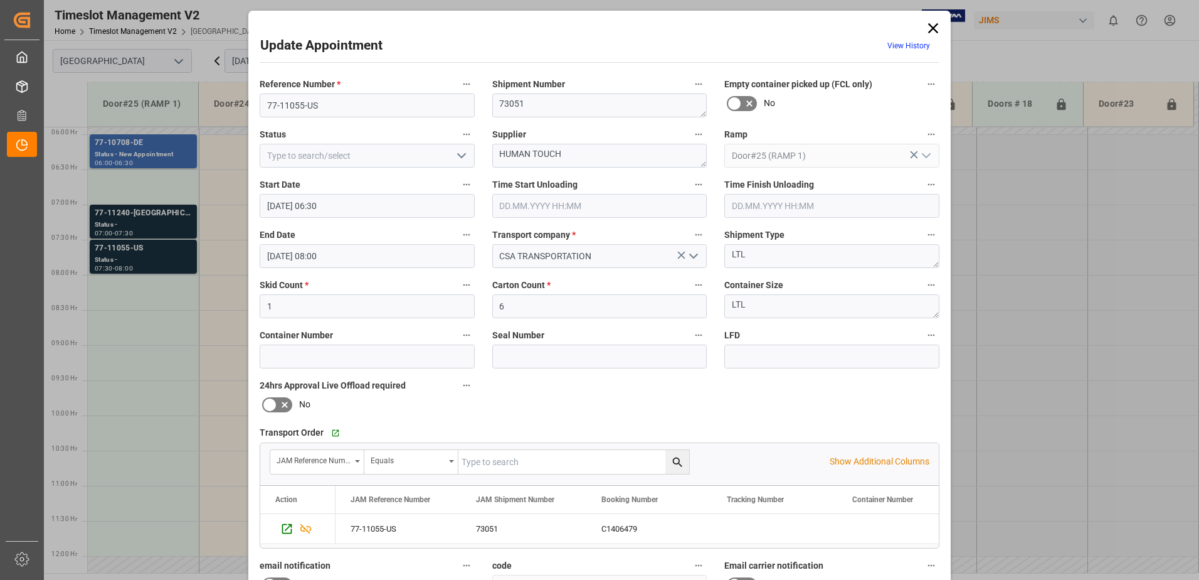
click at [361, 256] on input "02.10.2025 08:00" at bounding box center [367, 256] width 215 height 24
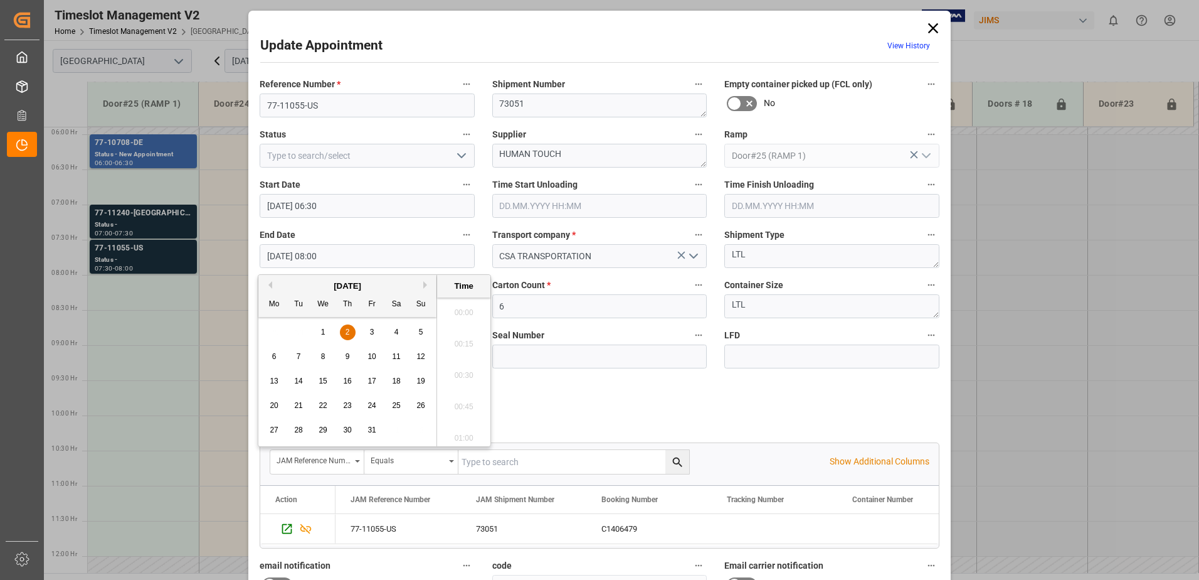
scroll to position [945, 0]
click at [346, 329] on span "2" at bounding box center [348, 331] width 4 height 9
click at [462, 307] on li "07:00" at bounding box center [463, 308] width 53 height 31
type input "02.10.2025 07:00"
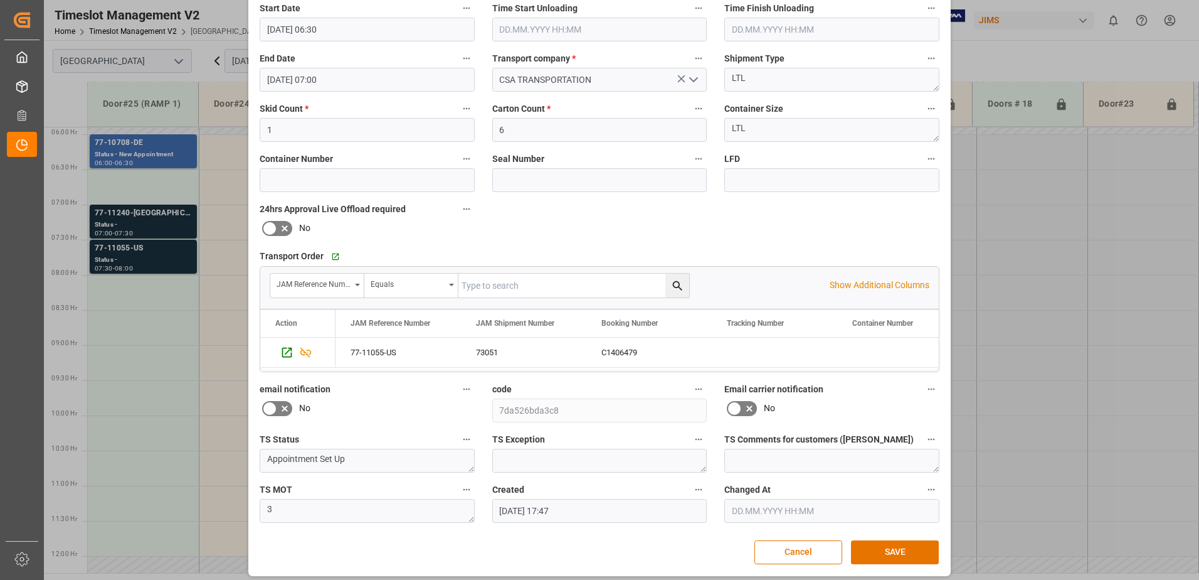
scroll to position [183, 0]
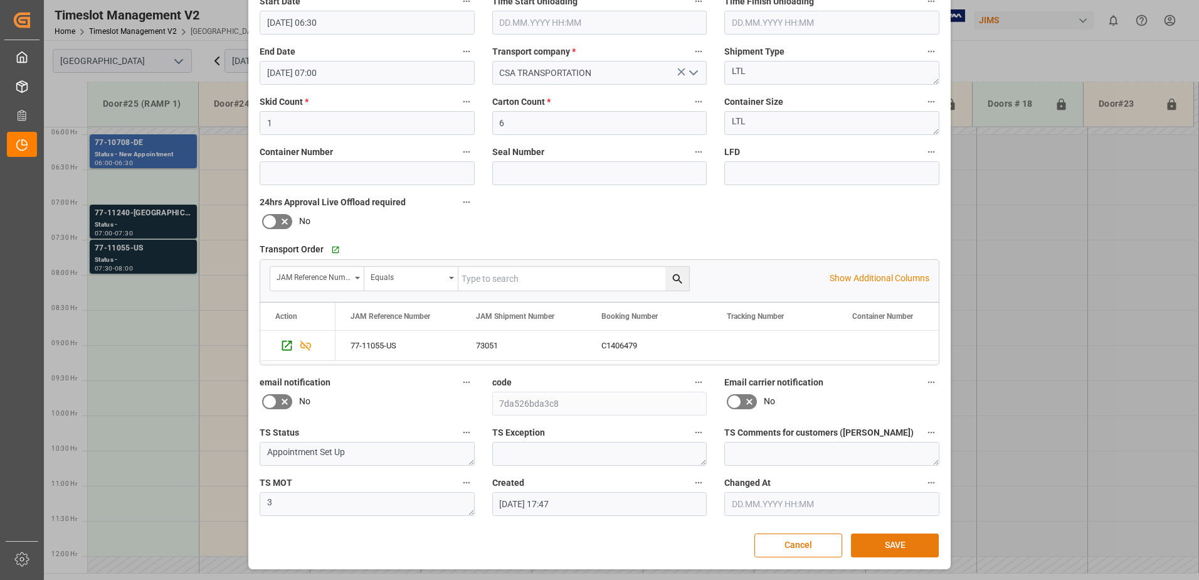
click at [900, 544] on button "SAVE" at bounding box center [895, 545] width 88 height 24
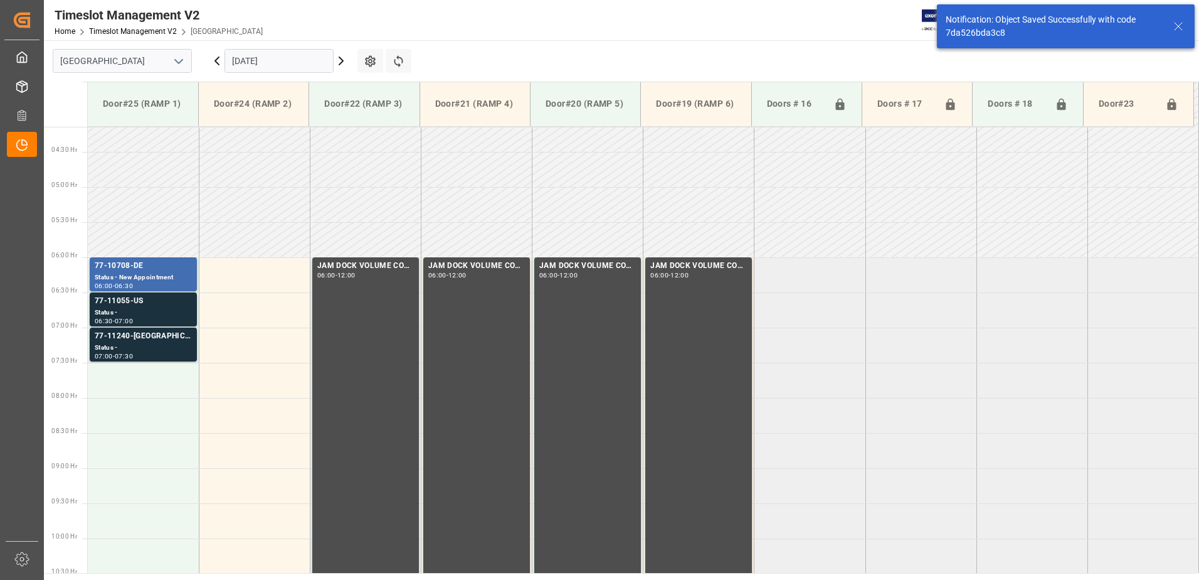
scroll to position [344, 0]
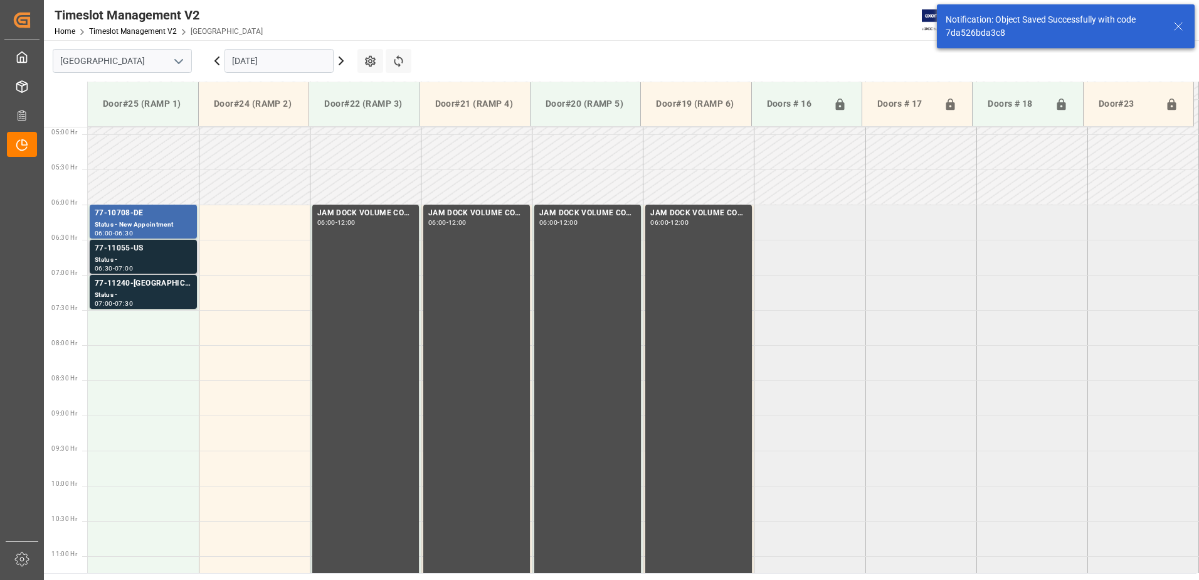
click at [142, 253] on div "77-11055-US" at bounding box center [143, 248] width 97 height 13
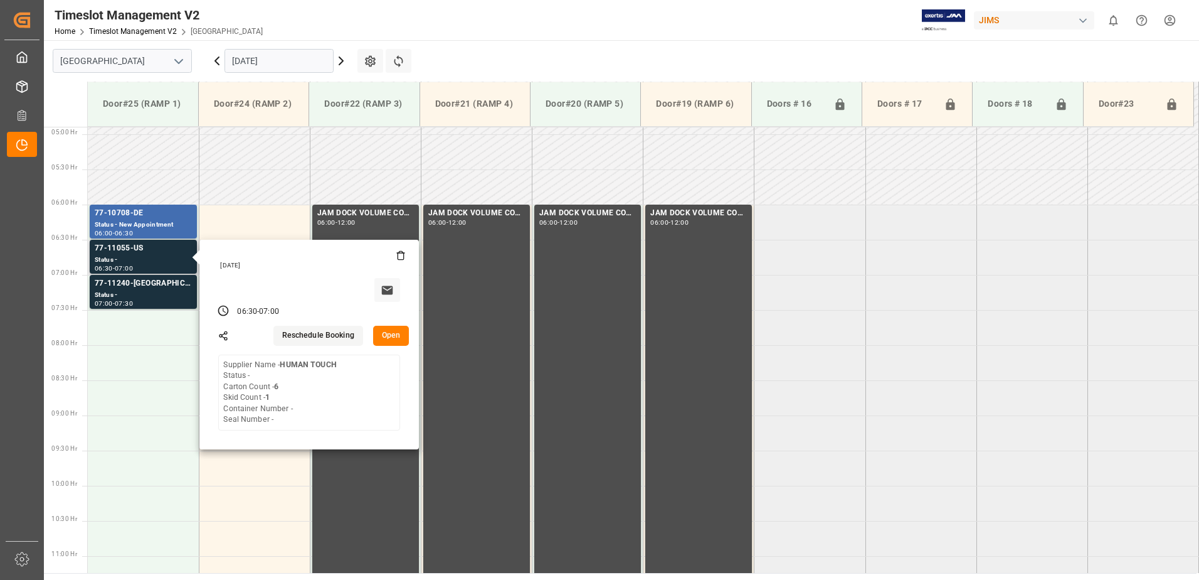
click at [393, 334] on button "Open" at bounding box center [391, 336] width 36 height 20
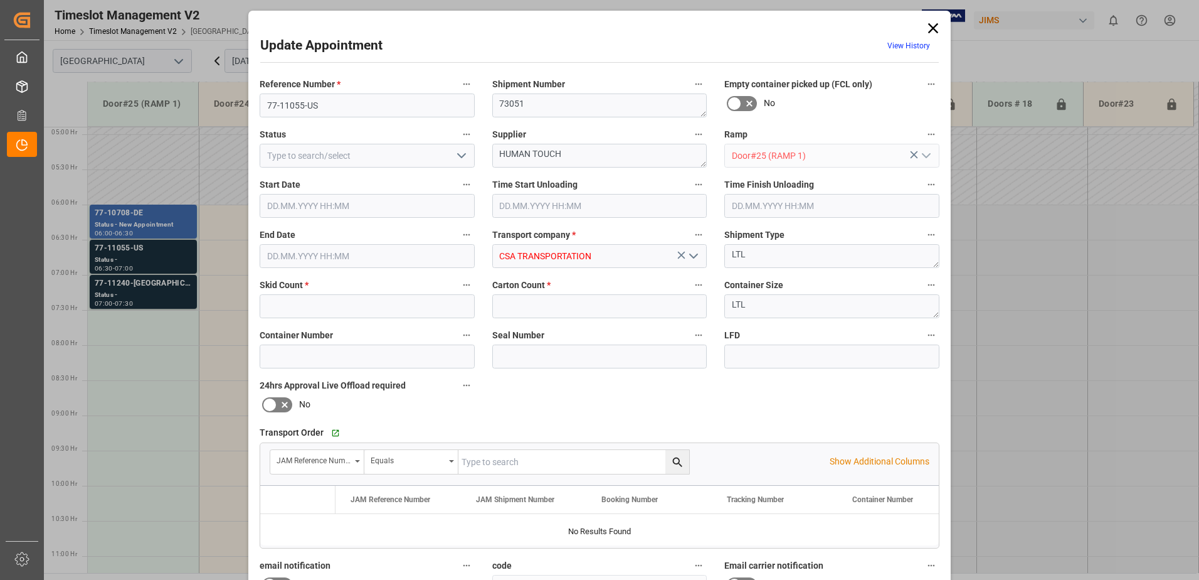
type input "1"
type input "6"
type input "02.10.2025 06:30"
type input "02.10.2025 07:00"
type input "30.09.2025 17:47"
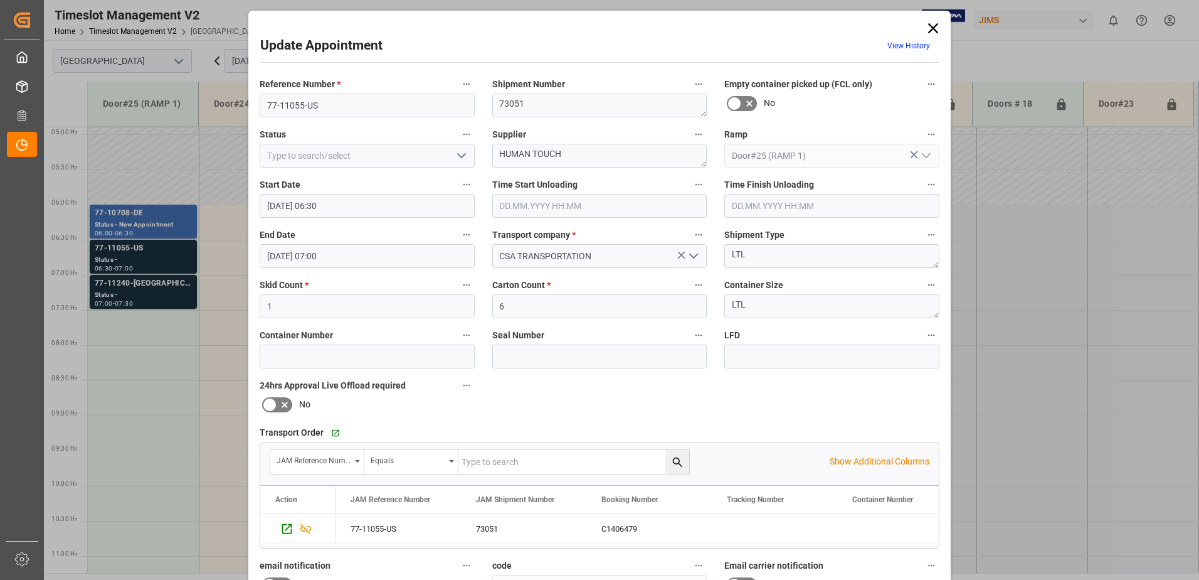
click at [456, 152] on icon "open menu" at bounding box center [461, 155] width 15 height 15
click at [369, 267] on div "New Appointment" at bounding box center [367, 268] width 214 height 28
type input "New Appointment"
click at [585, 153] on textarea "HUMAN TOUCH" at bounding box center [599, 156] width 215 height 24
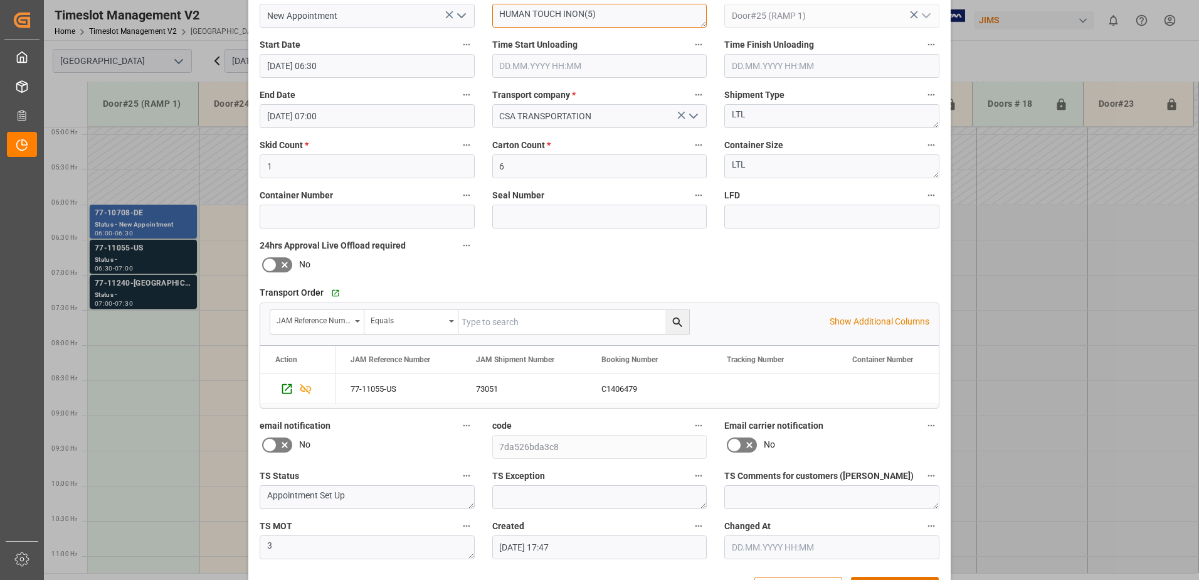
scroll to position [183, 0]
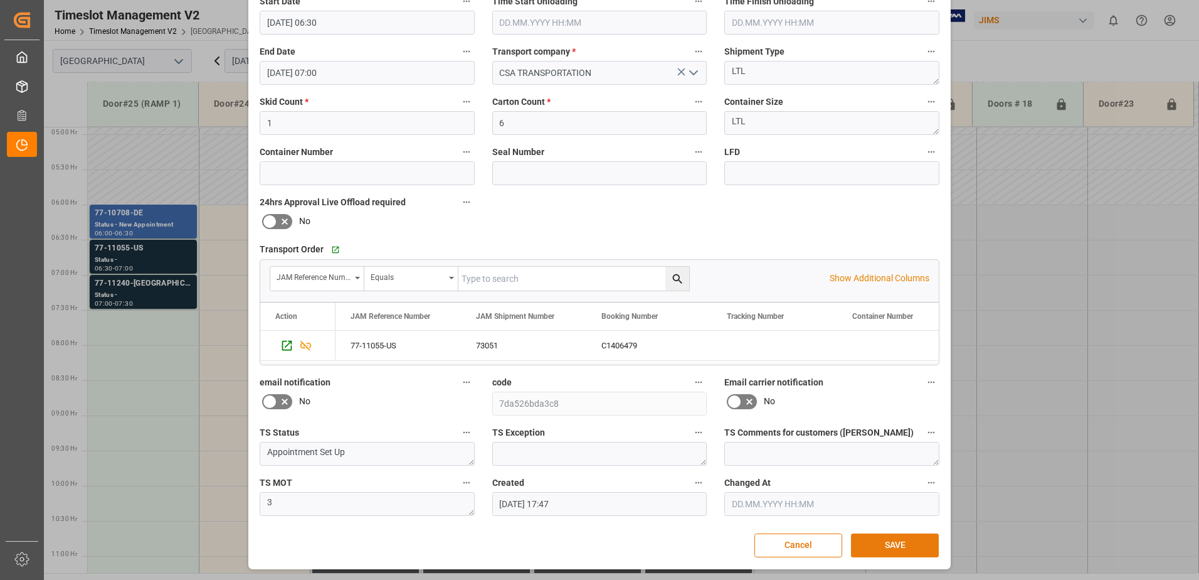
type textarea "HUMAN TOUCH INON(5)"
click at [898, 545] on button "SAVE" at bounding box center [895, 545] width 88 height 24
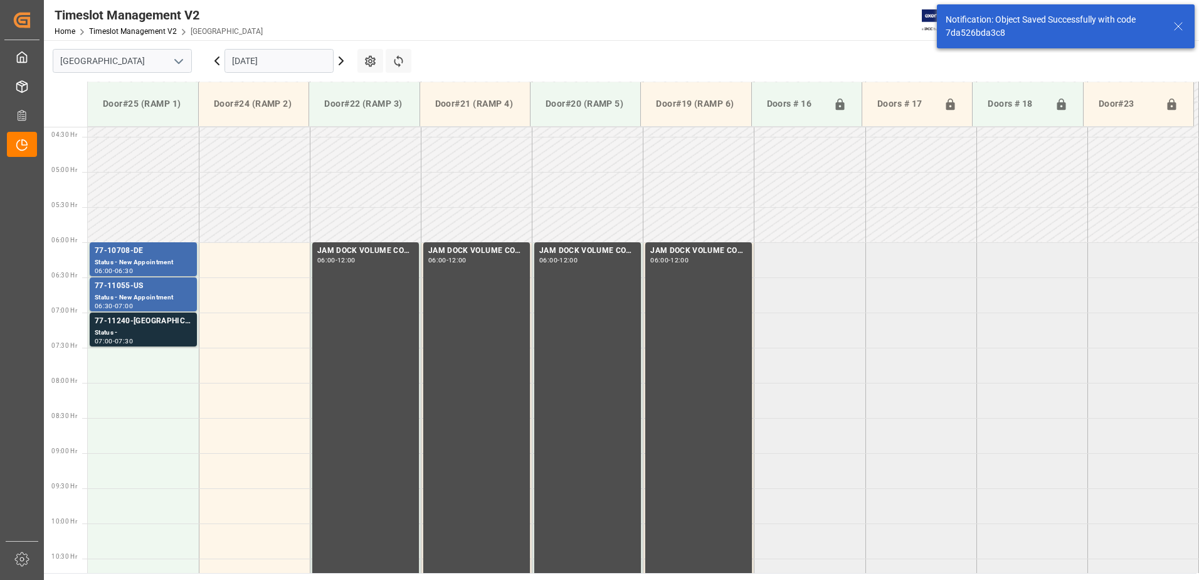
scroll to position [344, 0]
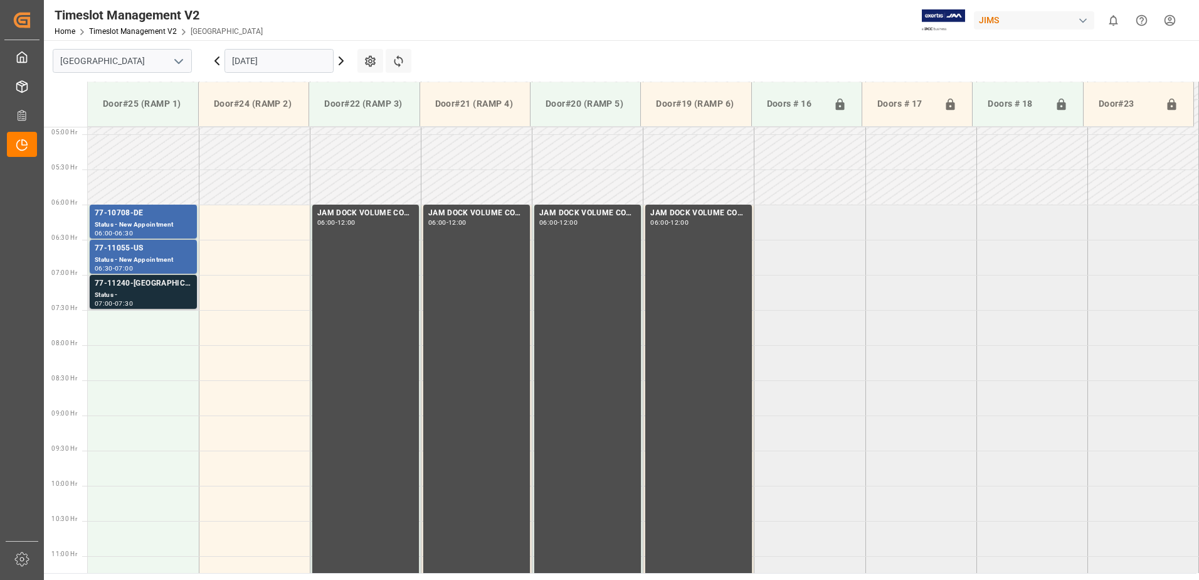
click at [139, 292] on div "Status -" at bounding box center [143, 295] width 97 height 11
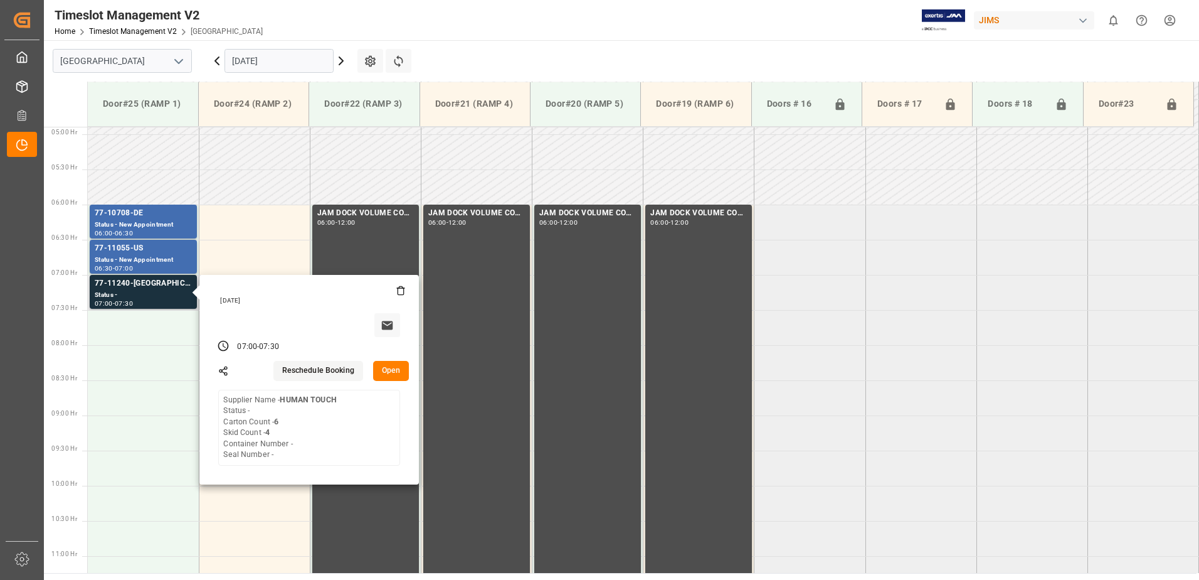
click at [394, 368] on button "Open" at bounding box center [391, 371] width 36 height 20
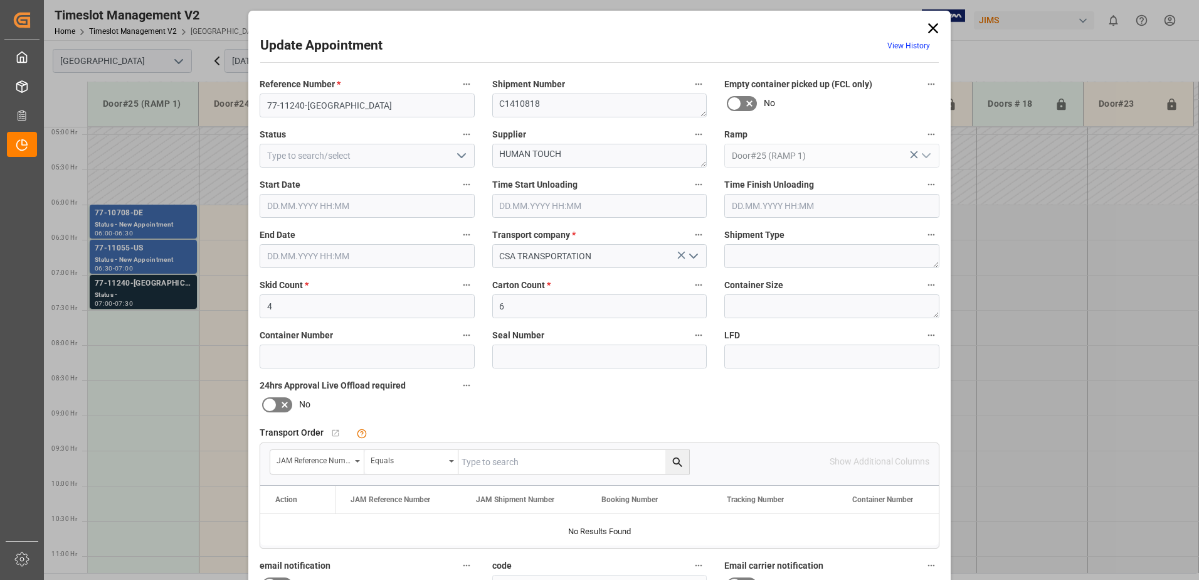
type input "02.10.2025 07:00"
type input "02.10.2025 07:30"
type input "30.09.2025 17:47"
click at [526, 462] on input "text" at bounding box center [574, 462] width 231 height 24
type input "77-11240-US"
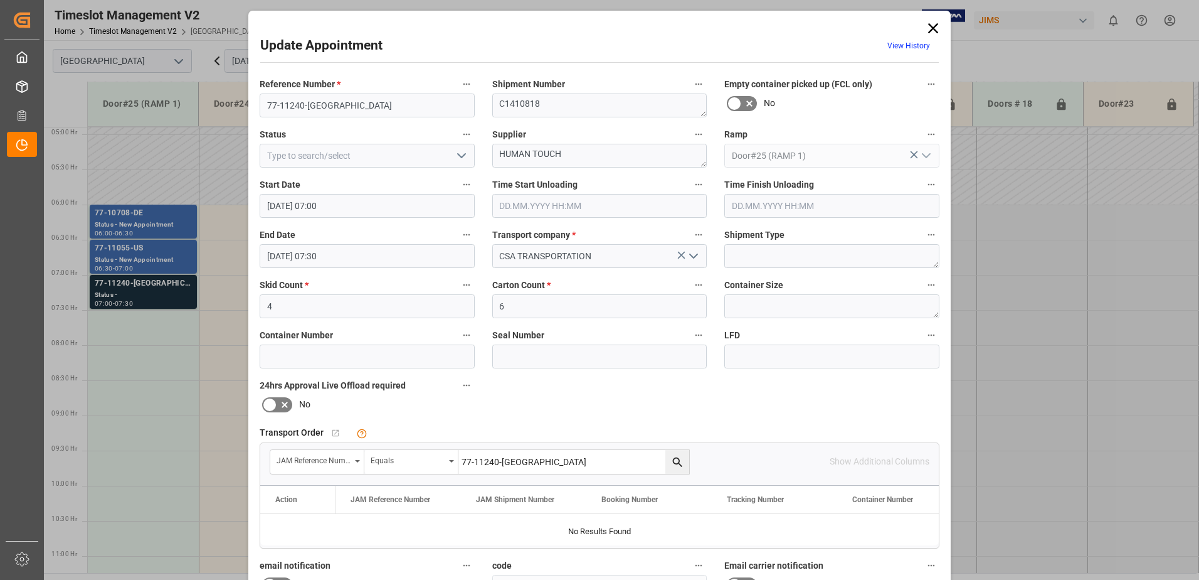
click at [675, 460] on icon "search button" at bounding box center [677, 461] width 13 height 13
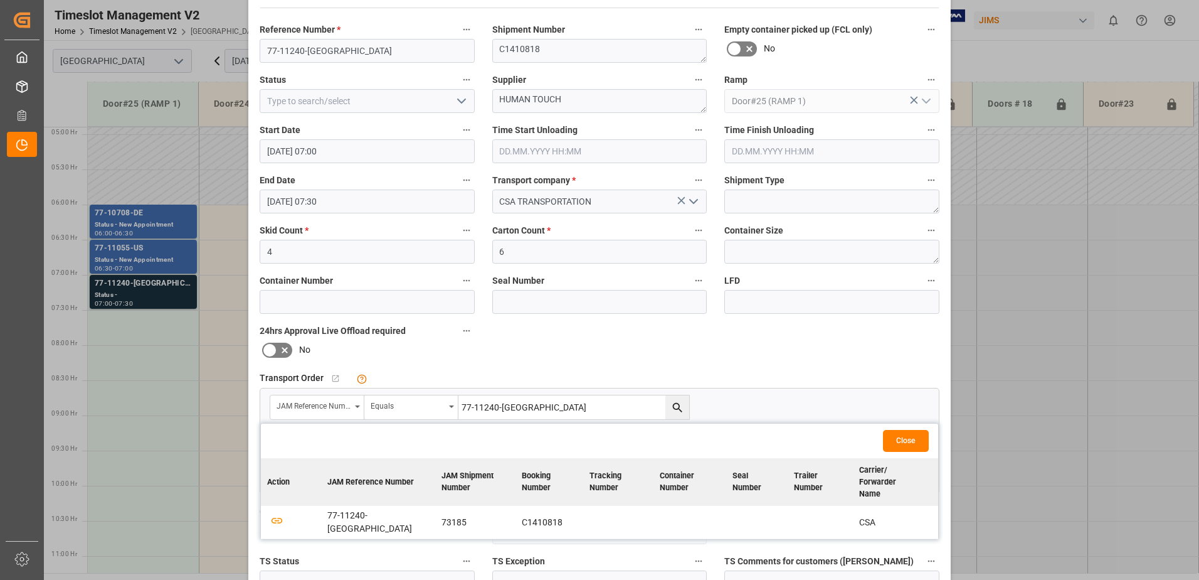
scroll to position [183, 0]
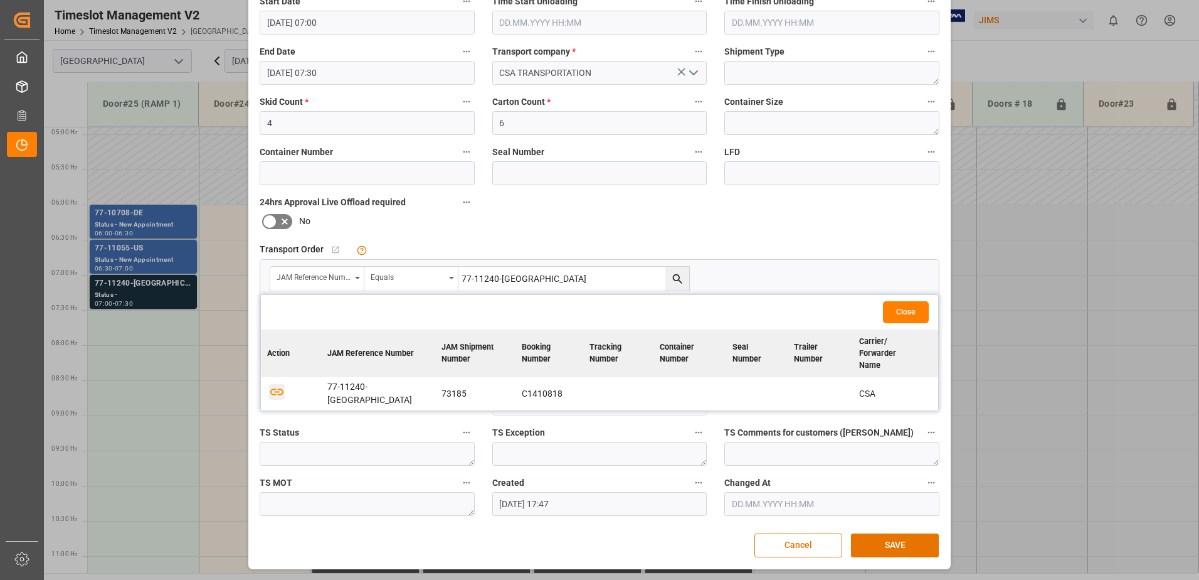
click at [272, 388] on icon "button" at bounding box center [276, 391] width 13 height 7
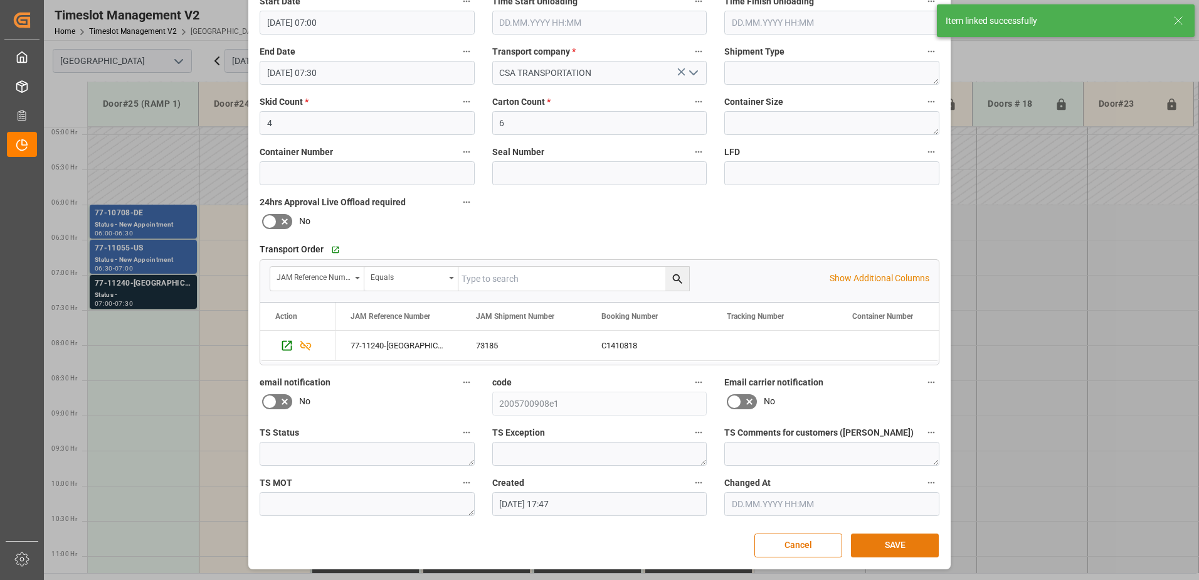
click at [886, 546] on button "SAVE" at bounding box center [895, 545] width 88 height 24
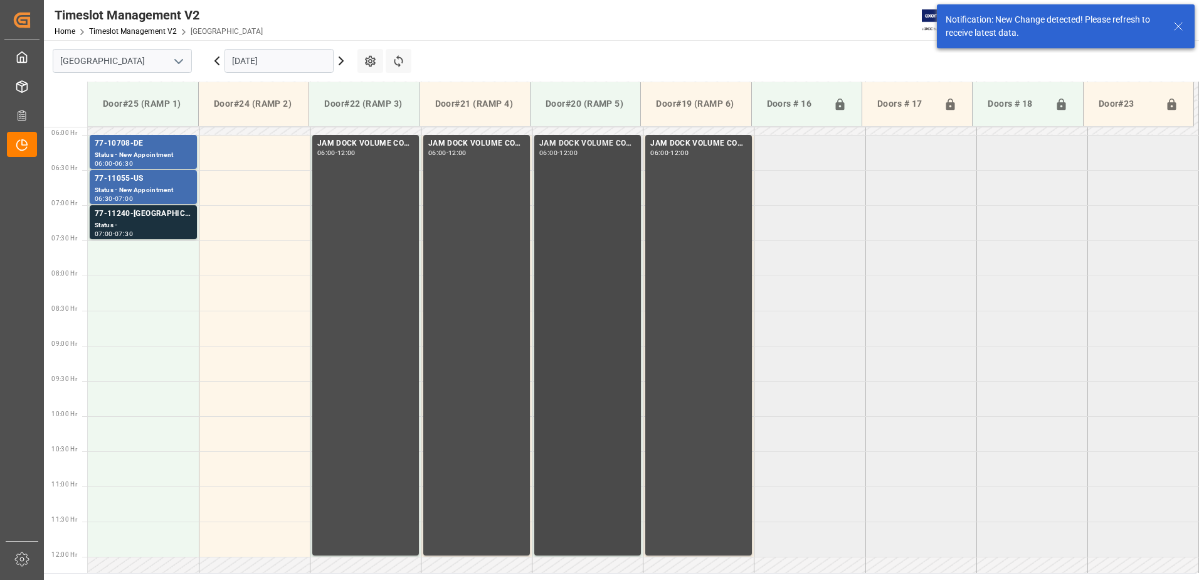
scroll to position [414, 0]
click at [121, 223] on div "Status -" at bounding box center [143, 225] width 97 height 11
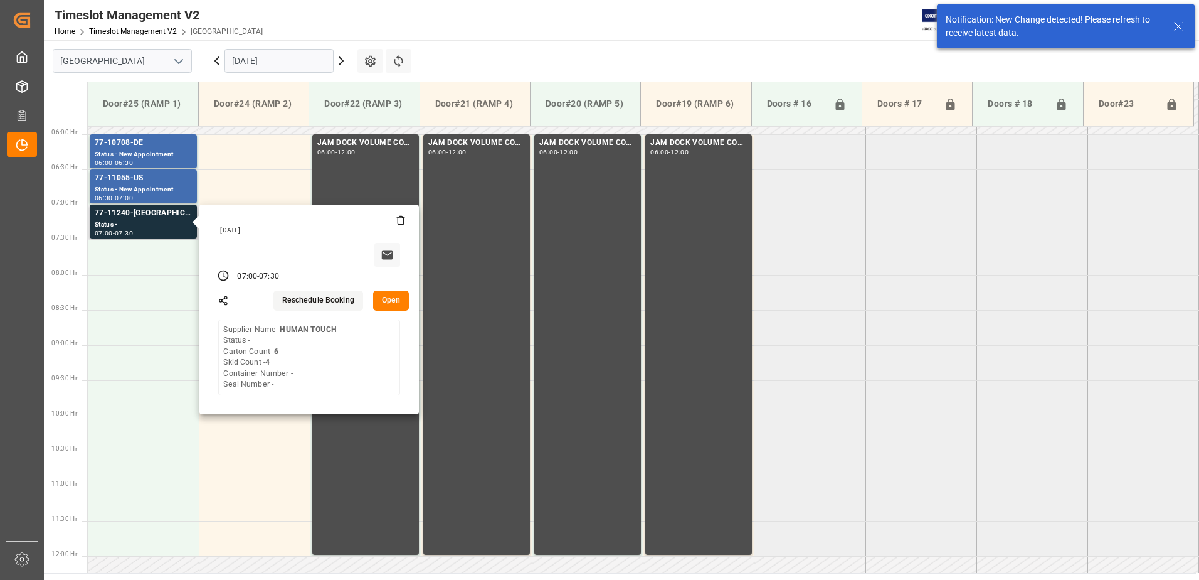
click at [393, 297] on button "Open" at bounding box center [391, 300] width 36 height 20
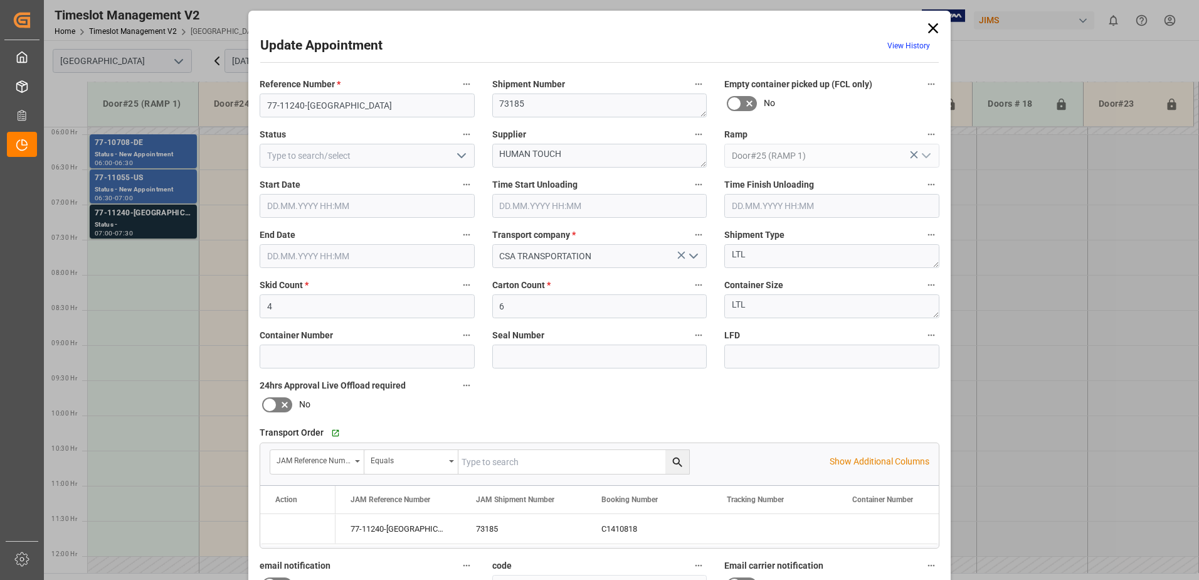
type input "02.10.2025 07:00"
type input "02.10.2025 07:30"
type input "30.09.2025 17:47"
click at [458, 156] on polyline "open menu" at bounding box center [462, 156] width 8 height 4
click at [338, 267] on div "New Appointment" at bounding box center [367, 268] width 214 height 28
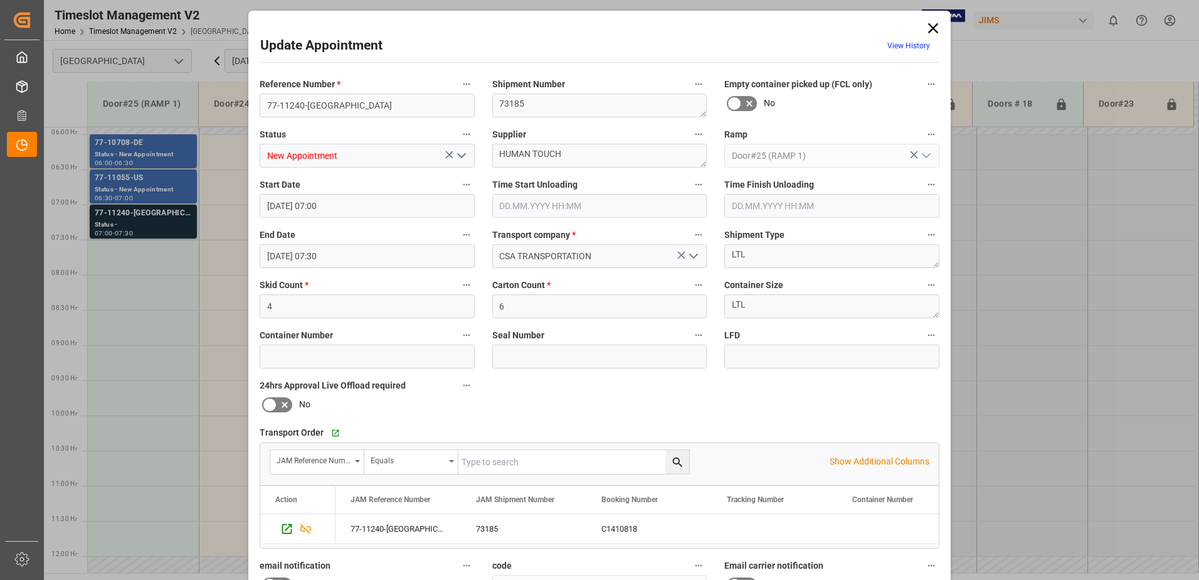
type input "New Appointment"
click at [566, 156] on textarea "HUMAN TOUCH" at bounding box center [599, 156] width 215 height 24
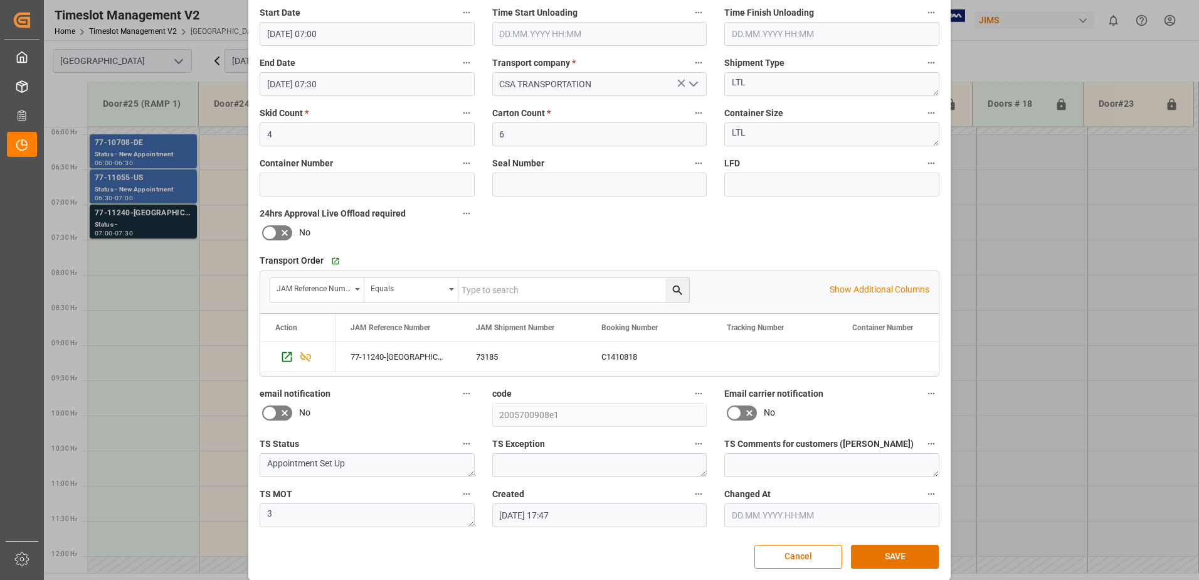
scroll to position [183, 0]
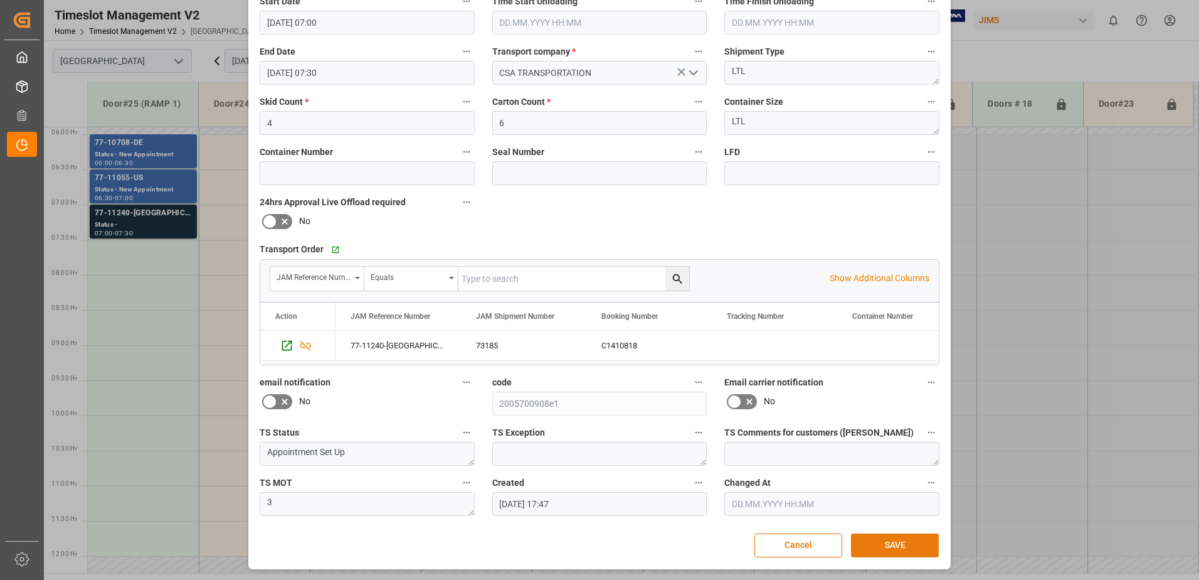
type textarea "HUMAN TOUCH INON(6)"
click at [896, 544] on button "SAVE" at bounding box center [895, 545] width 88 height 24
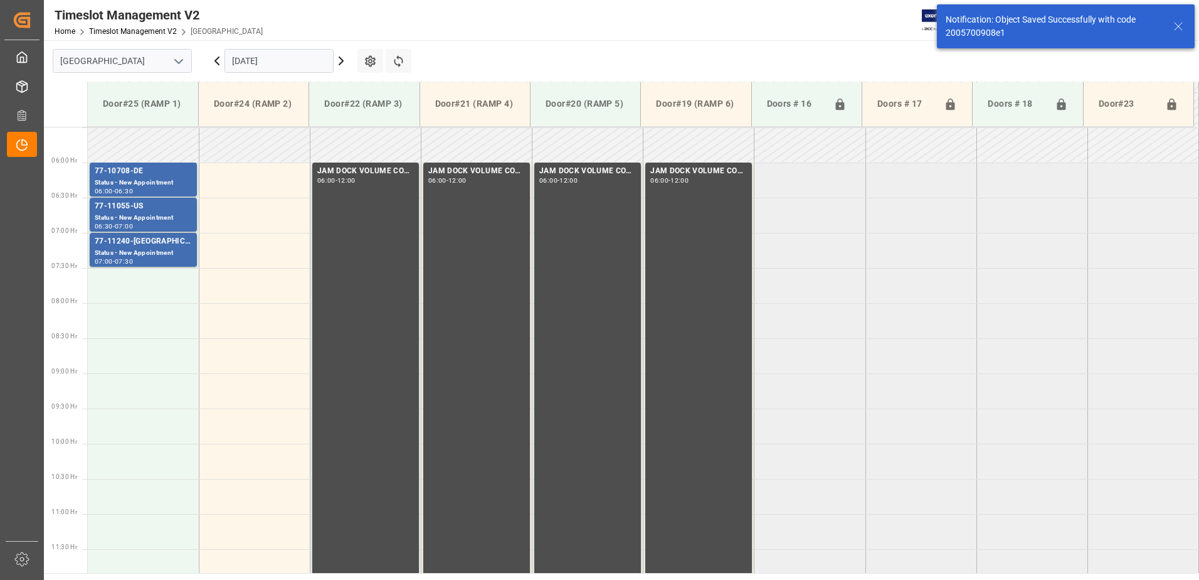
scroll to position [414, 0]
